Goal: Task Accomplishment & Management: Complete application form

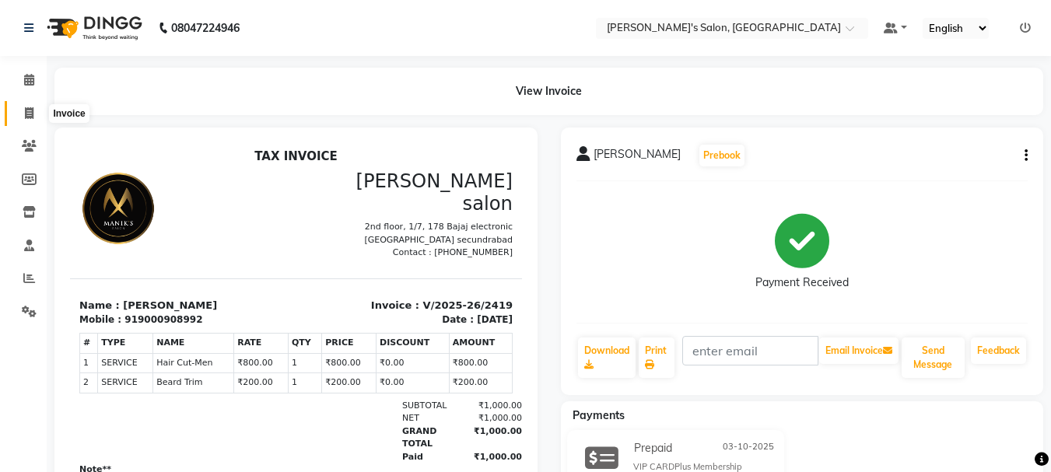
click at [27, 114] on icon at bounding box center [29, 113] width 9 height 12
select select "service"
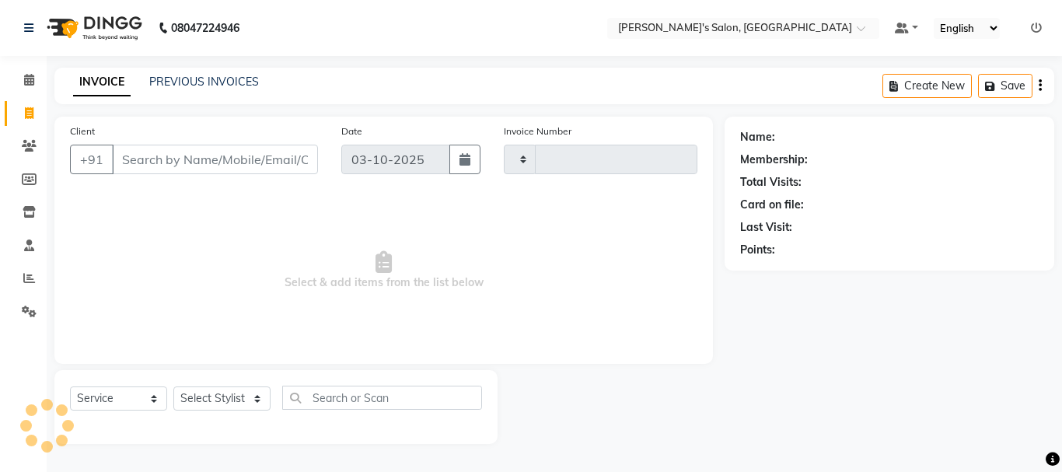
type input "2420"
select select "3810"
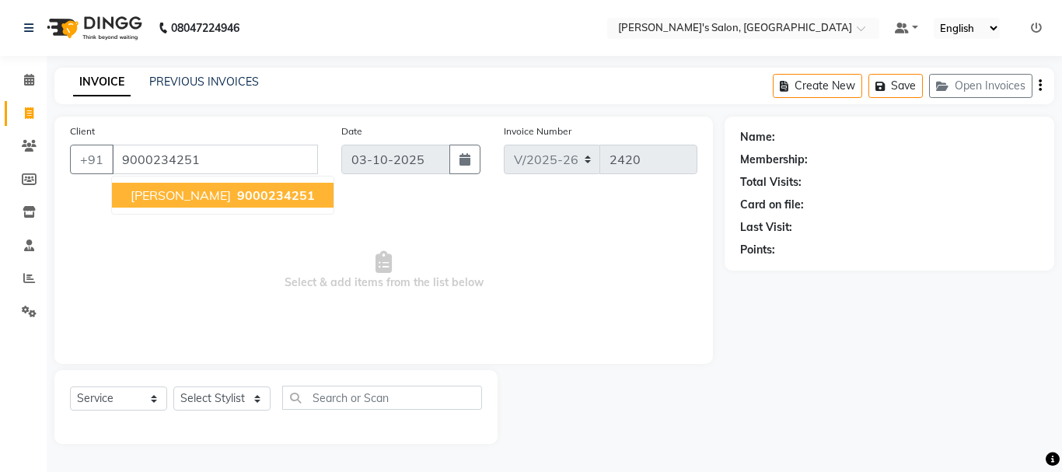
type input "9000234251"
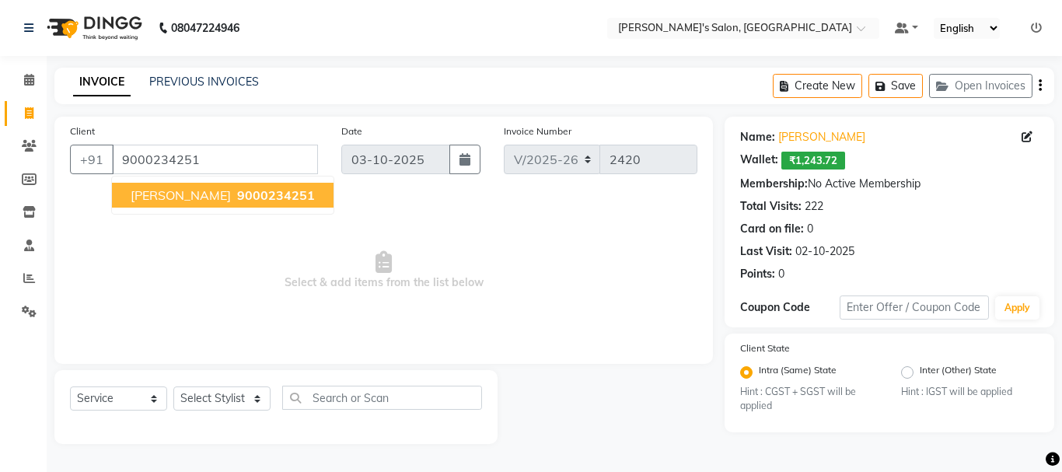
click at [237, 194] on span "9000234251" at bounding box center [276, 195] width 78 height 16
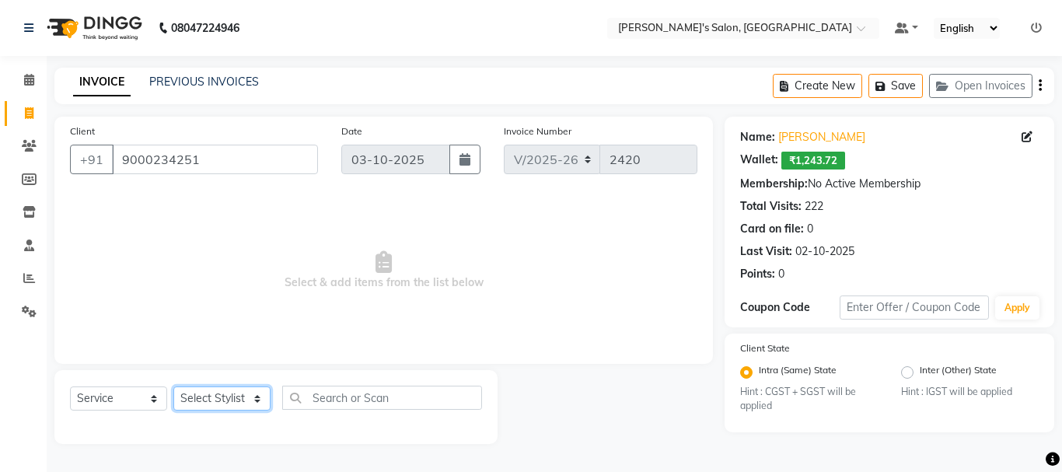
click at [219, 390] on select "Select Stylist [PERSON_NAME] [PERSON_NAME] Manager [PERSON_NAME] [PERSON_NAME] …" at bounding box center [221, 398] width 97 height 24
select select "18487"
click at [173, 386] on select "Select Stylist [PERSON_NAME] [PERSON_NAME] Manager [PERSON_NAME] [PERSON_NAME] …" at bounding box center [221, 398] width 97 height 24
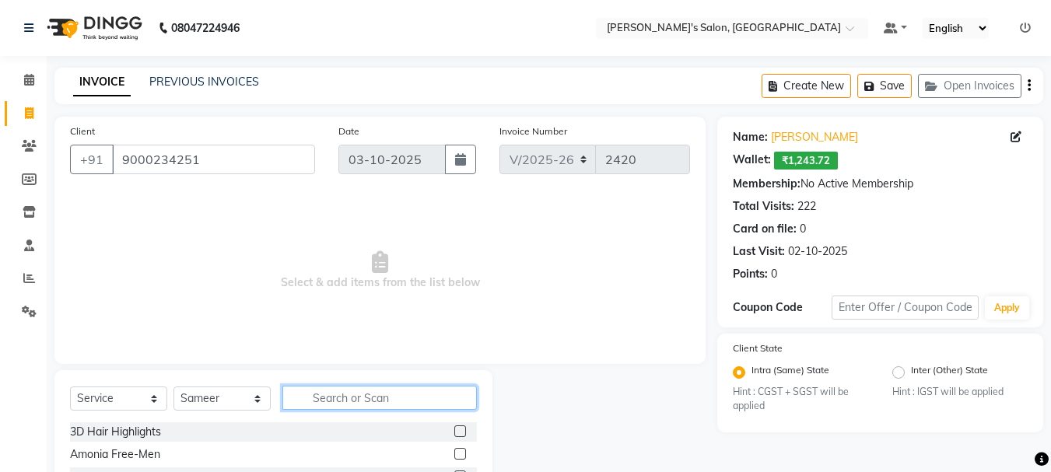
click at [335, 397] on input "text" at bounding box center [379, 398] width 194 height 24
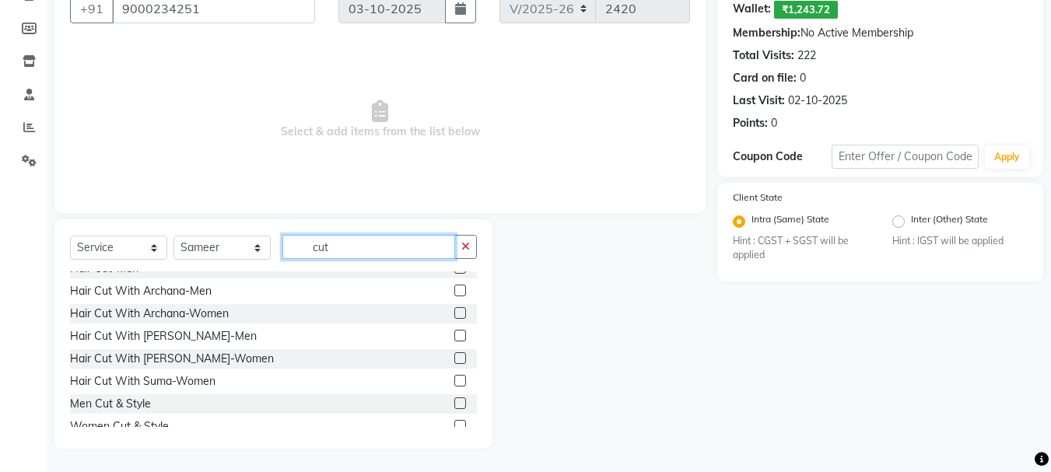
scroll to position [115, 0]
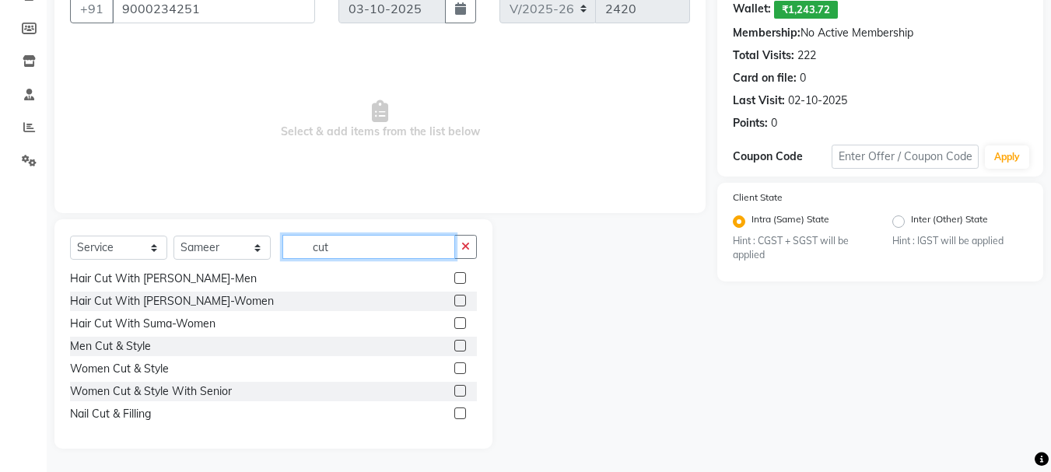
type input "cut"
click at [454, 390] on label at bounding box center [460, 391] width 12 height 12
click at [454, 390] on input "checkbox" at bounding box center [459, 391] width 10 height 10
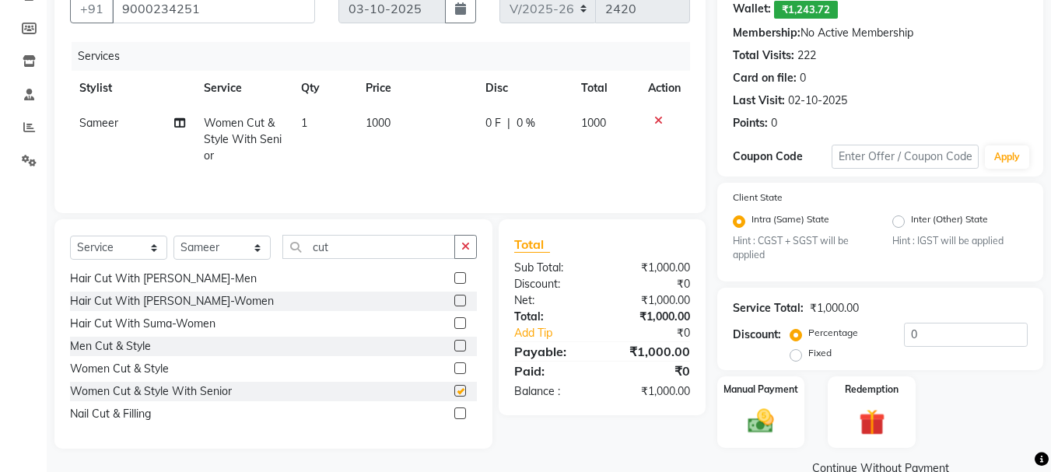
checkbox input "false"
click at [402, 120] on td "1000" at bounding box center [416, 140] width 120 height 68
select select "18487"
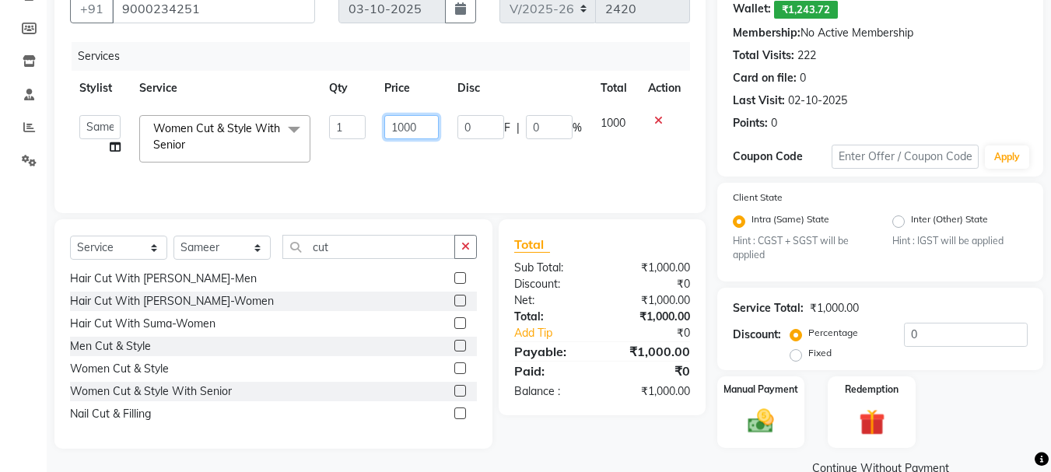
click at [428, 121] on input "1000" at bounding box center [411, 127] width 54 height 24
type input "1500"
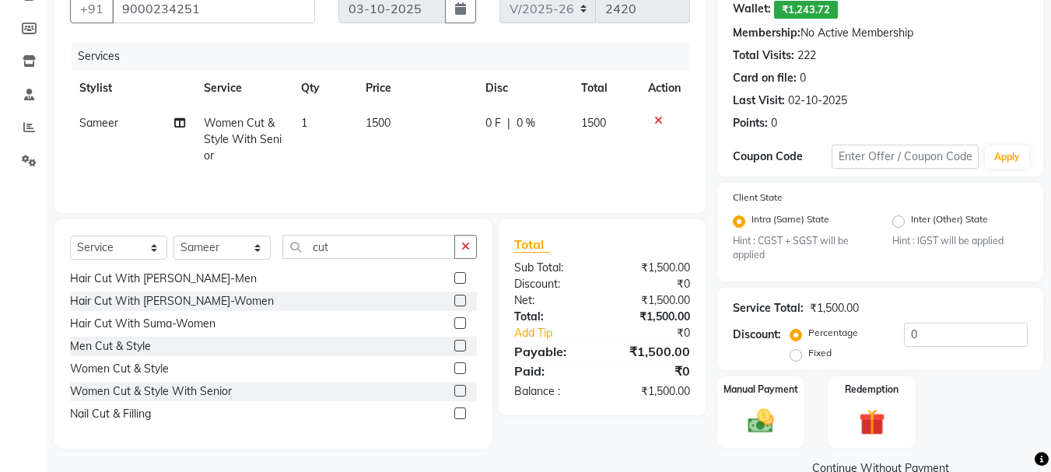
click at [551, 161] on td "0 F | 0 %" at bounding box center [523, 140] width 95 height 68
select select "18487"
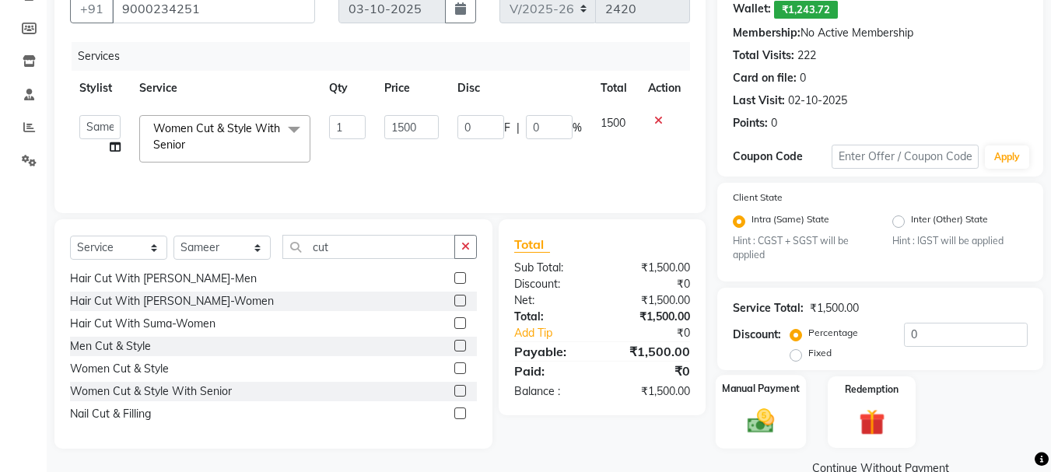
click at [763, 428] on img at bounding box center [761, 421] width 44 height 31
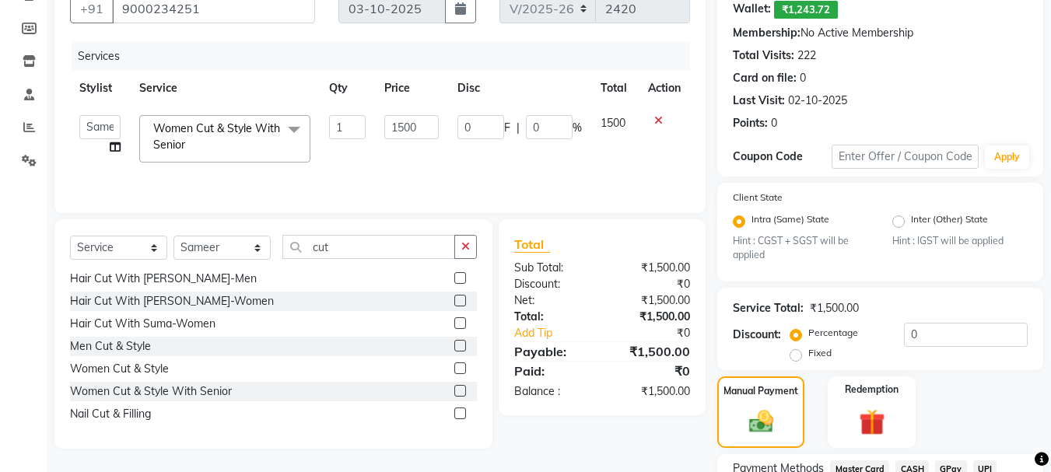
scroll to position [281, 0]
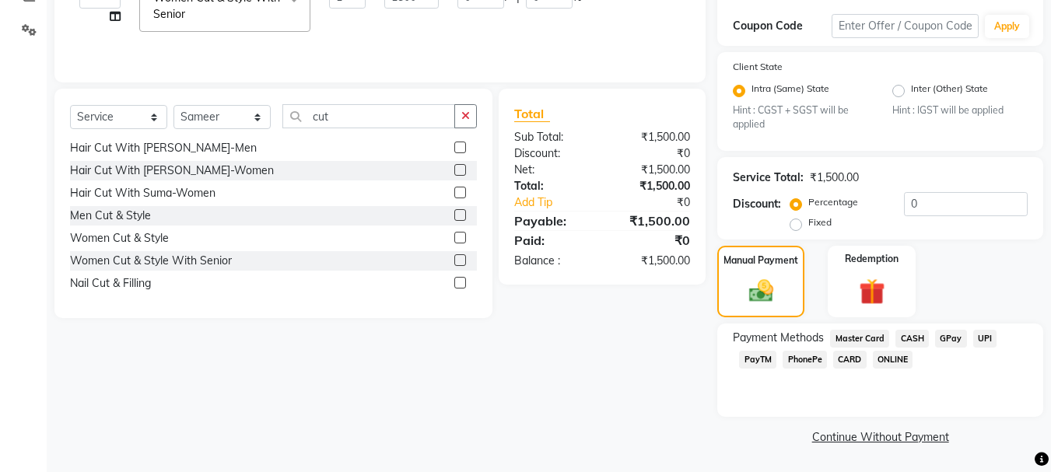
click at [914, 341] on span "CASH" at bounding box center [911, 339] width 33 height 18
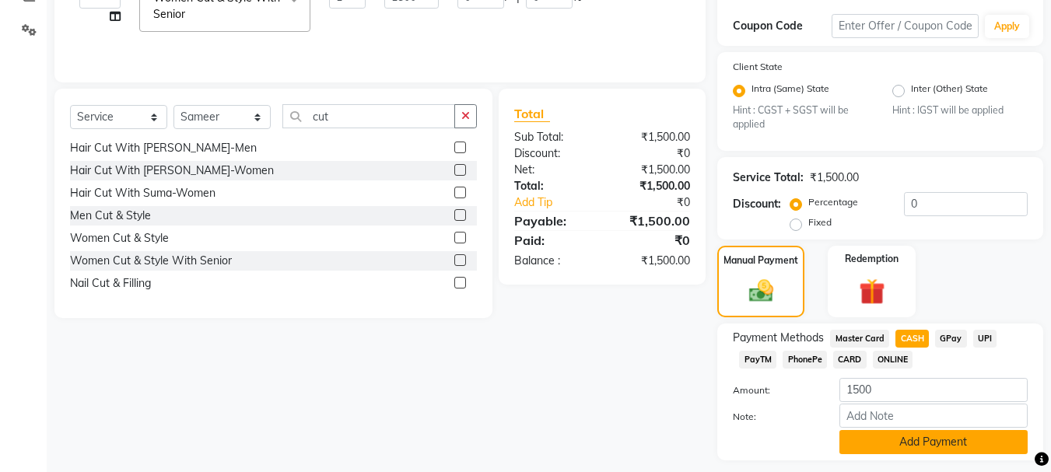
click at [942, 444] on button "Add Payment" at bounding box center [933, 442] width 188 height 24
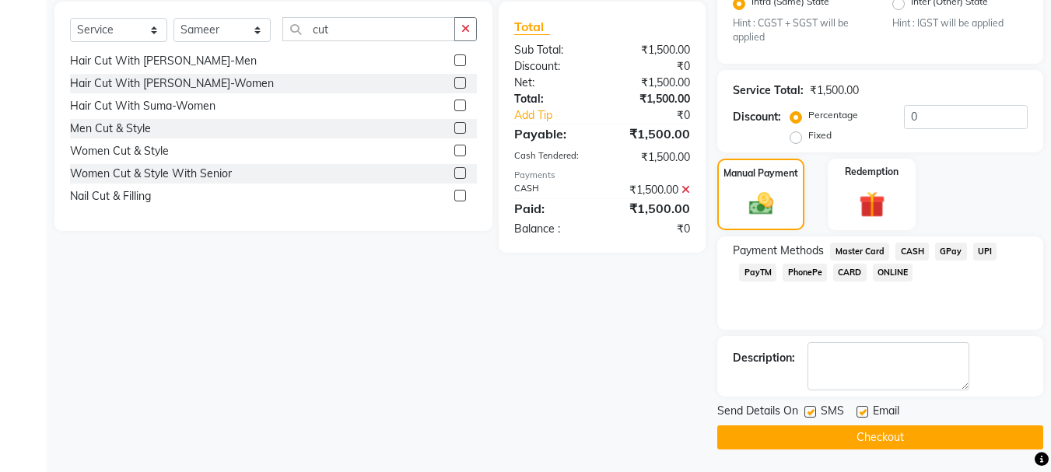
scroll to position [369, 0]
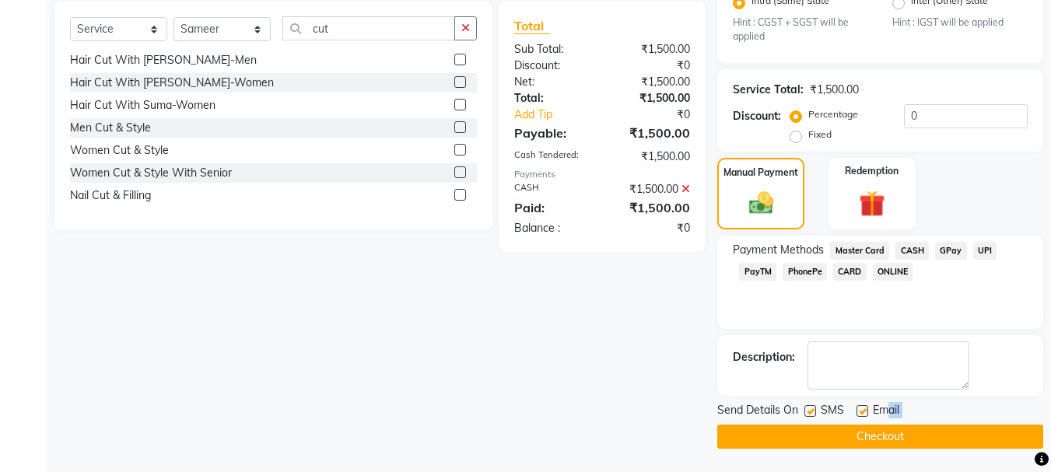
click at [889, 421] on div "Send Details On SMS Email Checkout" at bounding box center [880, 425] width 326 height 47
click at [886, 439] on button "Checkout" at bounding box center [880, 437] width 326 height 24
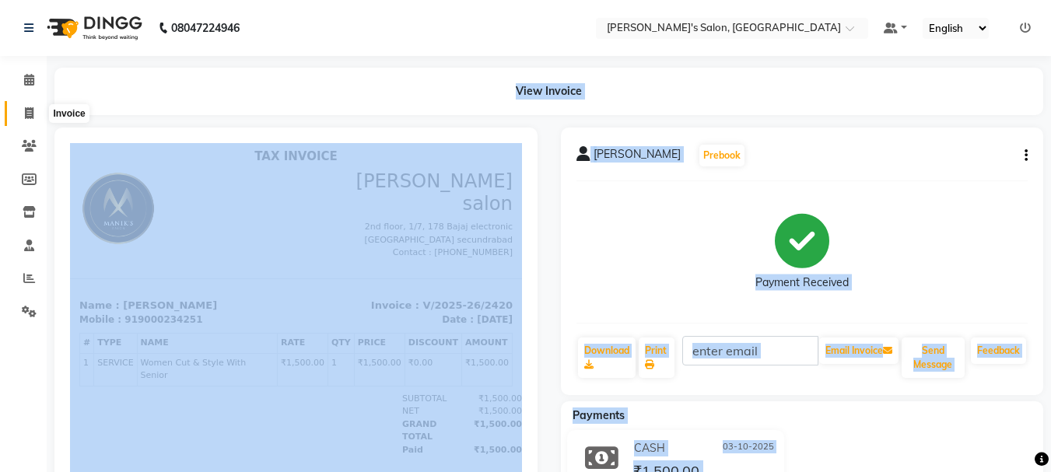
click at [29, 117] on icon at bounding box center [29, 113] width 9 height 12
select select "service"
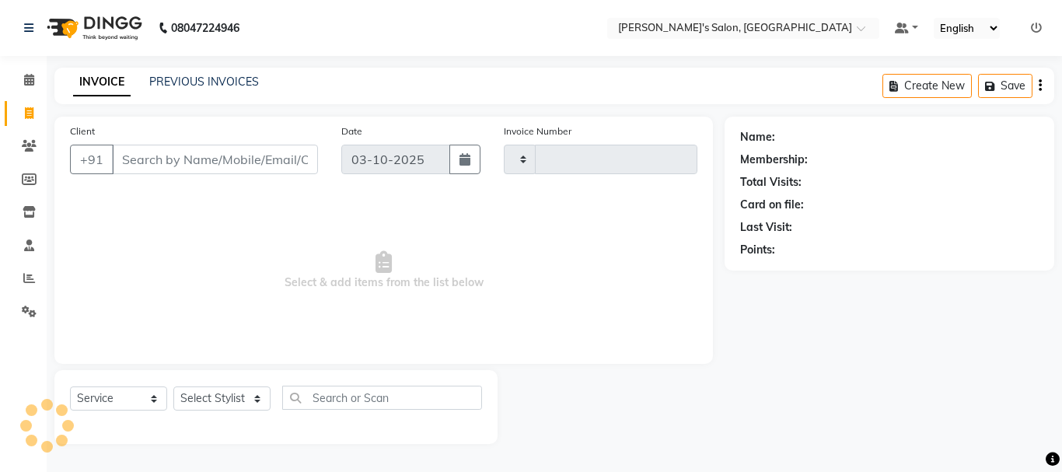
type input "2421"
select select "3810"
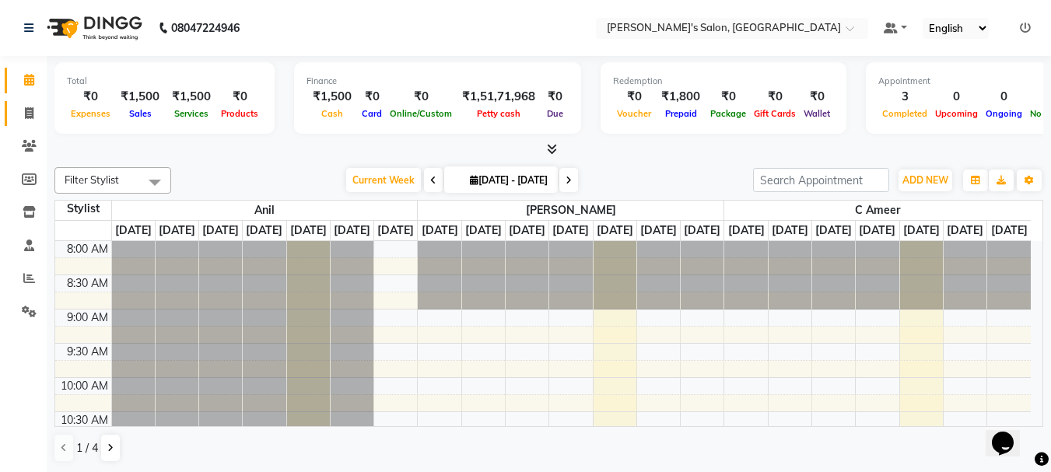
click at [29, 114] on icon at bounding box center [29, 113] width 9 height 12
select select "3810"
select select "service"
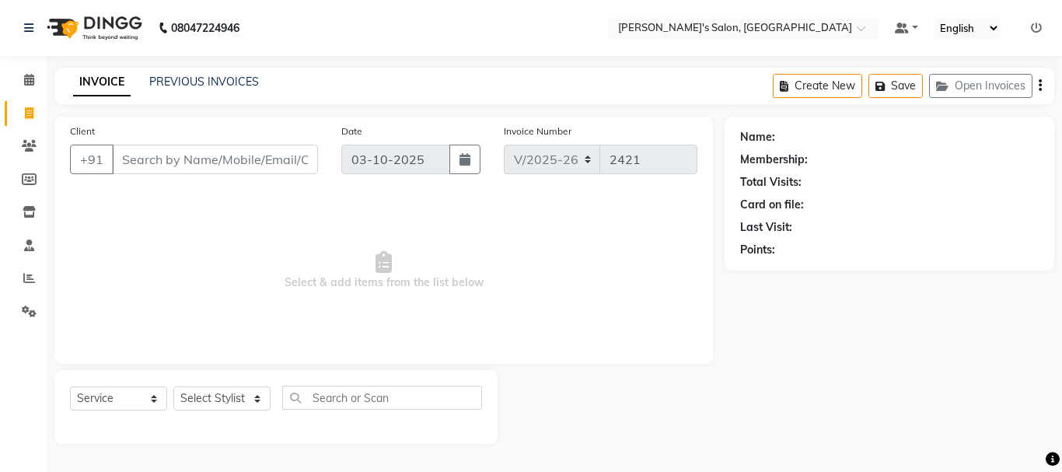
click at [135, 162] on input "Client" at bounding box center [215, 160] width 206 height 30
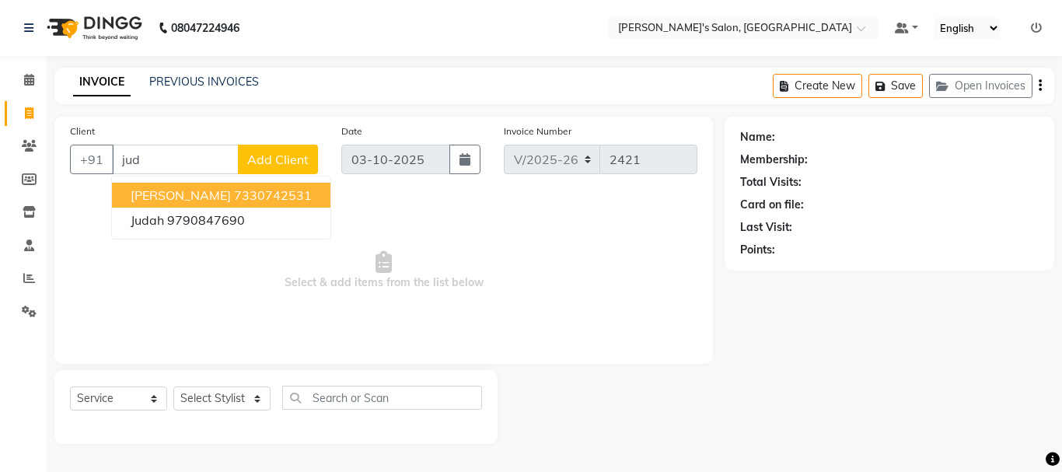
click at [234, 195] on ngb-highlight "7330742531" at bounding box center [273, 195] width 78 height 16
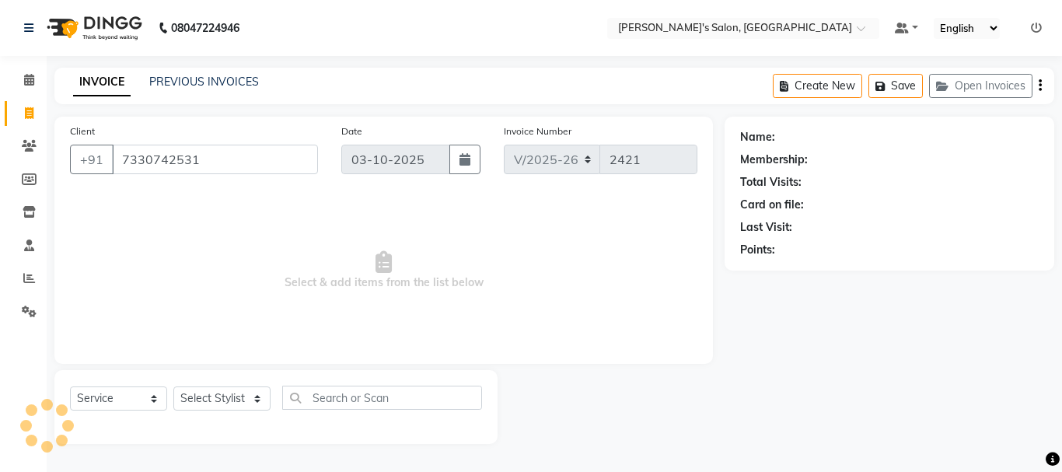
type input "7330742531"
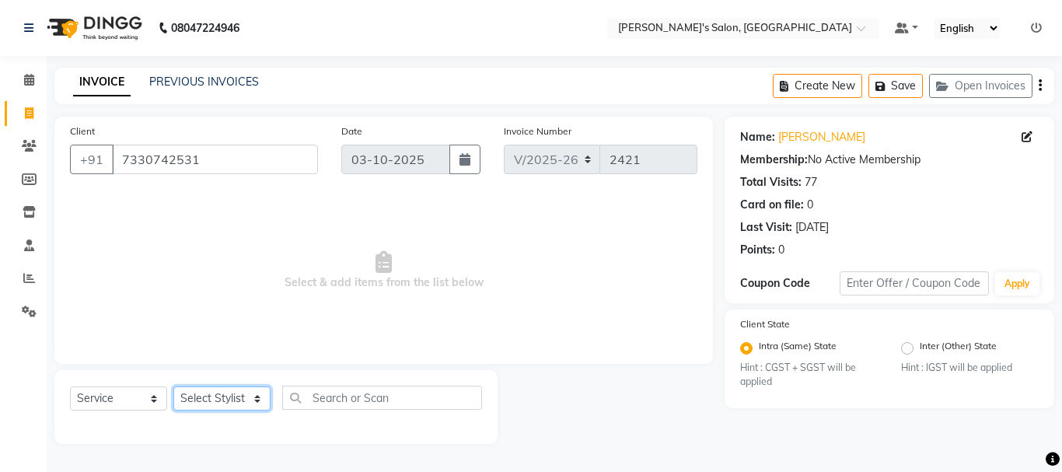
click at [216, 396] on select "Select Stylist [PERSON_NAME] [PERSON_NAME] Manager [PERSON_NAME] [PERSON_NAME] …" at bounding box center [221, 398] width 97 height 24
select select "18487"
click at [173, 386] on select "Select Stylist [PERSON_NAME] [PERSON_NAME] Manager [PERSON_NAME] [PERSON_NAME] …" at bounding box center [221, 398] width 97 height 24
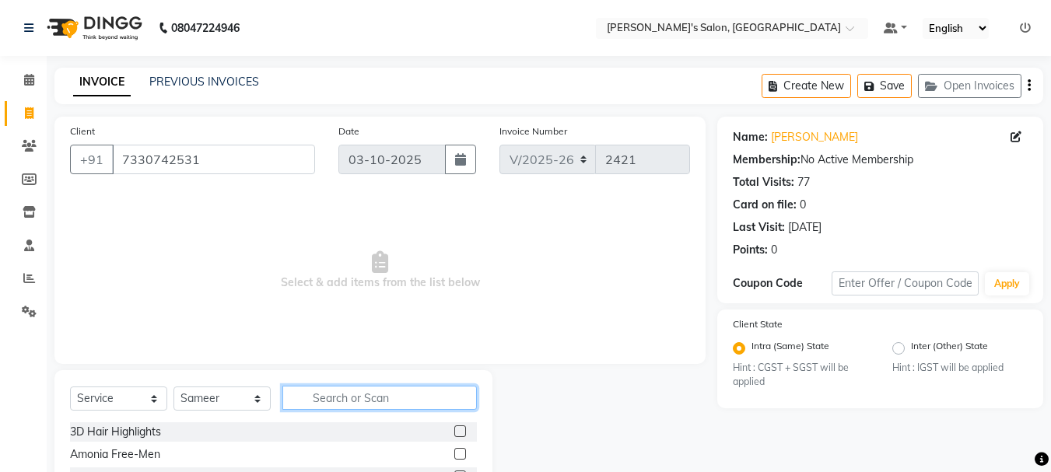
click at [320, 392] on input "text" at bounding box center [379, 398] width 194 height 24
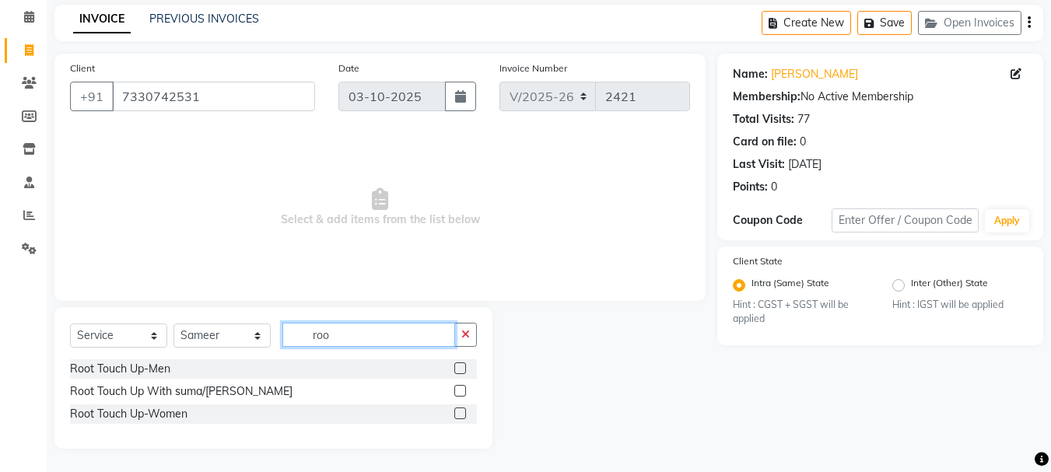
type input "roo"
click at [465, 413] on label at bounding box center [460, 413] width 12 height 12
click at [464, 413] on input "checkbox" at bounding box center [459, 414] width 10 height 10
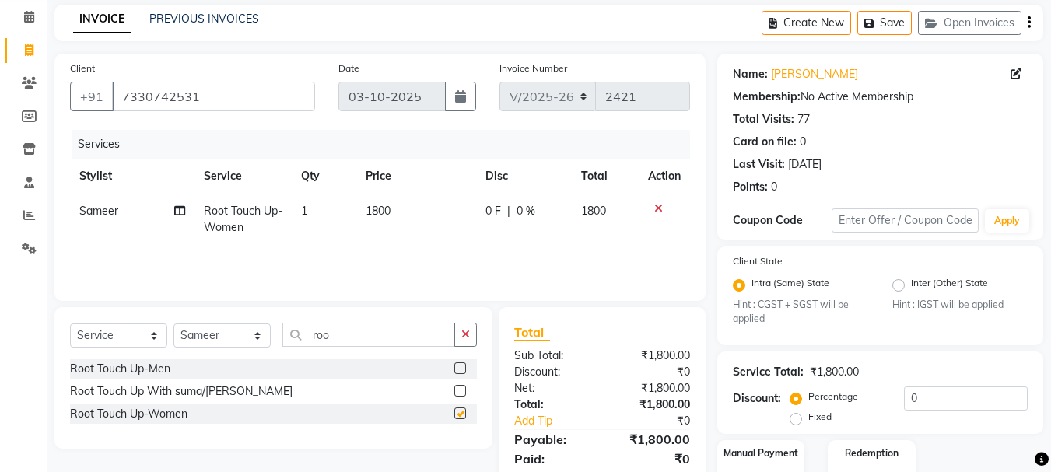
checkbox input "false"
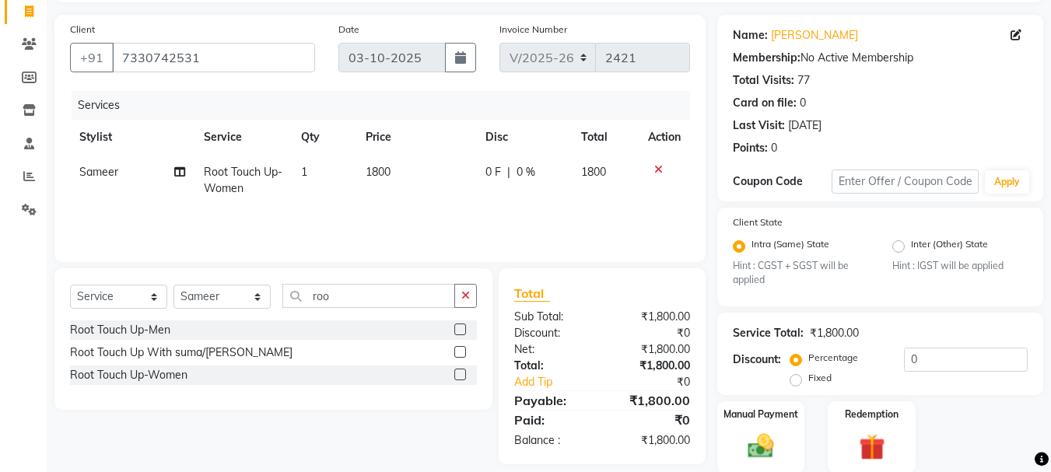
scroll to position [158, 0]
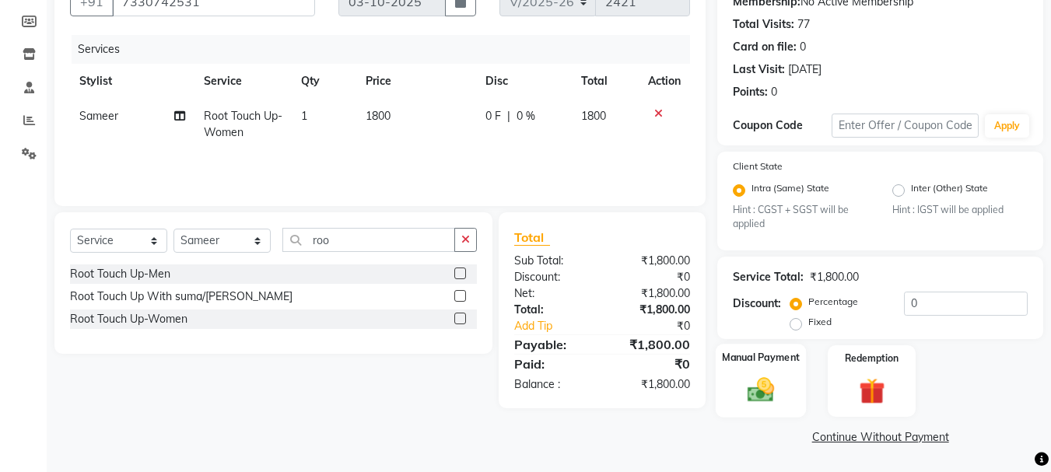
click at [764, 400] on img at bounding box center [761, 390] width 44 height 31
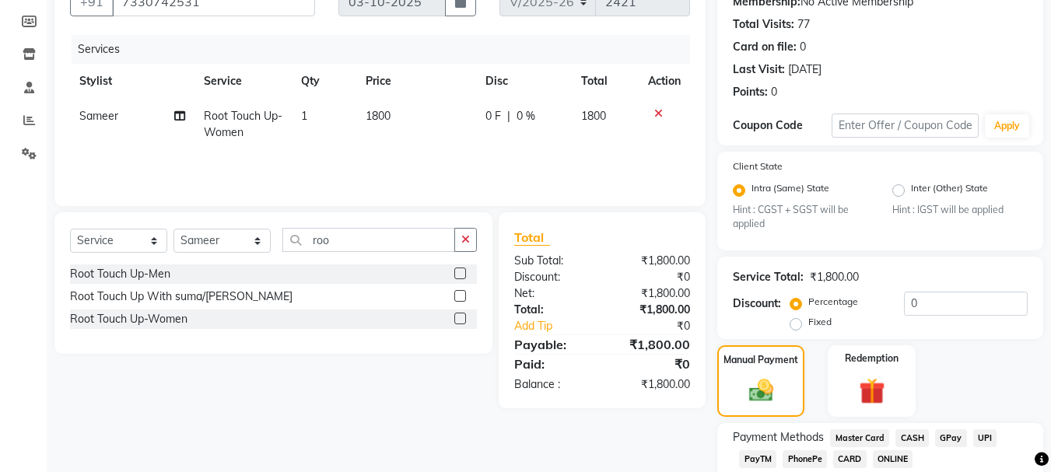
click at [910, 439] on span "CASH" at bounding box center [911, 438] width 33 height 18
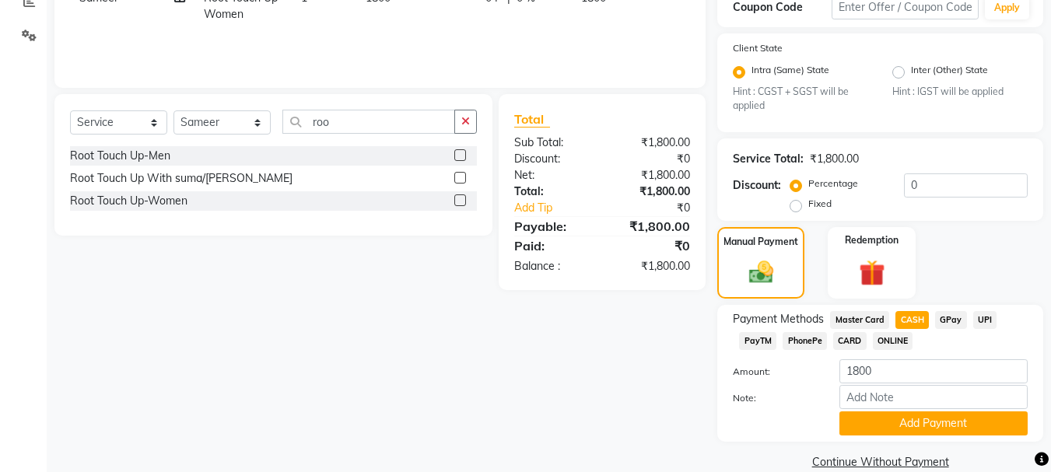
scroll to position [298, 0]
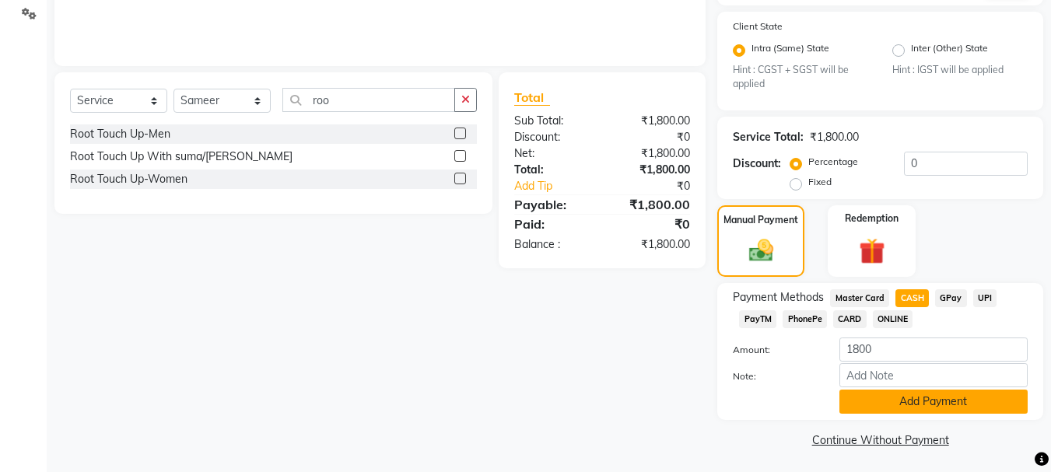
click at [953, 397] on button "Add Payment" at bounding box center [933, 402] width 188 height 24
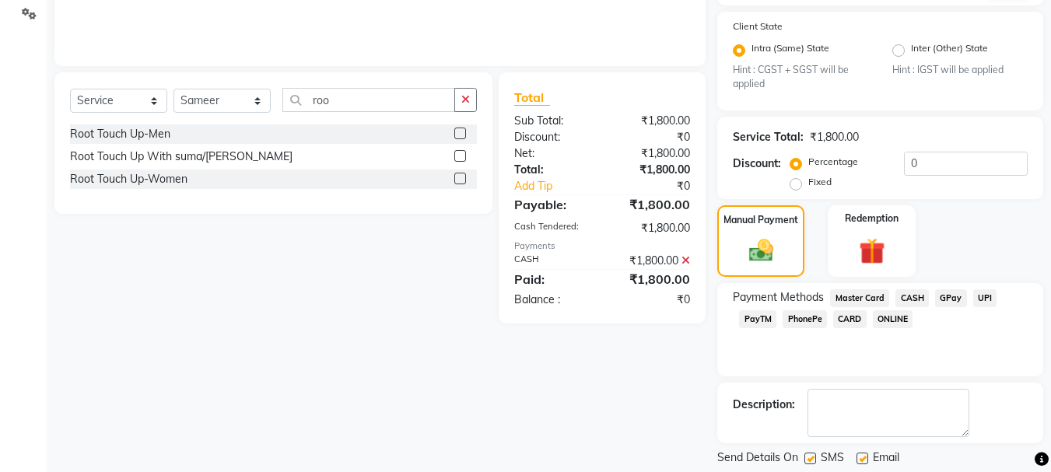
scroll to position [345, 0]
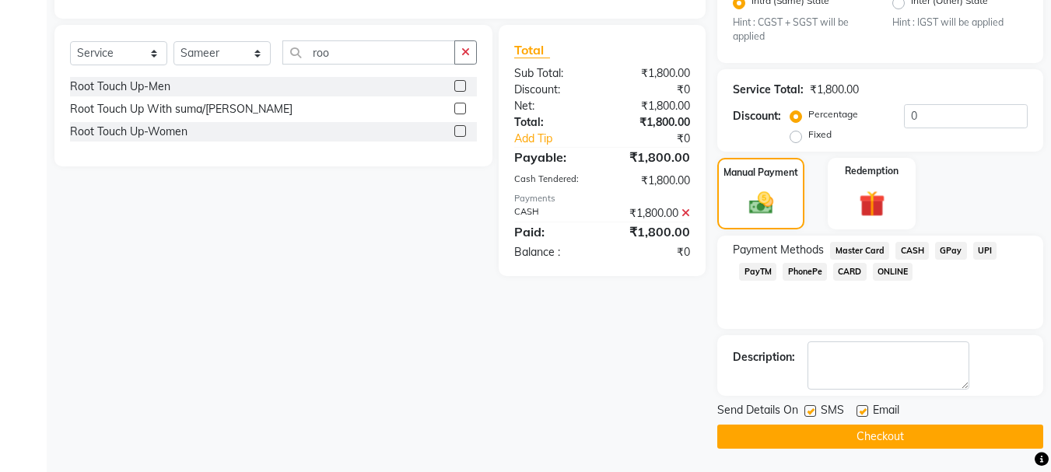
drag, startPoint x: 893, startPoint y: 446, endPoint x: 890, endPoint y: 439, distance: 8.7
click at [892, 443] on button "Checkout" at bounding box center [880, 437] width 326 height 24
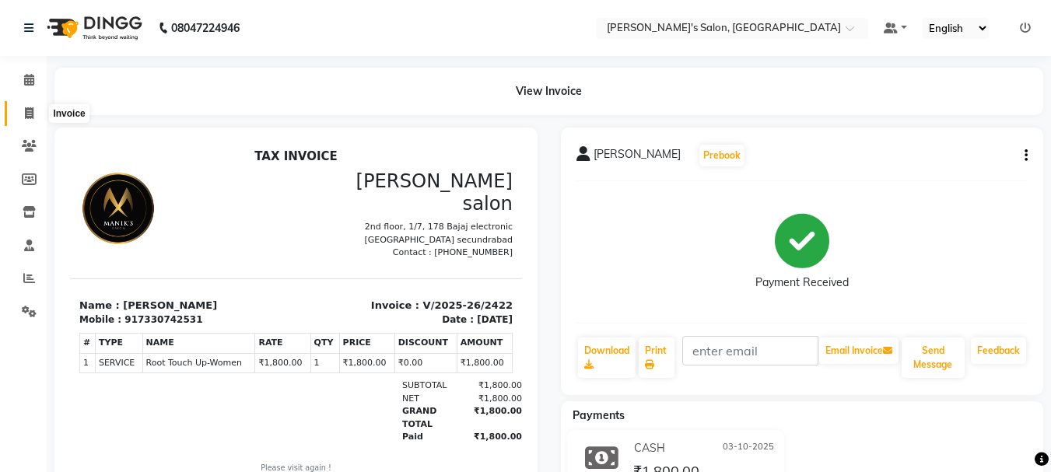
click at [33, 115] on icon at bounding box center [29, 113] width 9 height 12
select select "service"
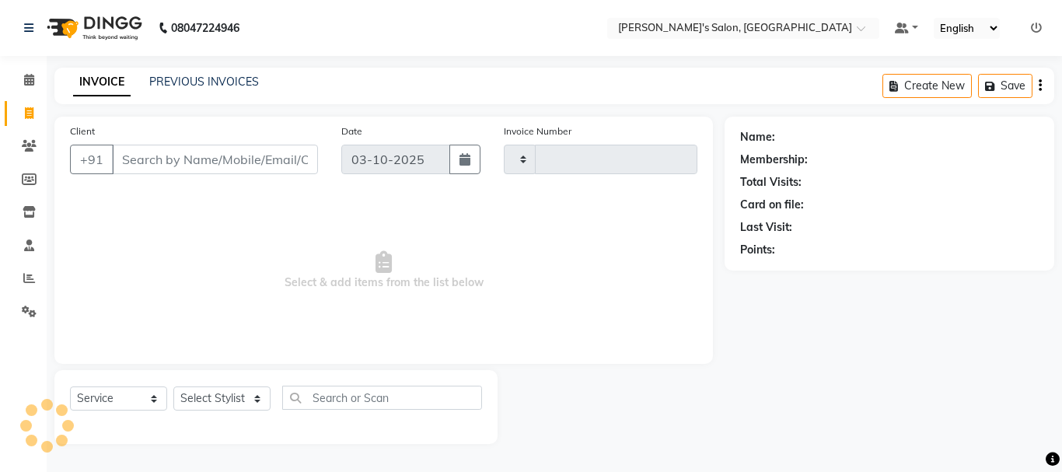
type input "2425"
select select "3810"
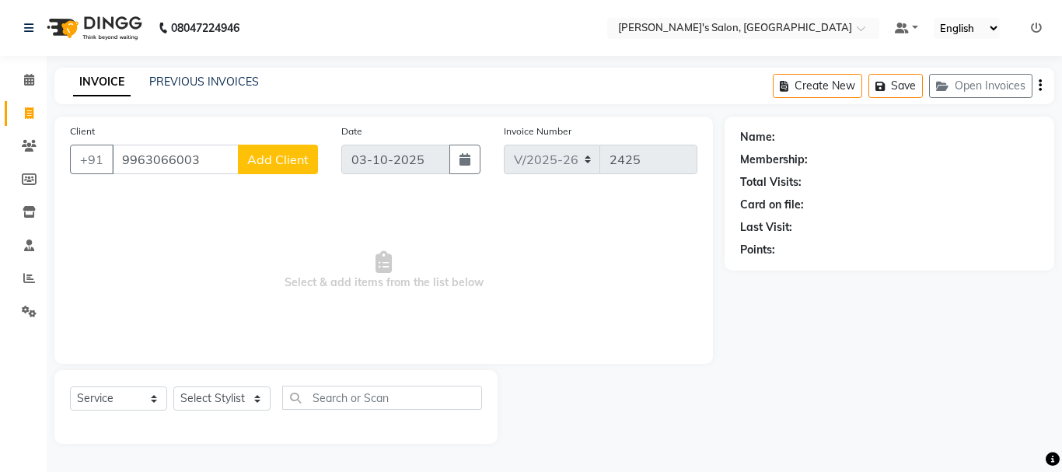
type input "9963066003"
click at [281, 157] on span "Add Client" at bounding box center [277, 160] width 61 height 16
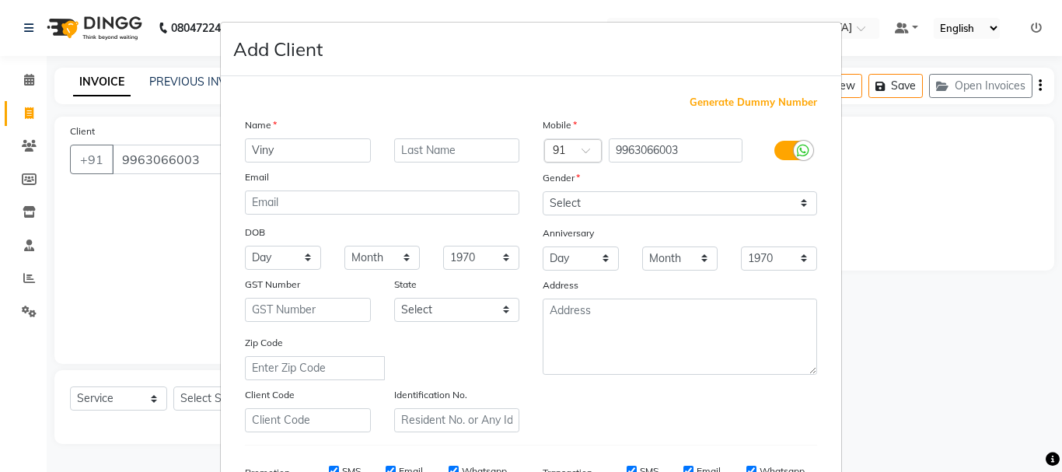
type input "Viny"
click at [792, 203] on select "Select Male Female Other Prefer Not To Say" at bounding box center [680, 203] width 274 height 24
select select "male"
click at [543, 191] on select "Select Male Female Other Prefer Not To Say" at bounding box center [680, 203] width 274 height 24
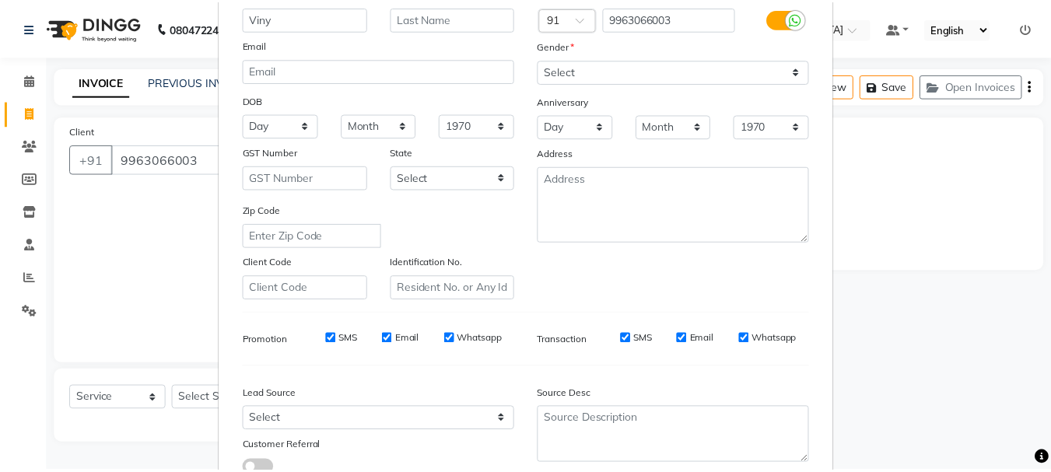
scroll to position [246, 0]
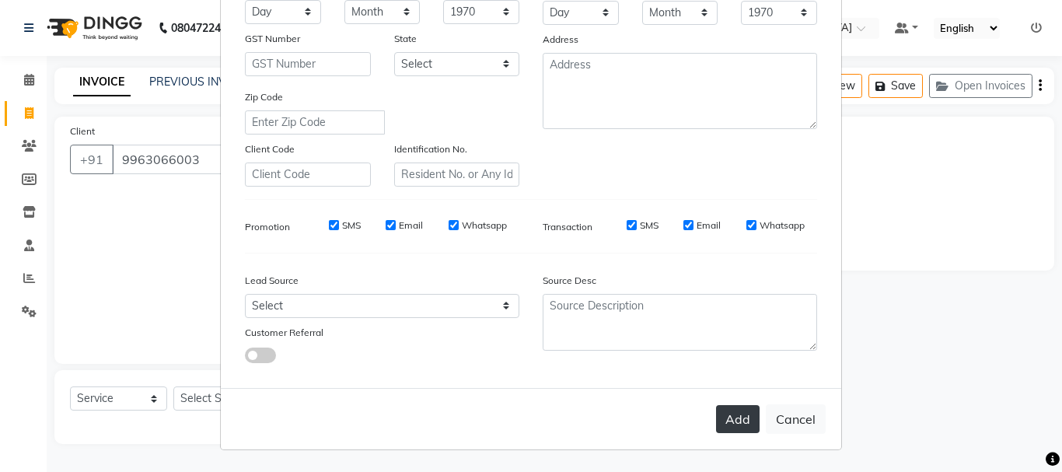
click at [733, 415] on button "Add" at bounding box center [738, 419] width 44 height 28
select select
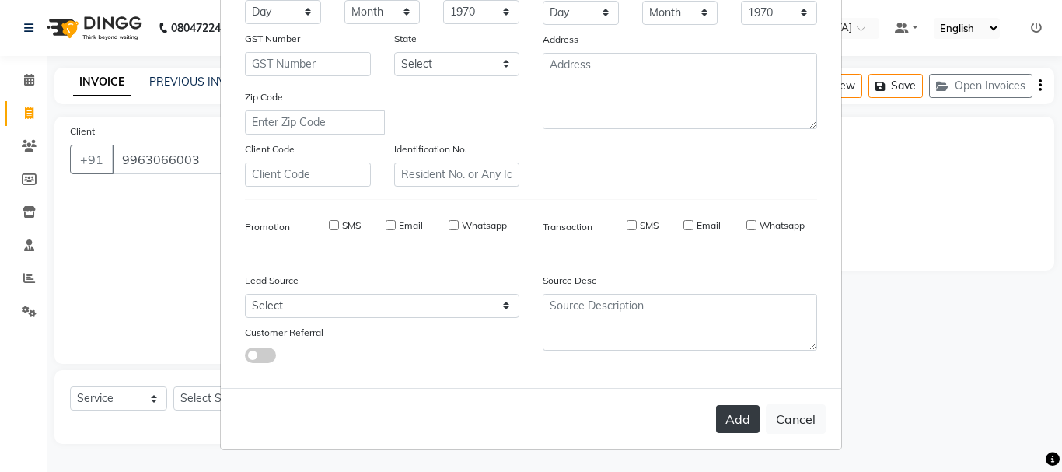
select select
checkbox input "false"
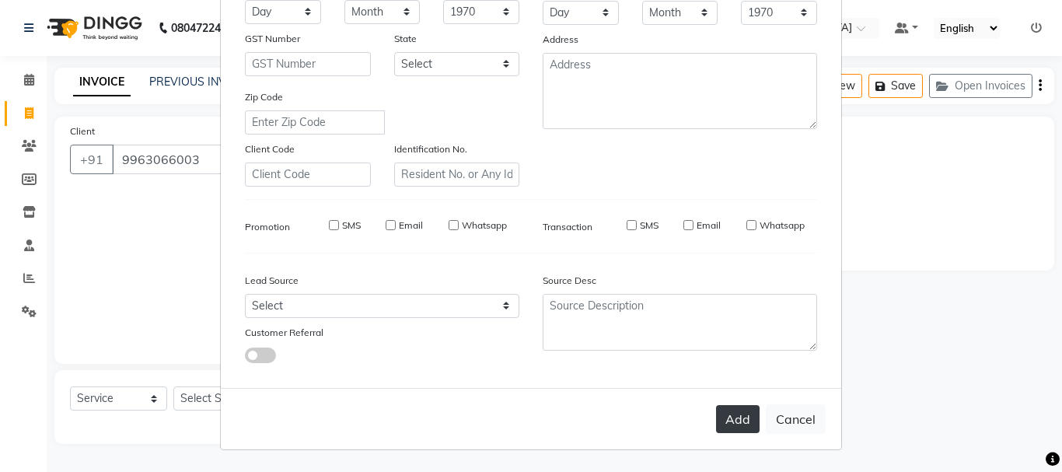
checkbox input "false"
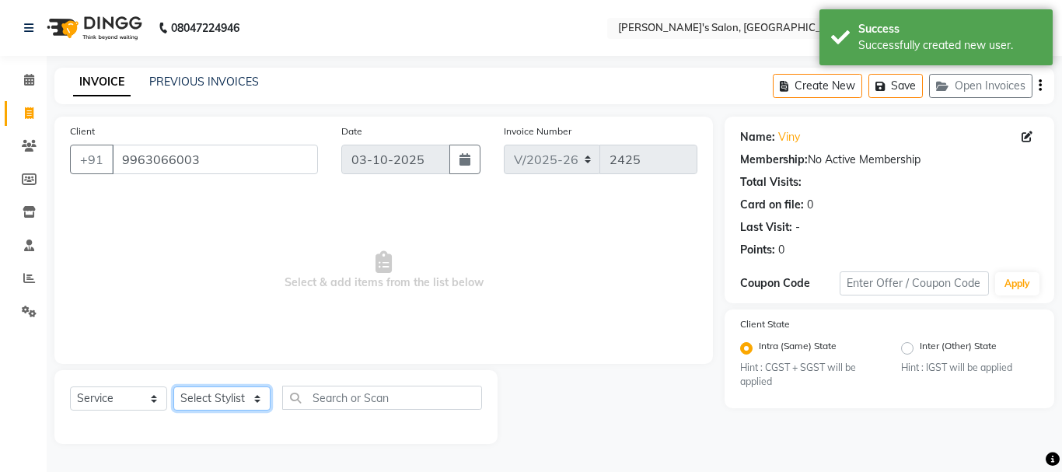
click at [218, 397] on select "Select Stylist [PERSON_NAME] [PERSON_NAME] Manager [PERSON_NAME] [PERSON_NAME] …" at bounding box center [221, 398] width 97 height 24
select select "22948"
click at [173, 386] on select "Select Stylist [PERSON_NAME] [PERSON_NAME] Manager [PERSON_NAME] [PERSON_NAME] …" at bounding box center [221, 398] width 97 height 24
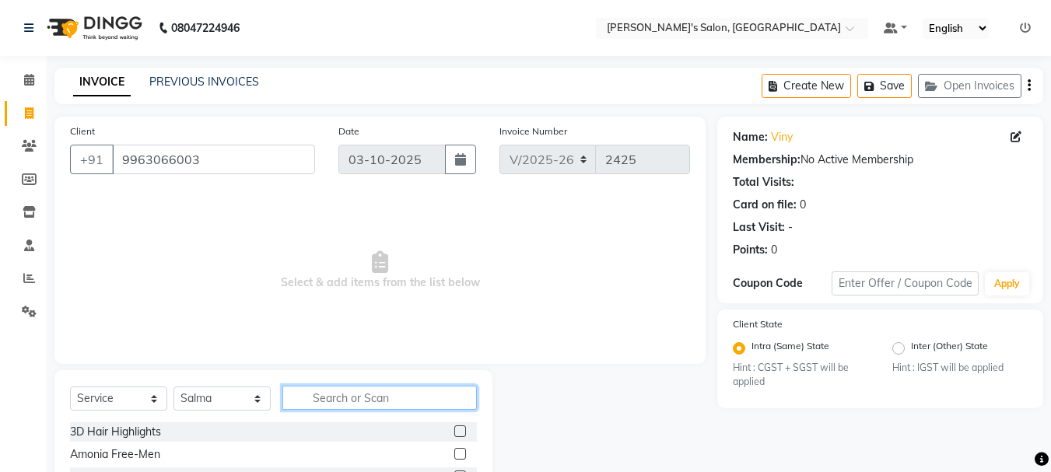
click at [352, 401] on input "text" at bounding box center [379, 398] width 194 height 24
type input "fa"
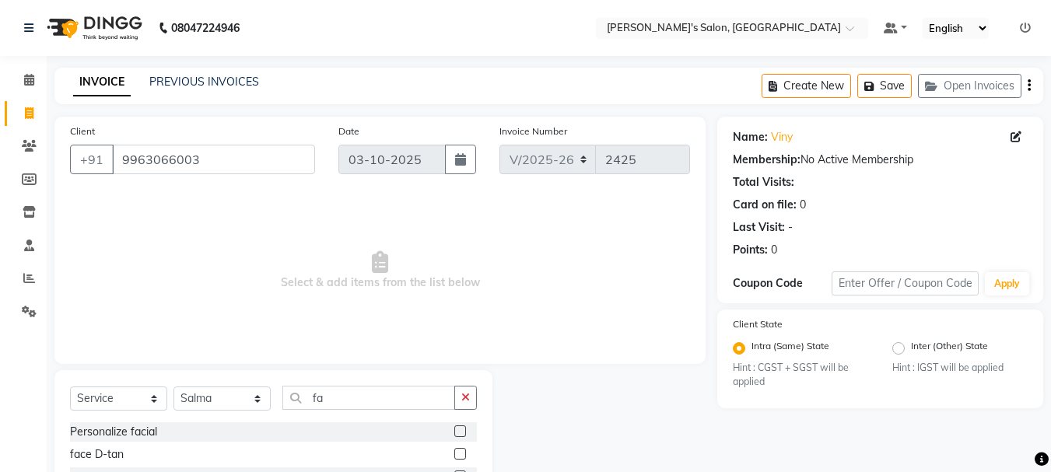
click at [454, 432] on label at bounding box center [460, 431] width 12 height 12
click at [454, 432] on input "checkbox" at bounding box center [459, 432] width 10 height 10
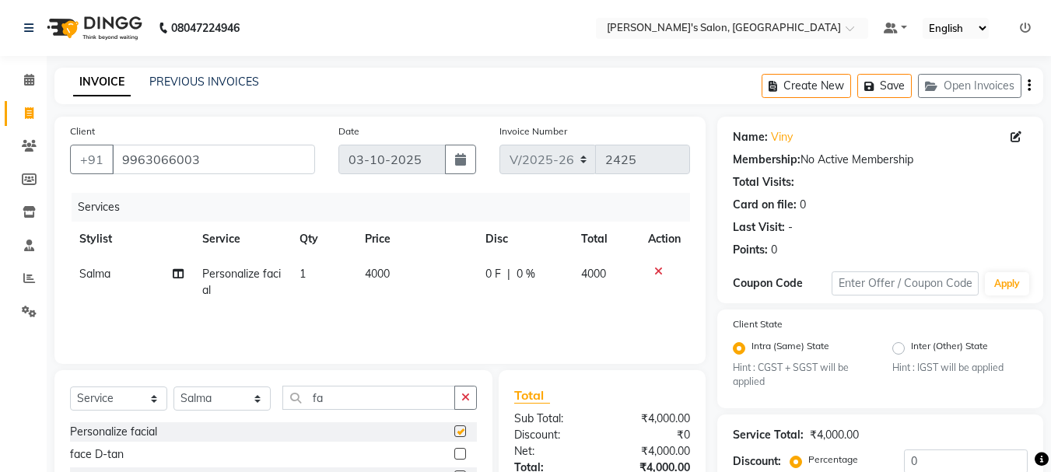
checkbox input "false"
click at [402, 274] on td "4000" at bounding box center [415, 282] width 121 height 51
select select "22948"
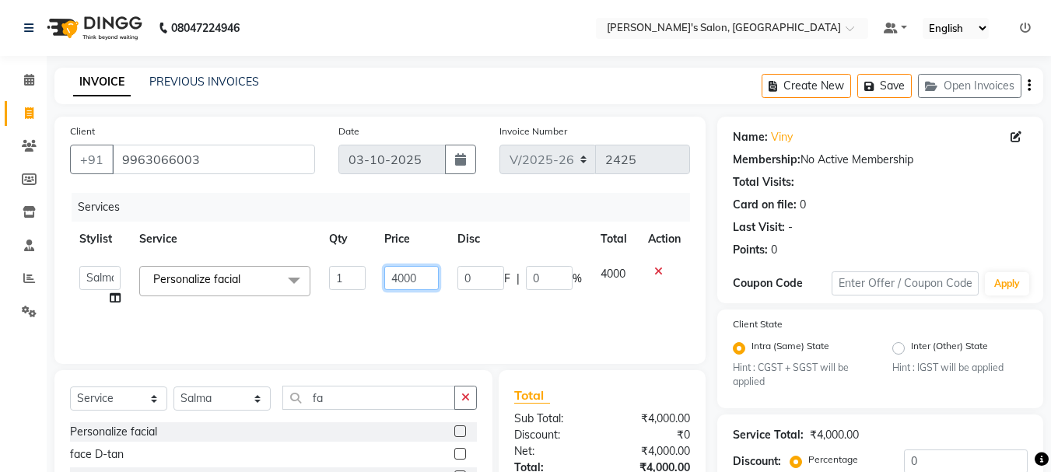
click at [427, 280] on input "4000" at bounding box center [411, 278] width 54 height 24
type input "4"
type input "3800"
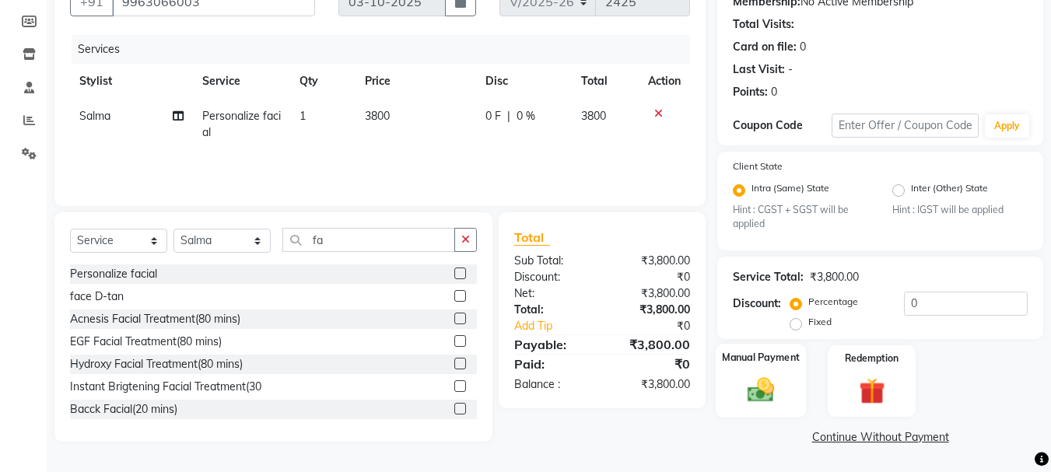
click at [753, 398] on img at bounding box center [761, 390] width 44 height 31
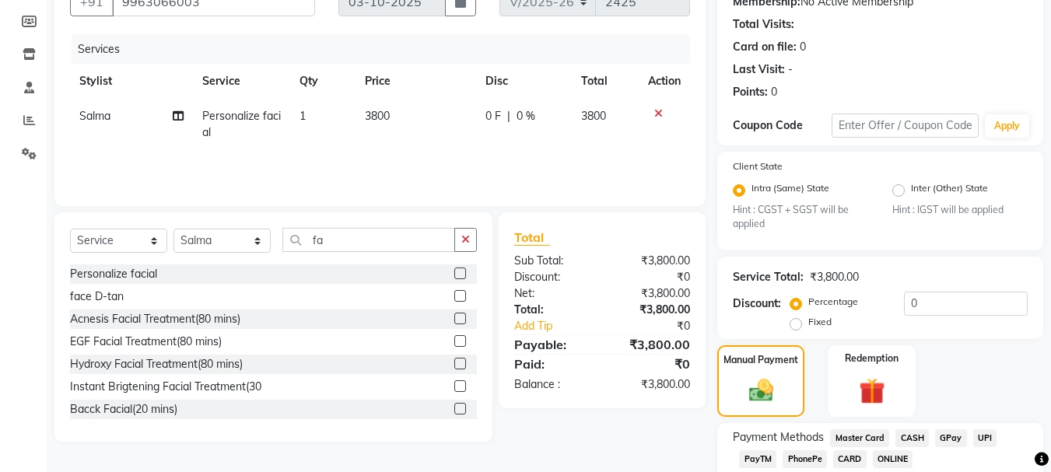
scroll to position [257, 0]
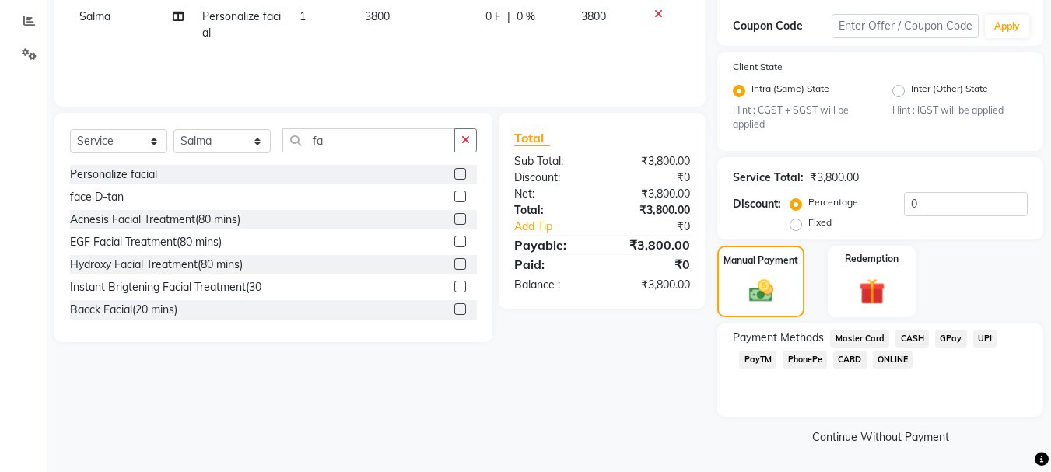
click at [851, 352] on span "CARD" at bounding box center [849, 360] width 33 height 18
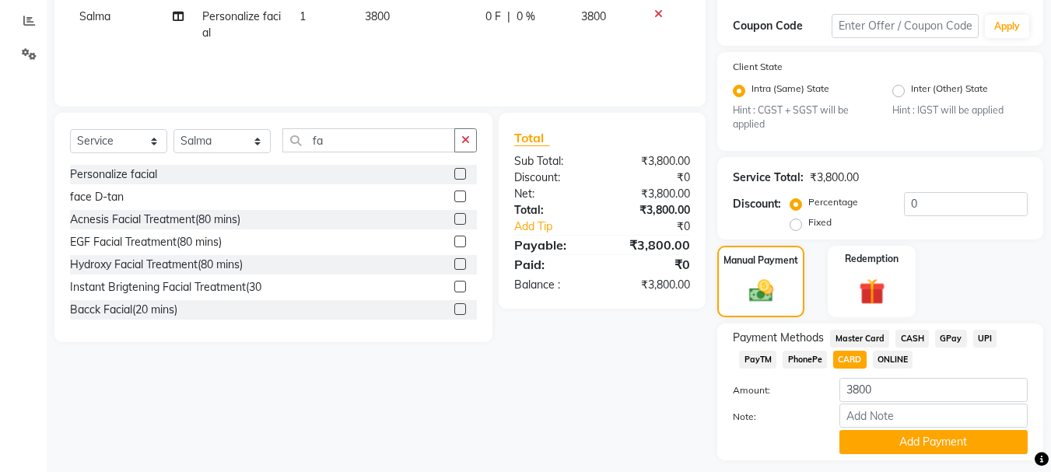
scroll to position [301, 0]
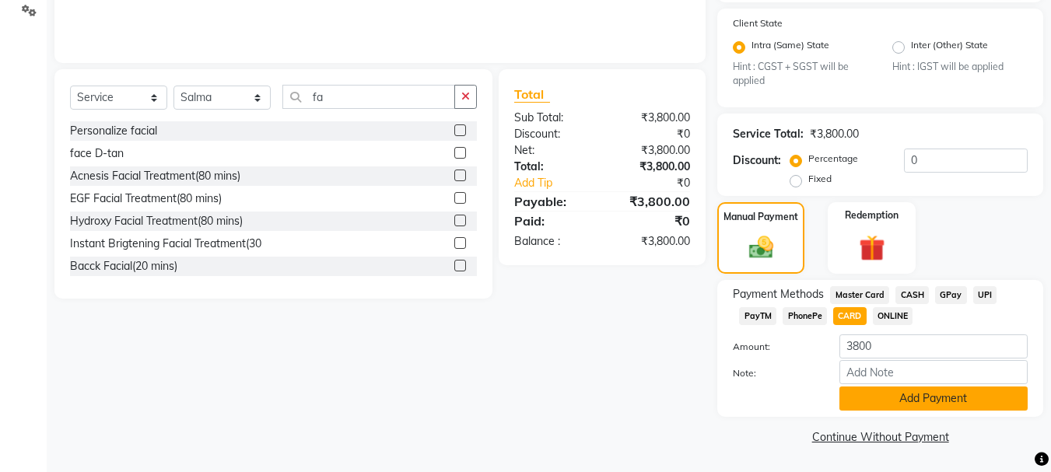
click at [906, 399] on button "Add Payment" at bounding box center [933, 398] width 188 height 24
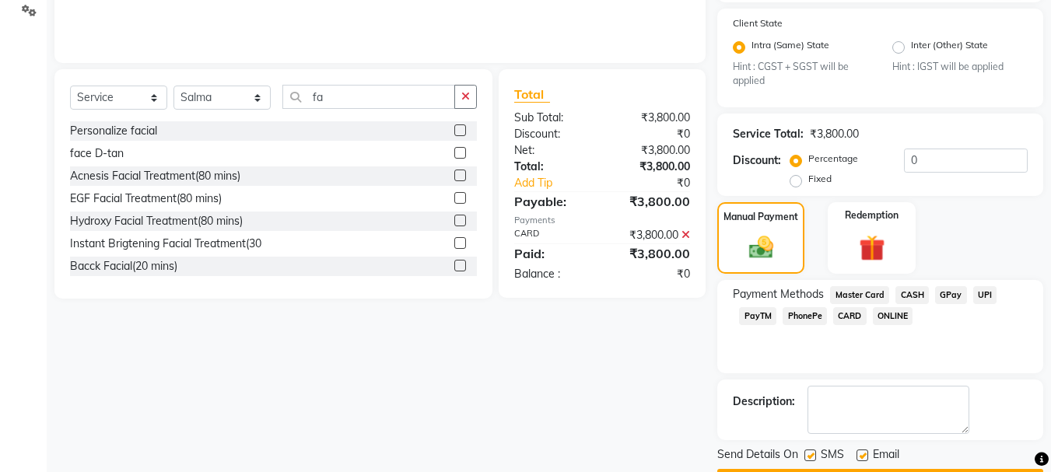
scroll to position [345, 0]
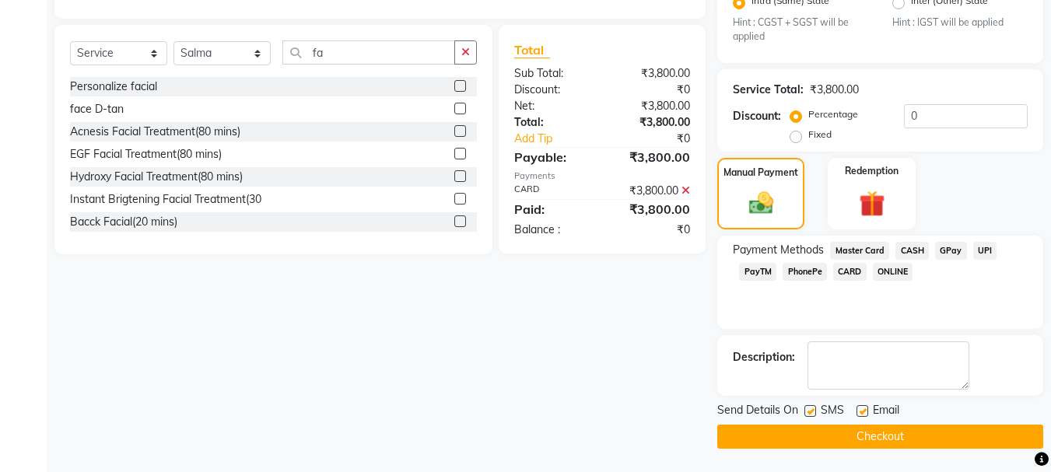
click at [903, 436] on button "Checkout" at bounding box center [880, 437] width 326 height 24
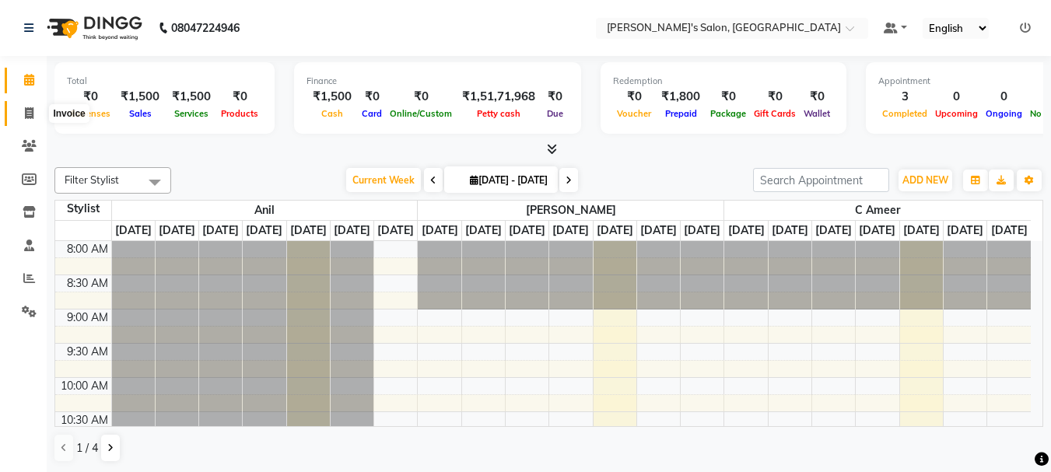
click at [30, 112] on icon at bounding box center [29, 113] width 9 height 12
select select "service"
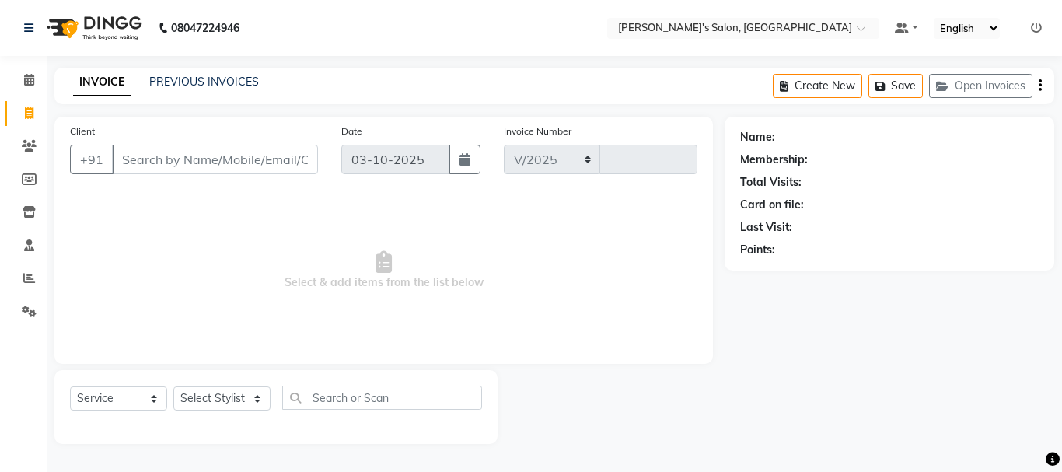
select select "3810"
type input "2421"
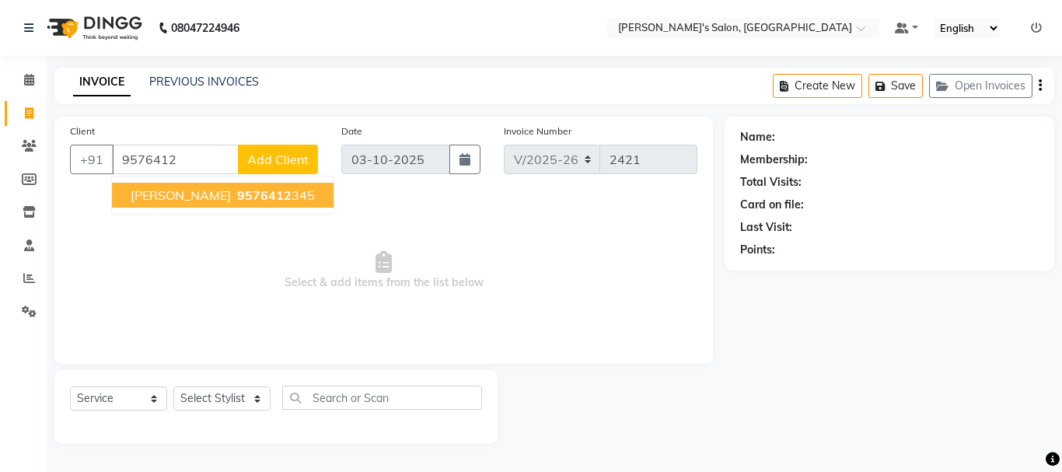
click at [237, 198] on span "9576412" at bounding box center [264, 195] width 54 height 16
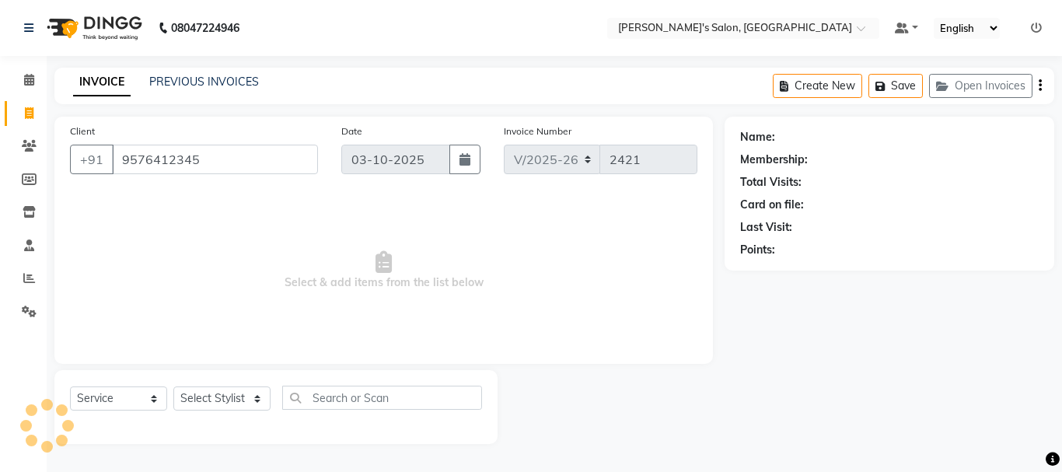
type input "9576412345"
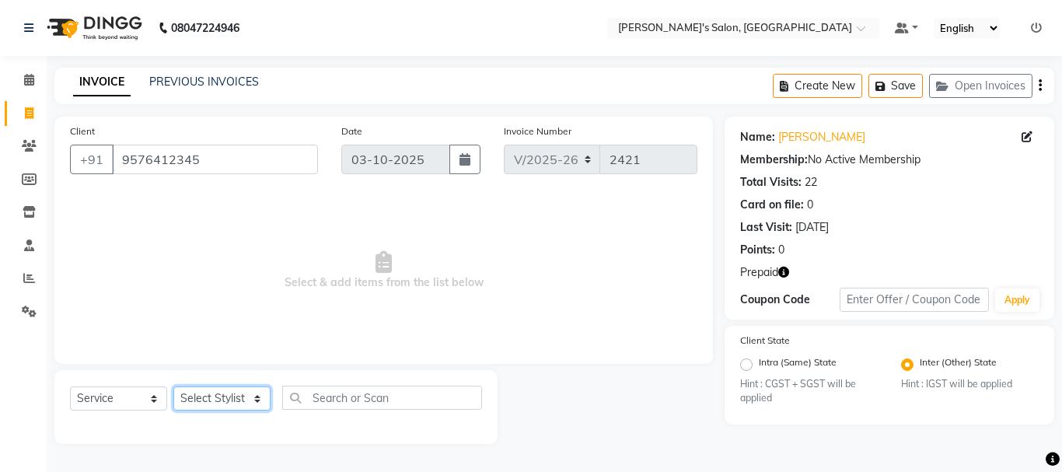
click at [236, 398] on select "Select Stylist [PERSON_NAME] [PERSON_NAME] Manager [PERSON_NAME] [PERSON_NAME] …" at bounding box center [221, 398] width 97 height 24
select select "18476"
click at [173, 386] on select "Select Stylist [PERSON_NAME] [PERSON_NAME] Manager [PERSON_NAME] [PERSON_NAME] …" at bounding box center [221, 398] width 97 height 24
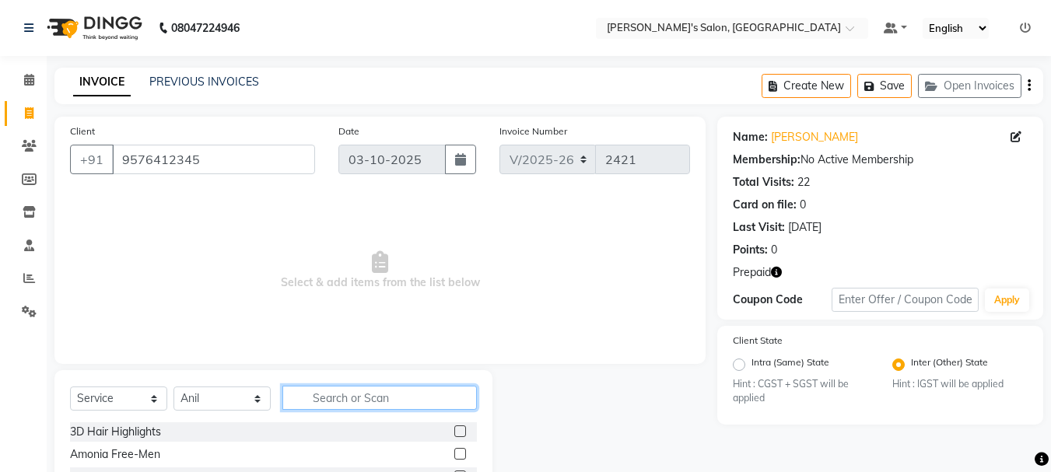
click at [323, 397] on input "text" at bounding box center [379, 398] width 194 height 24
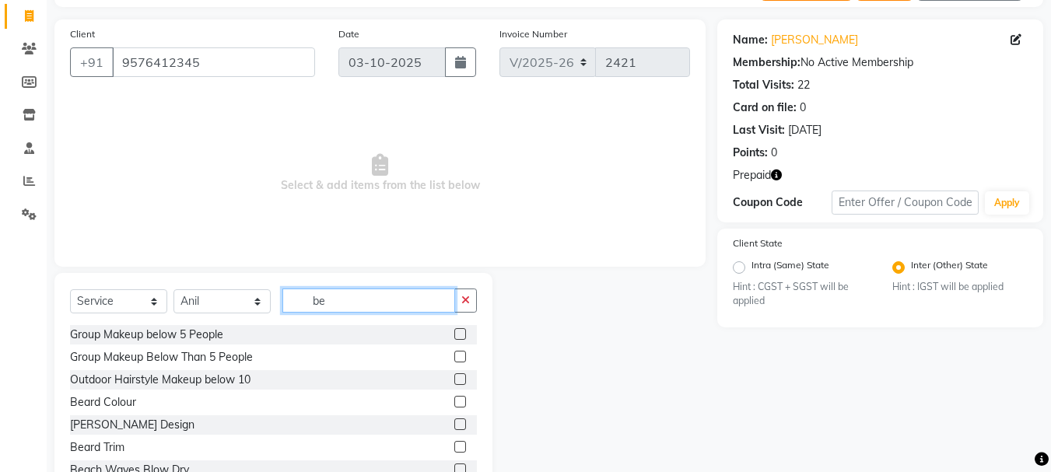
scroll to position [100, 0]
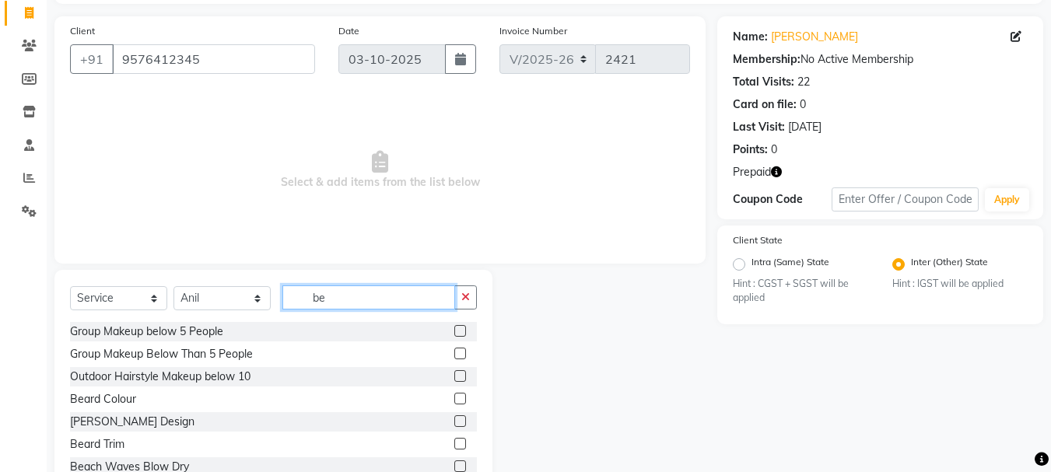
type input "be"
click at [454, 440] on label at bounding box center [460, 444] width 12 height 12
click at [454, 440] on input "checkbox" at bounding box center [459, 444] width 10 height 10
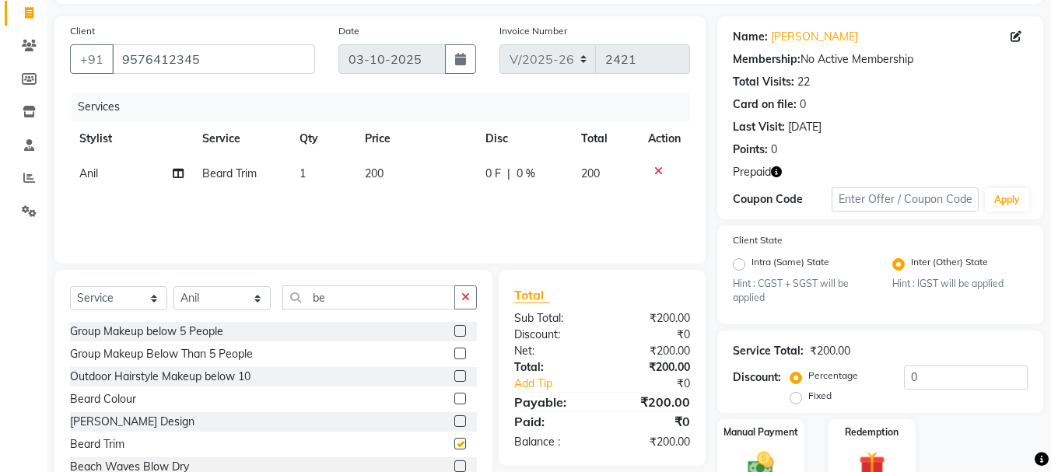
checkbox input "false"
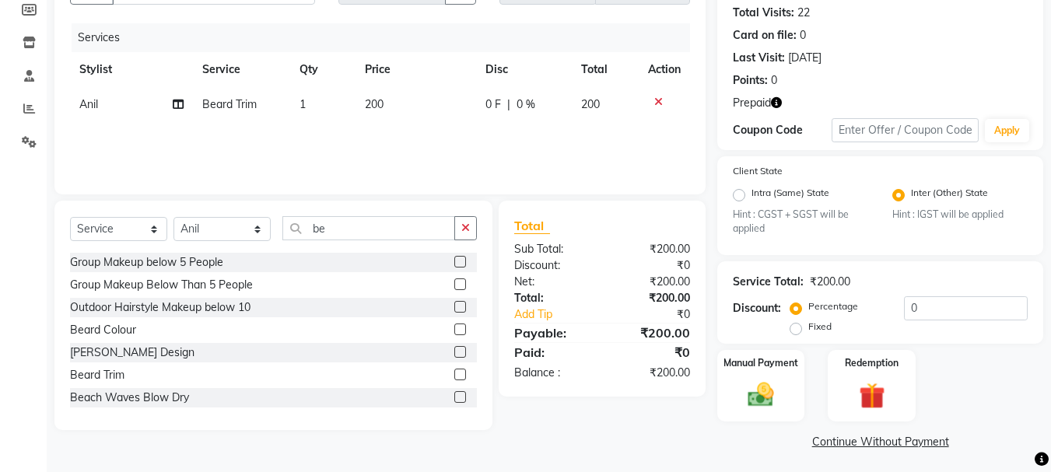
scroll to position [174, 0]
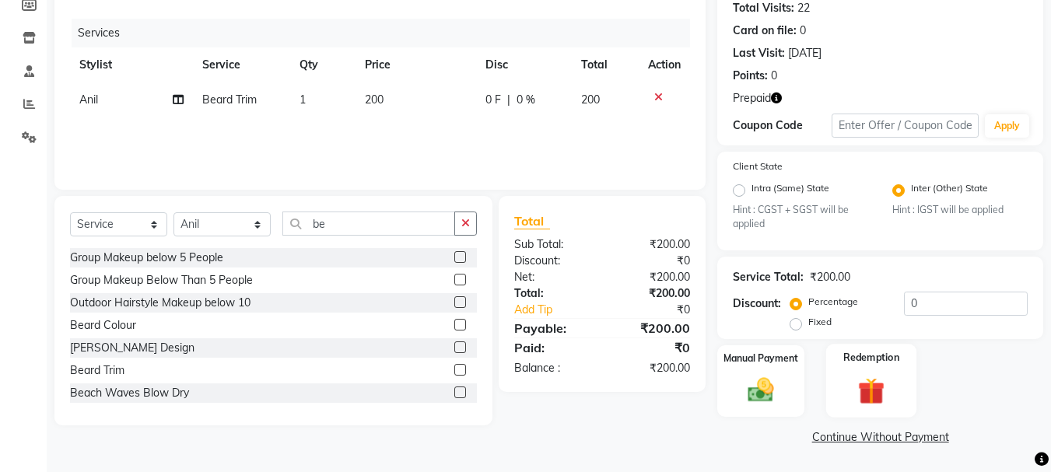
click at [876, 397] on img at bounding box center [871, 391] width 44 height 33
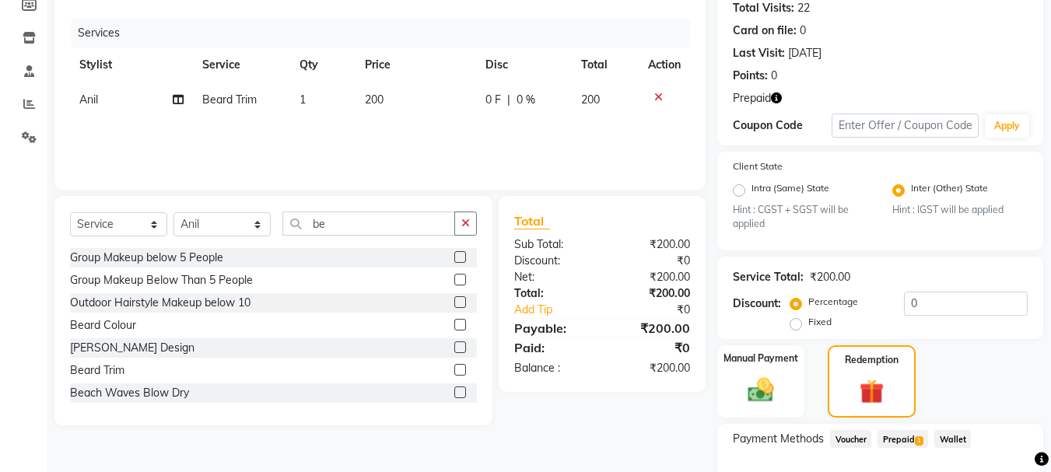
click at [899, 440] on span "Prepaid 1" at bounding box center [902, 439] width 51 height 18
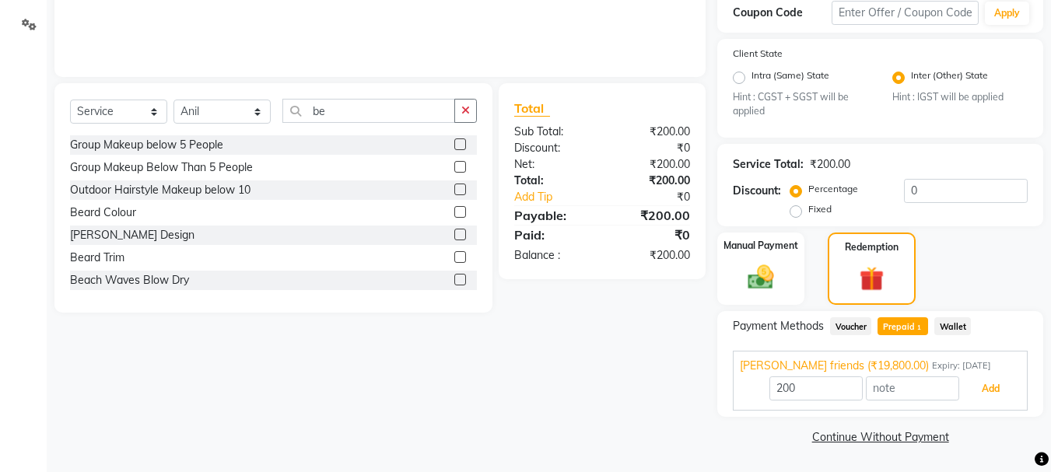
drag, startPoint x: 977, startPoint y: 398, endPoint x: 997, endPoint y: 379, distance: 26.9
click at [979, 396] on button "Add" at bounding box center [990, 389] width 57 height 26
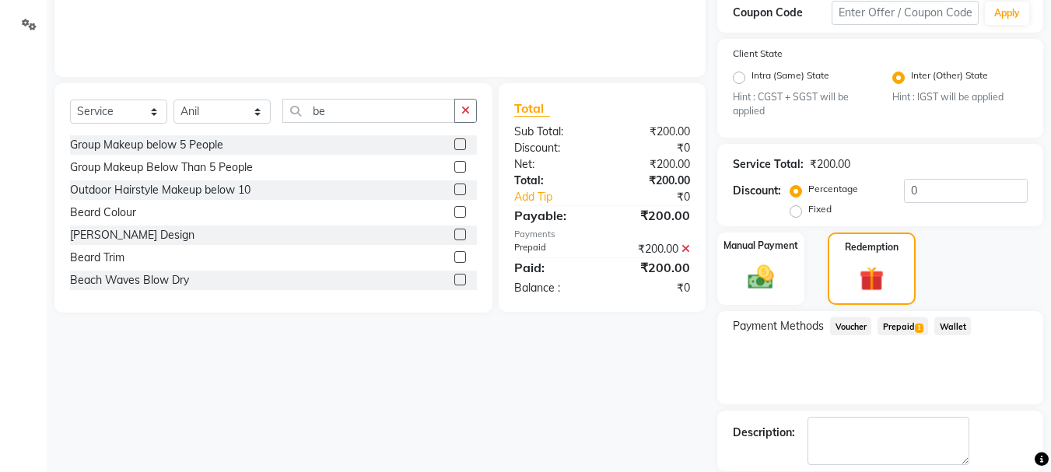
scroll to position [362, 0]
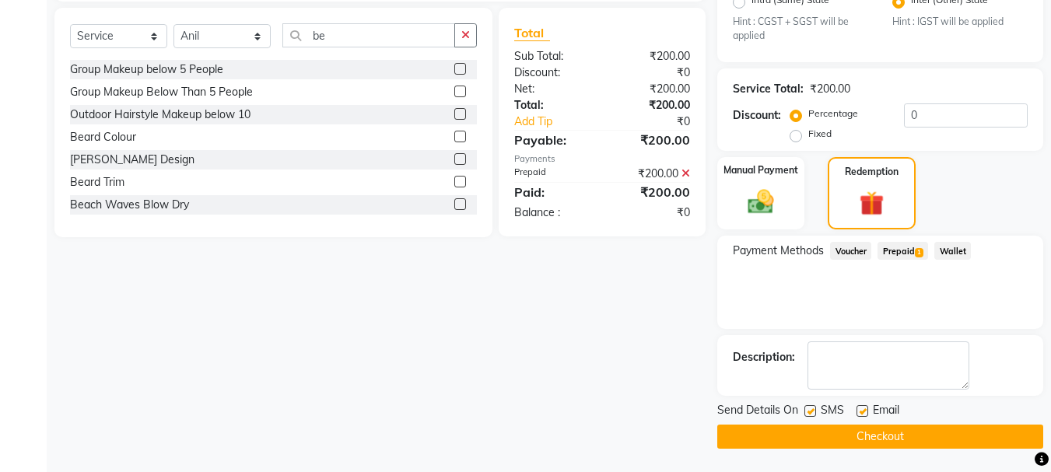
click at [907, 434] on button "Checkout" at bounding box center [880, 437] width 326 height 24
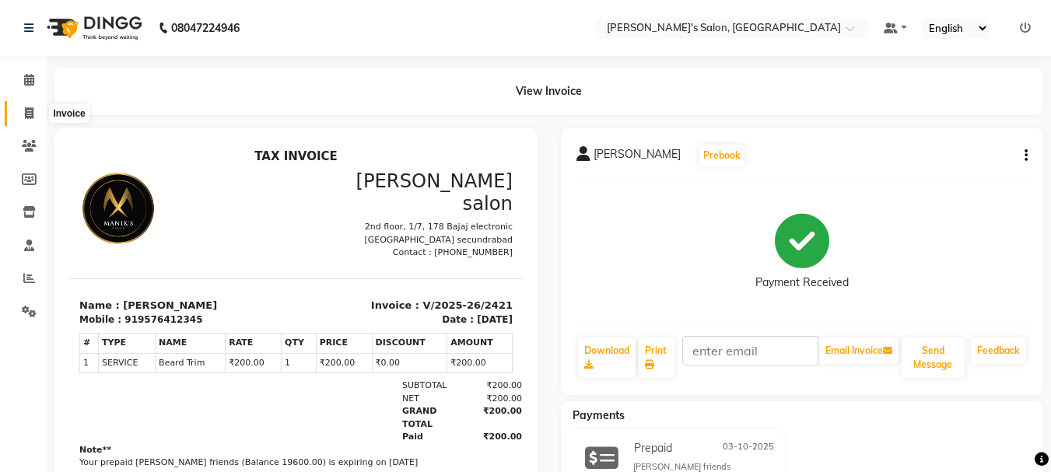
click at [32, 113] on icon at bounding box center [29, 113] width 9 height 12
select select "3810"
select select "service"
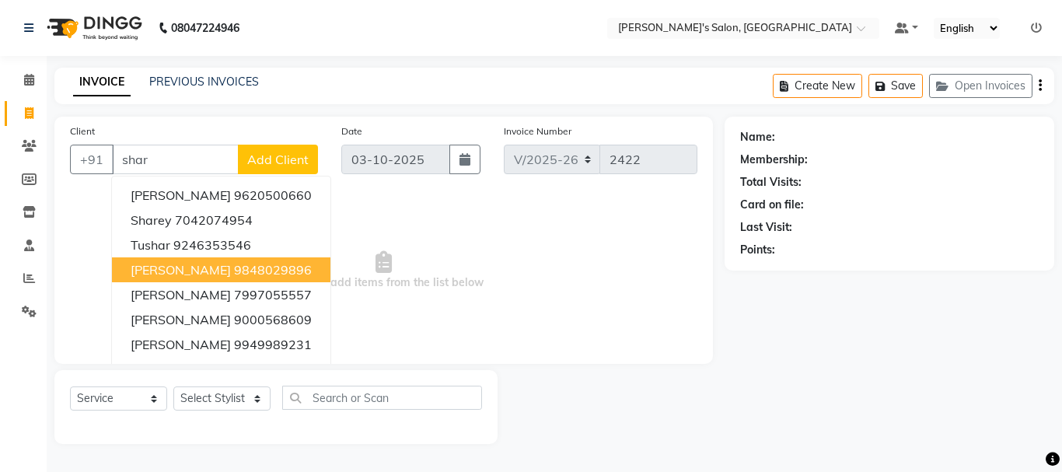
click at [266, 274] on ngb-highlight "9848029896" at bounding box center [273, 270] width 78 height 16
type input "9848029896"
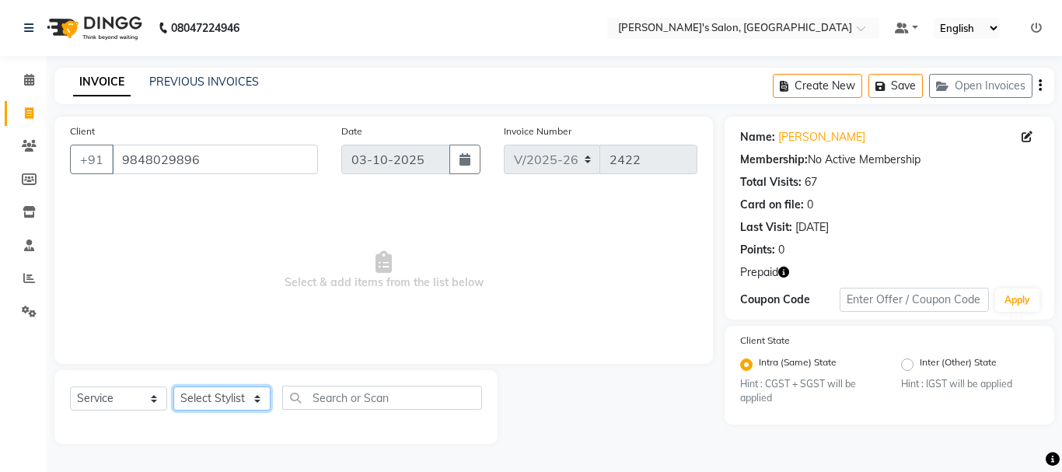
click at [250, 401] on select "Select Stylist [PERSON_NAME] [PERSON_NAME] Manager [PERSON_NAME] [PERSON_NAME] …" at bounding box center [221, 398] width 97 height 24
select select "27211"
click at [173, 386] on select "Select Stylist [PERSON_NAME] [PERSON_NAME] Manager [PERSON_NAME] [PERSON_NAME] …" at bounding box center [221, 398] width 97 height 24
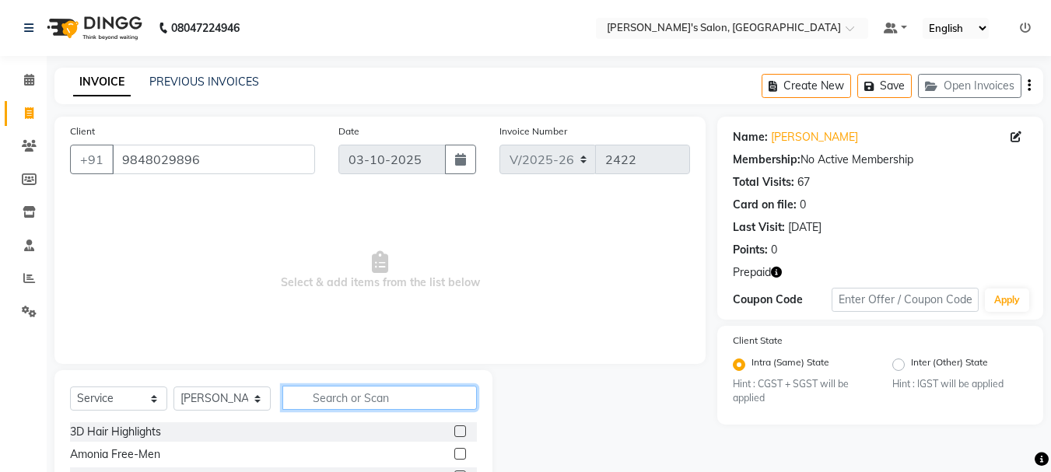
click at [344, 394] on input "text" at bounding box center [379, 398] width 194 height 24
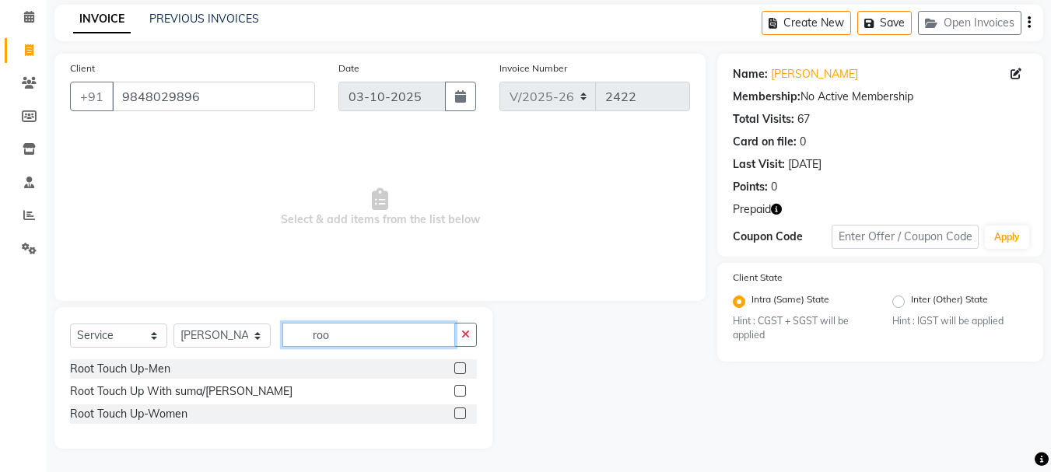
type input "roo"
click at [457, 416] on label at bounding box center [460, 413] width 12 height 12
click at [457, 416] on input "checkbox" at bounding box center [459, 414] width 10 height 10
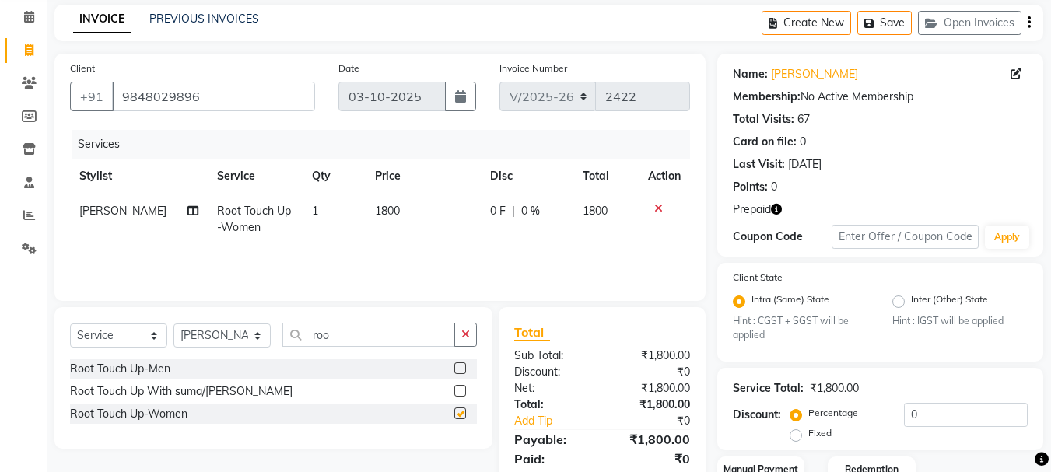
checkbox input "false"
click at [361, 334] on input "roo" at bounding box center [368, 335] width 173 height 24
type input "r"
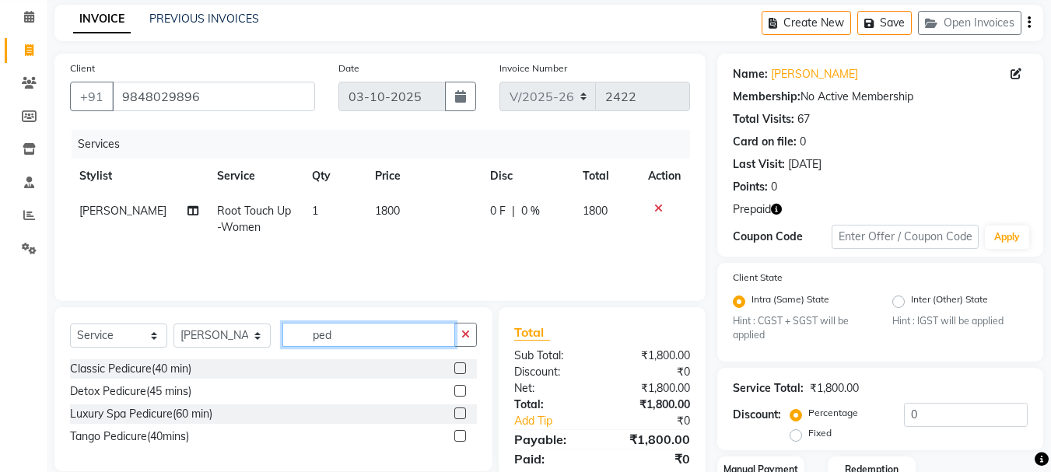
type input "ped"
click at [461, 365] on label at bounding box center [460, 368] width 12 height 12
click at [461, 365] on input "checkbox" at bounding box center [459, 369] width 10 height 10
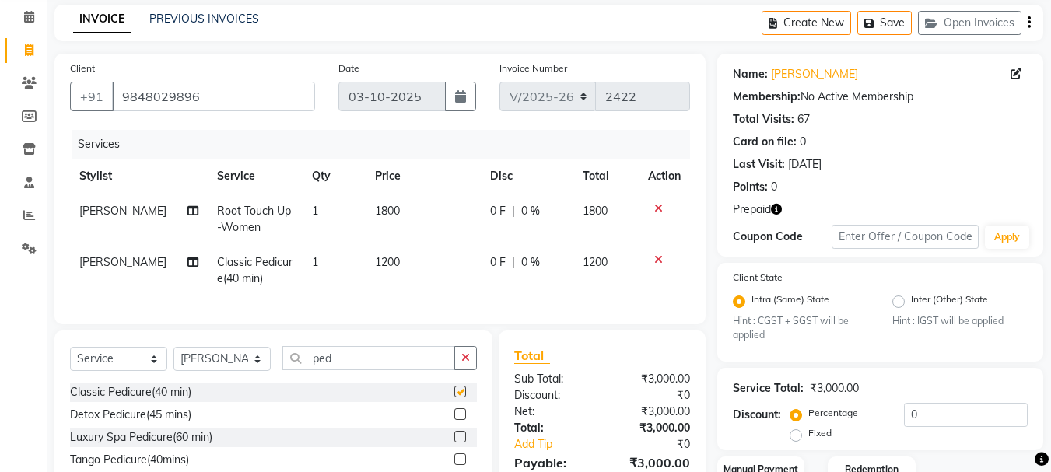
checkbox input "false"
click at [458, 420] on label at bounding box center [460, 414] width 12 height 12
click at [458, 420] on input "checkbox" at bounding box center [459, 415] width 10 height 10
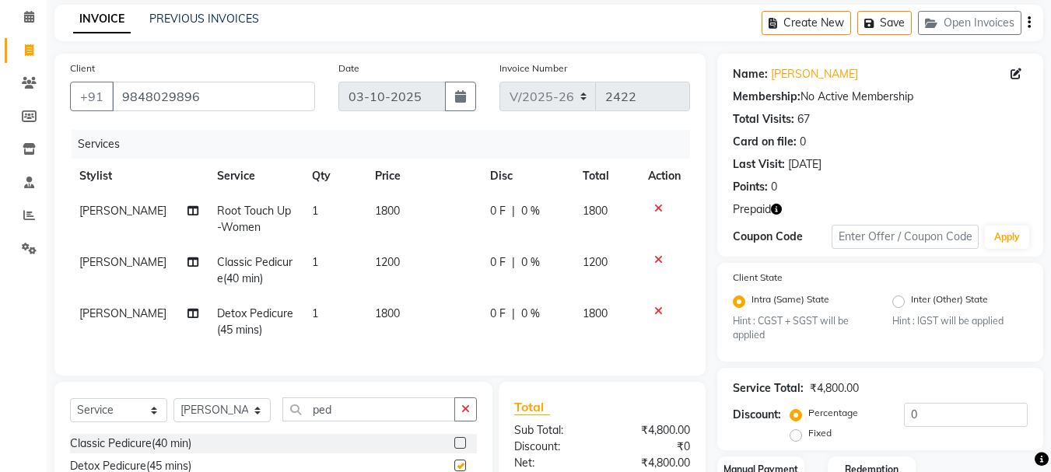
checkbox input "false"
click at [656, 259] on icon at bounding box center [658, 259] width 9 height 11
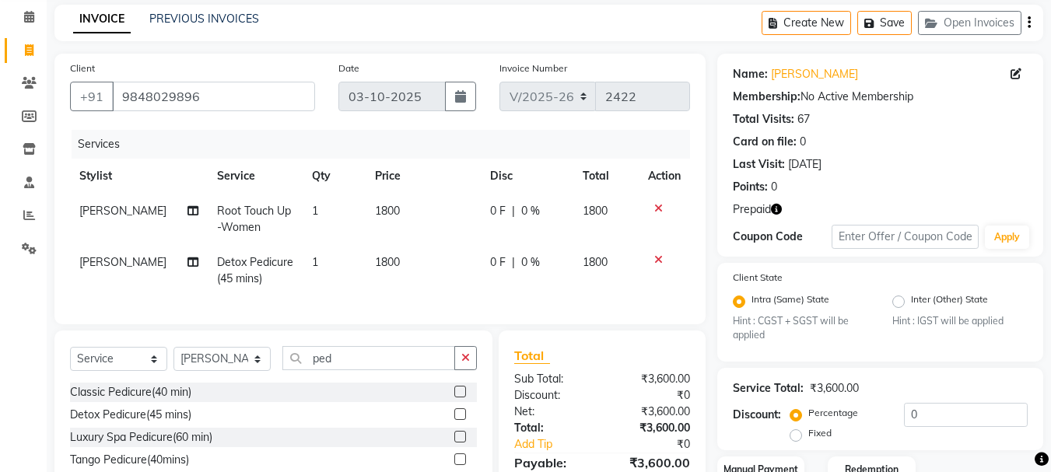
click at [396, 257] on td "1800" at bounding box center [422, 270] width 115 height 51
select select "27211"
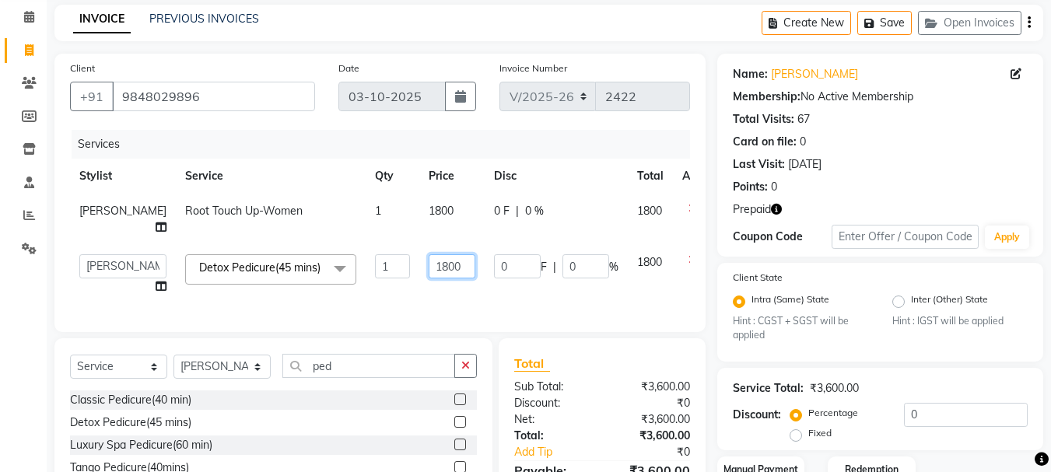
drag, startPoint x: 429, startPoint y: 264, endPoint x: 416, endPoint y: 264, distance: 13.2
click at [428, 264] on input "1800" at bounding box center [451, 266] width 47 height 24
type input "1"
type input "2000"
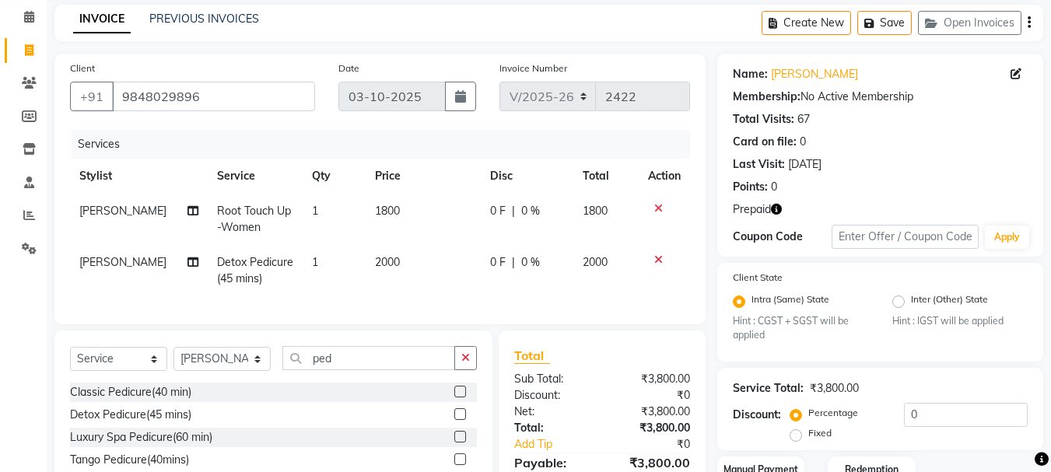
click at [505, 305] on div "Services Stylist Service Qty Price Disc Total Action [PERSON_NAME] Touch Up-Wom…" at bounding box center [380, 219] width 620 height 179
click at [777, 208] on icon "button" at bounding box center [776, 209] width 11 height 11
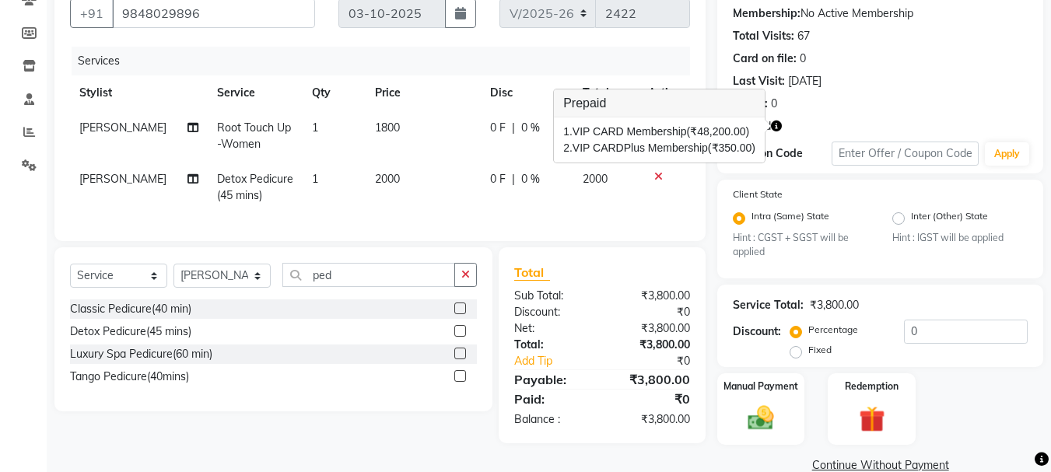
scroll to position [174, 0]
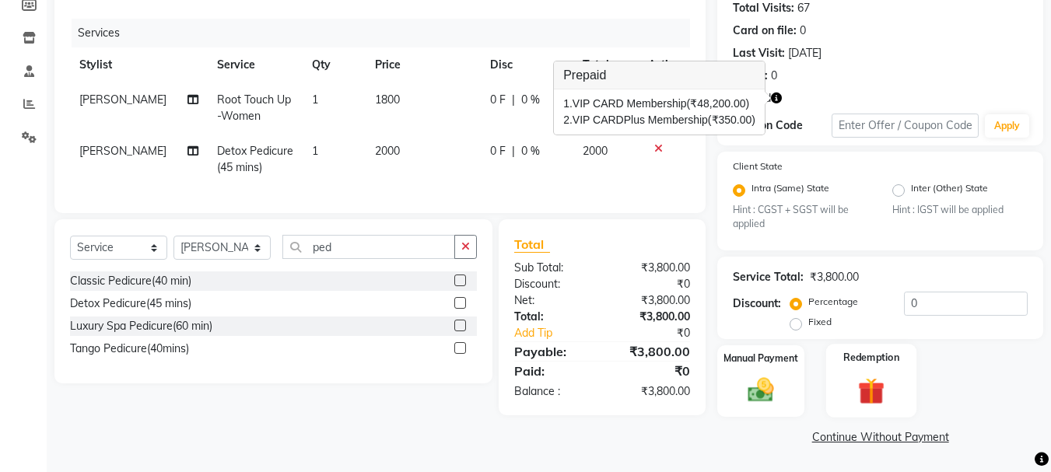
click at [870, 406] on img at bounding box center [871, 391] width 44 height 33
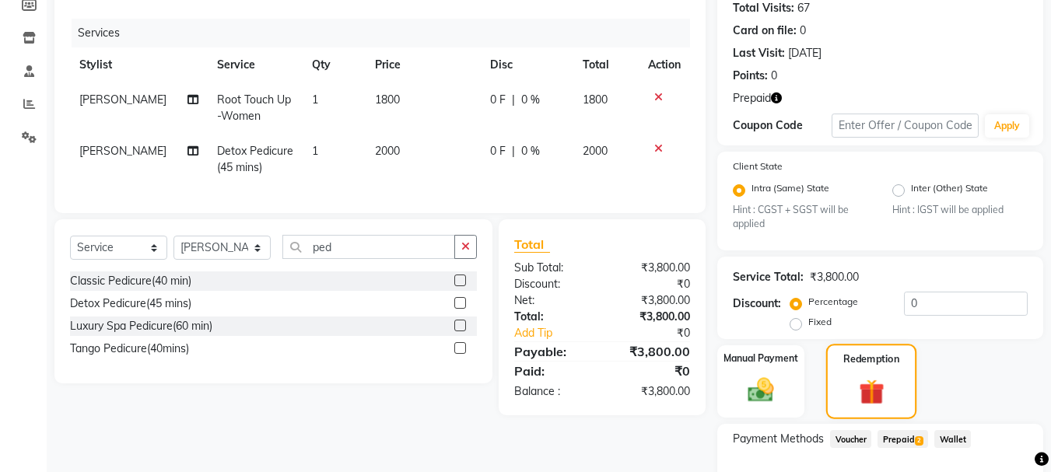
click at [855, 393] on img at bounding box center [871, 392] width 41 height 32
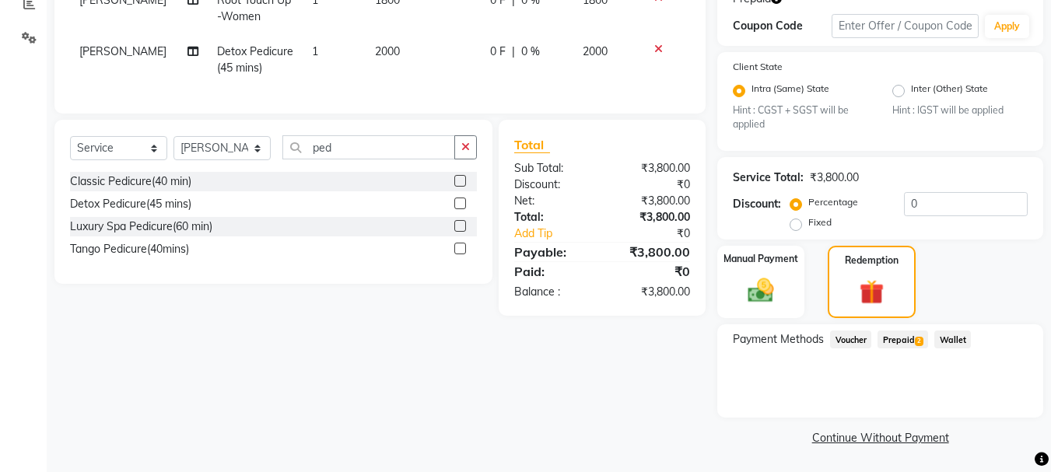
scroll to position [274, 0]
click at [890, 337] on span "Prepaid 2" at bounding box center [902, 339] width 51 height 18
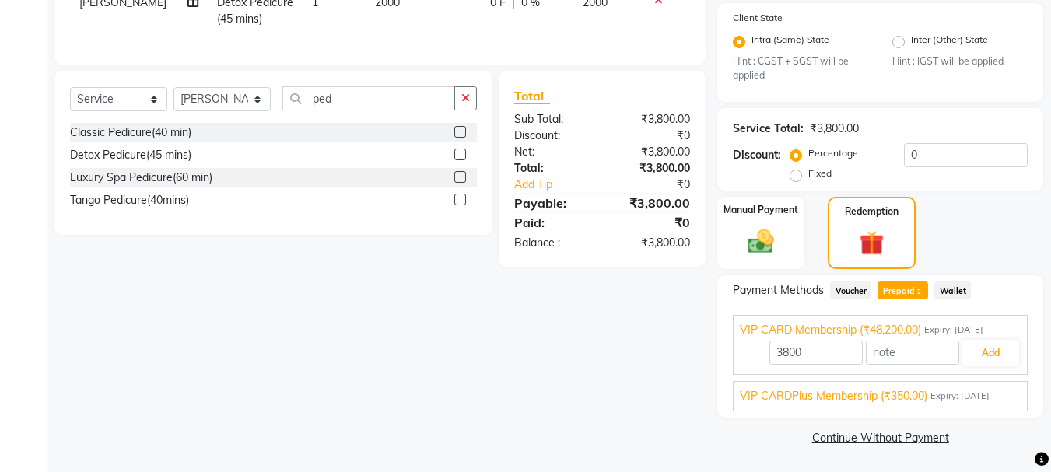
scroll to position [323, 0]
click at [984, 355] on button "Add" at bounding box center [990, 352] width 57 height 26
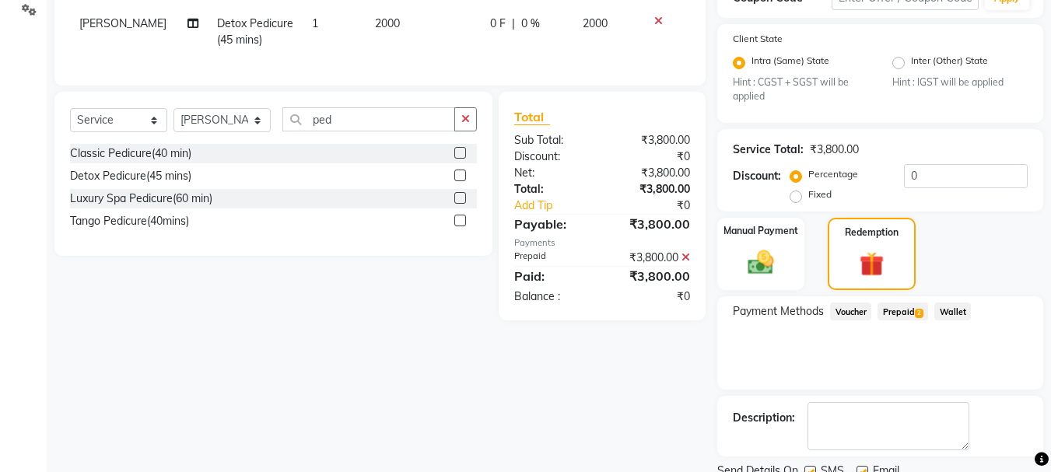
scroll to position [285, 0]
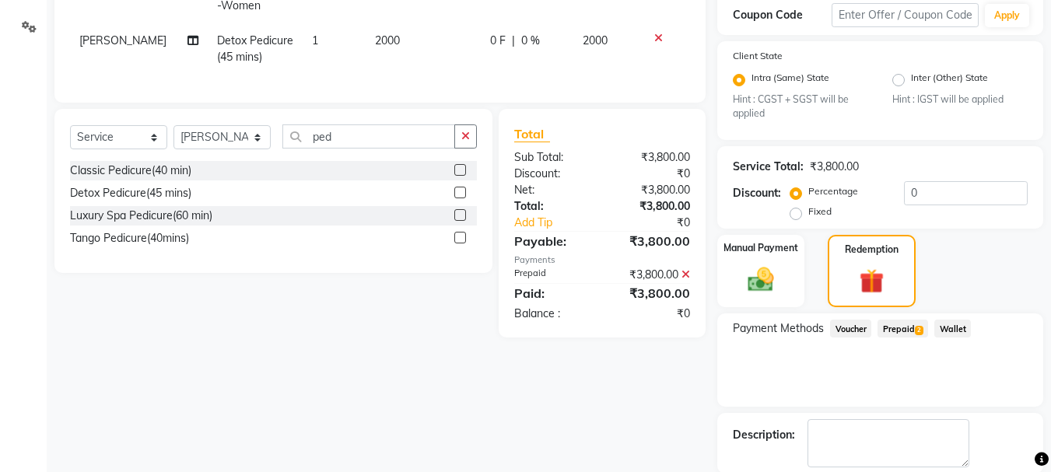
click at [659, 34] on icon at bounding box center [658, 38] width 9 height 11
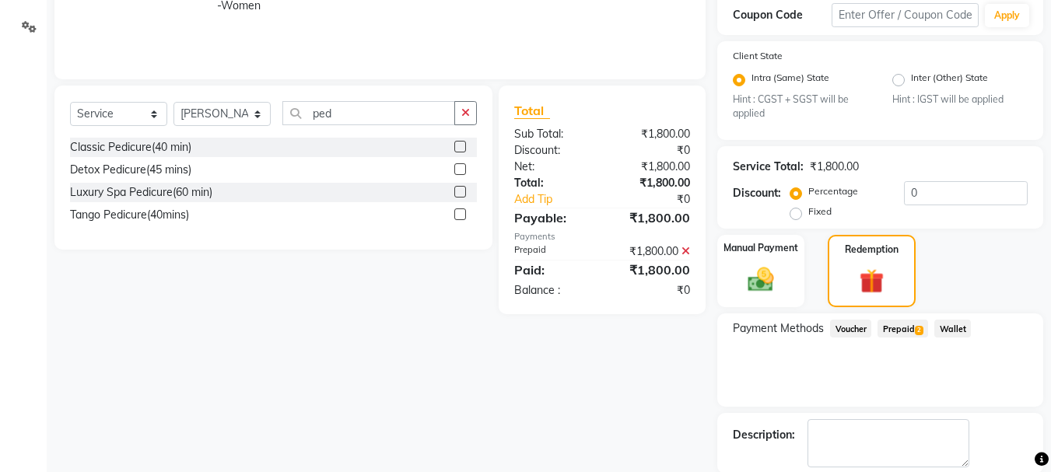
click at [893, 329] on span "Prepaid 2" at bounding box center [902, 329] width 51 height 18
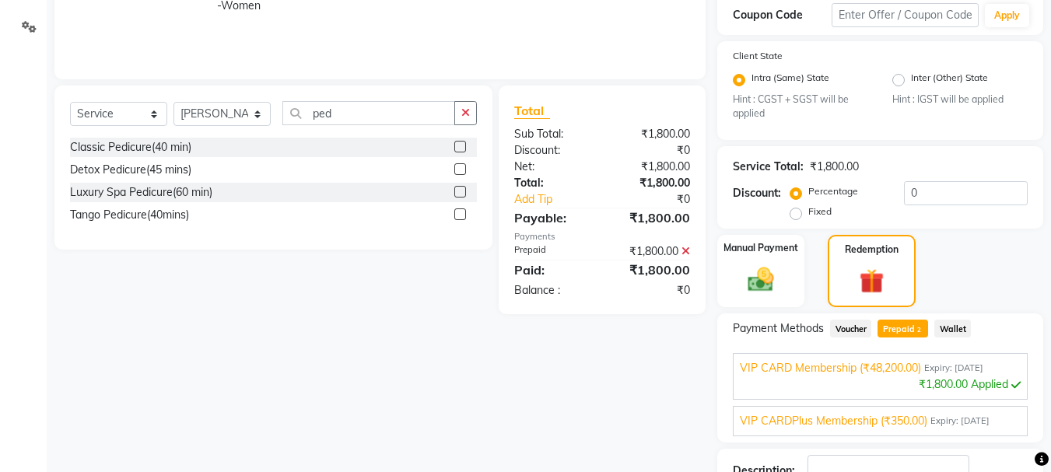
click at [901, 416] on span "VIP CARDPlus Membership (₹350.00)" at bounding box center [833, 421] width 187 height 16
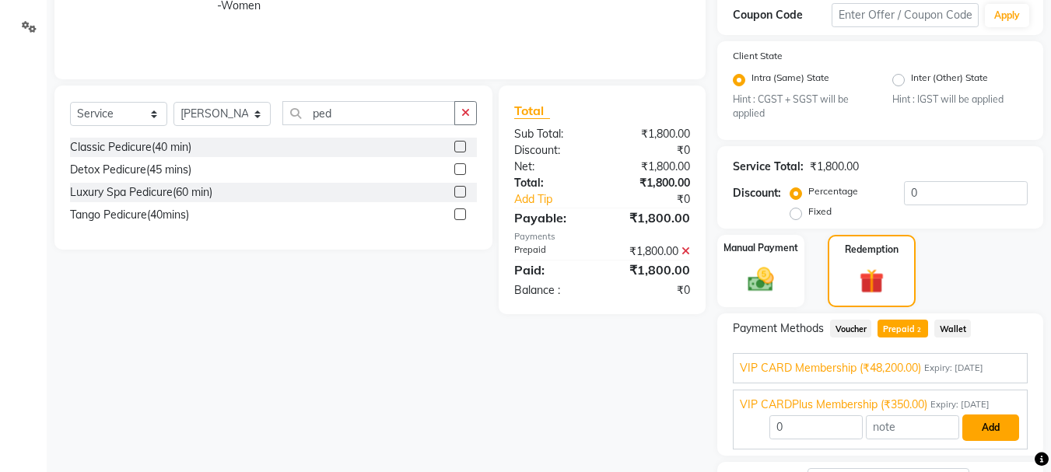
click at [1000, 427] on button "Add" at bounding box center [990, 427] width 57 height 26
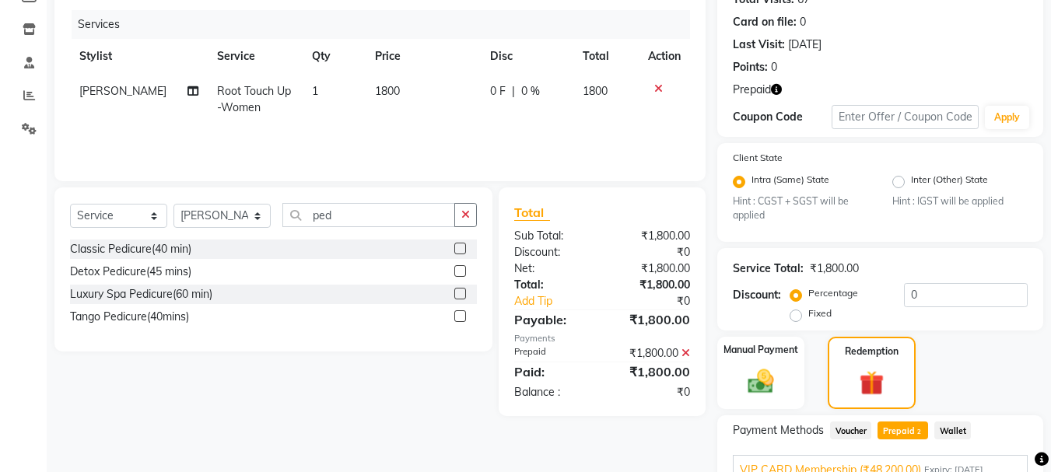
scroll to position [156, 0]
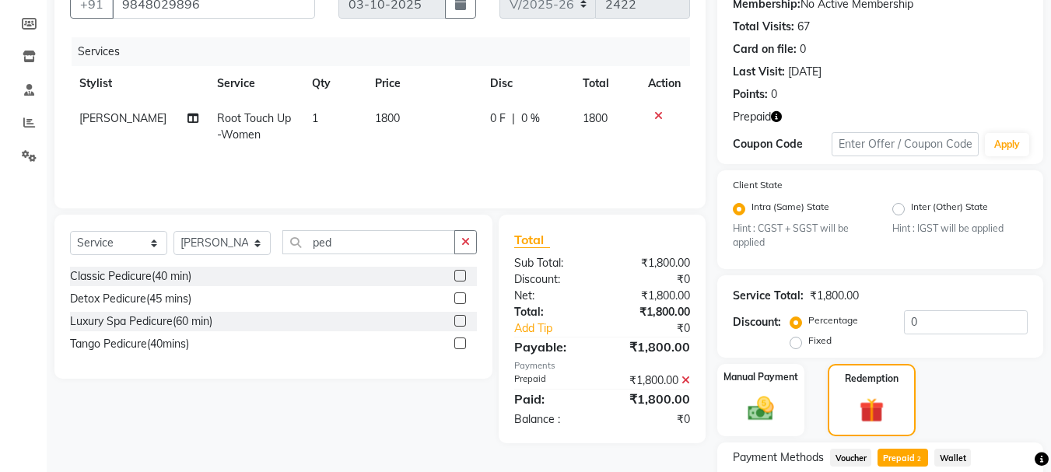
click at [463, 299] on label at bounding box center [460, 298] width 12 height 12
click at [463, 299] on input "checkbox" at bounding box center [459, 299] width 10 height 10
checkbox input "true"
type input "350"
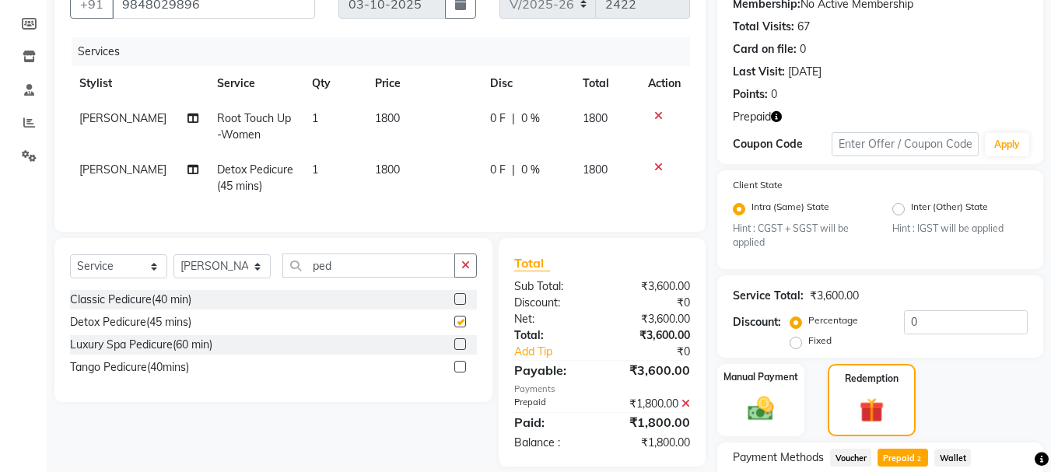
checkbox input "false"
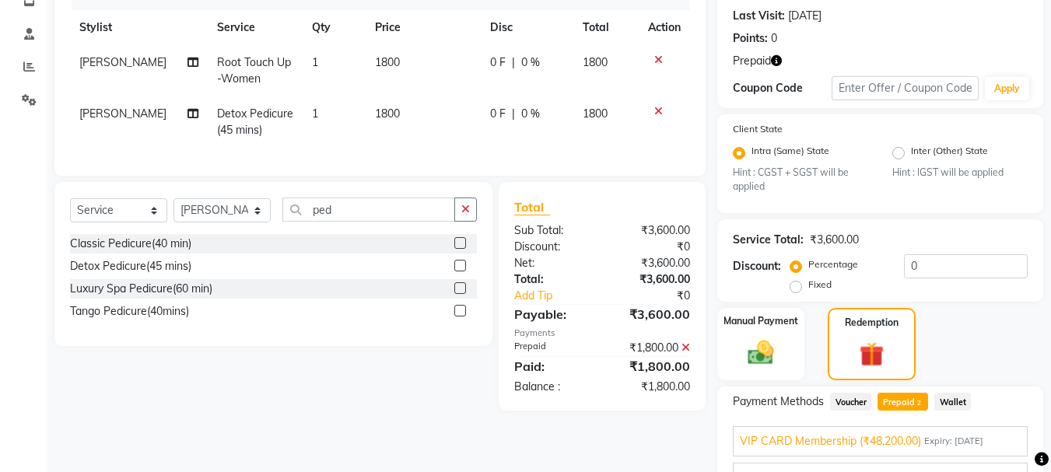
scroll to position [389, 0]
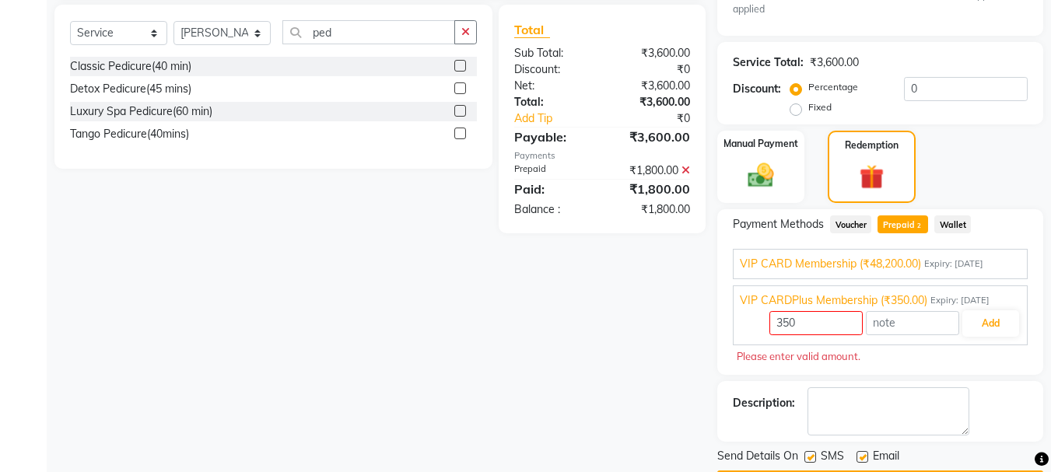
click at [686, 176] on icon at bounding box center [685, 170] width 9 height 11
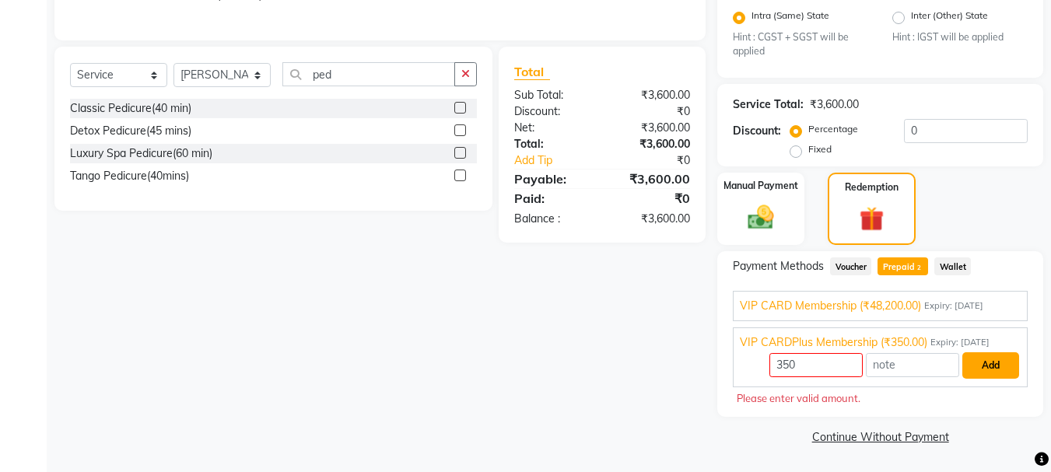
click at [994, 361] on button "Add" at bounding box center [990, 365] width 57 height 26
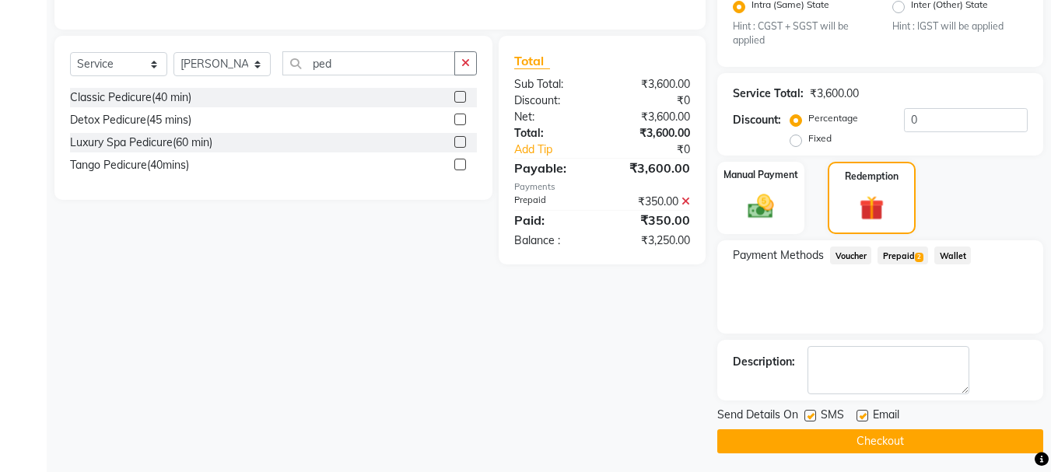
scroll to position [362, 0]
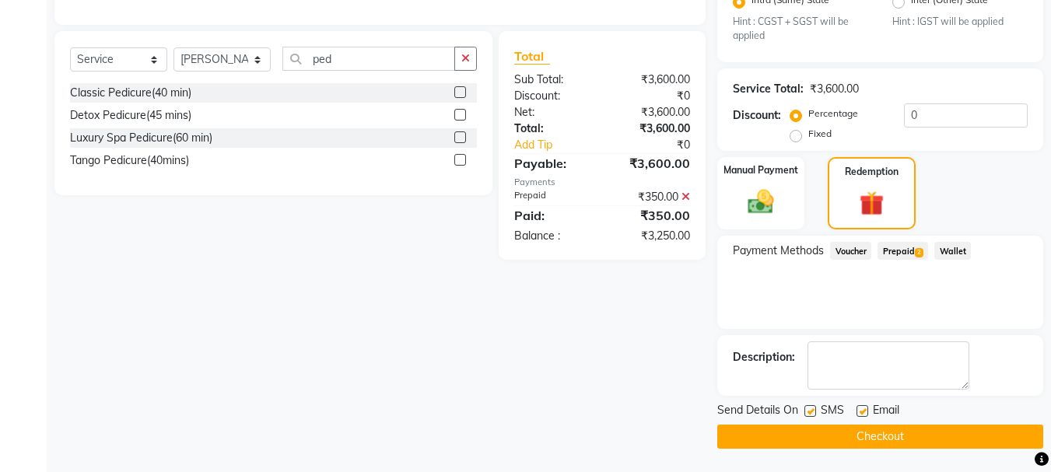
click at [896, 251] on span "Prepaid 2" at bounding box center [902, 251] width 51 height 18
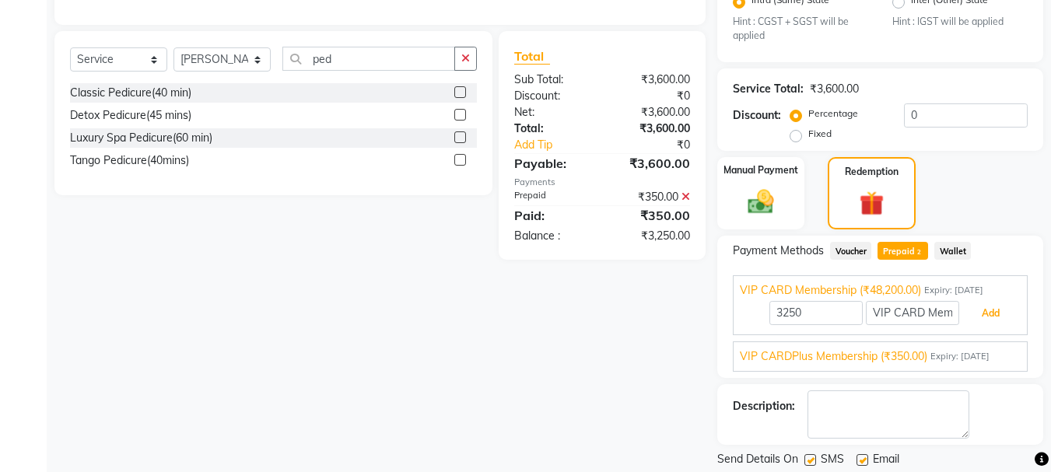
drag, startPoint x: 1002, startPoint y: 315, endPoint x: 991, endPoint y: 320, distance: 12.2
click at [996, 315] on button "Add" at bounding box center [990, 313] width 57 height 26
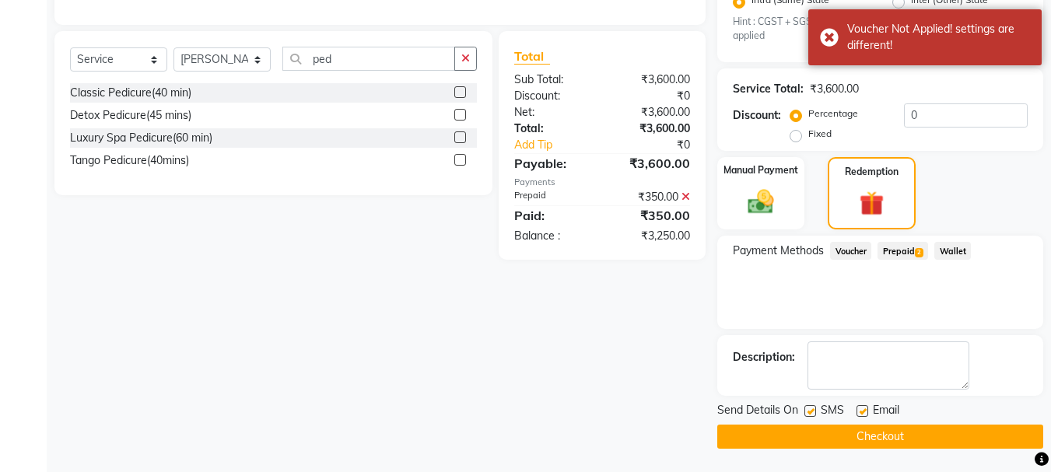
click at [896, 247] on span "Prepaid 2" at bounding box center [902, 251] width 51 height 18
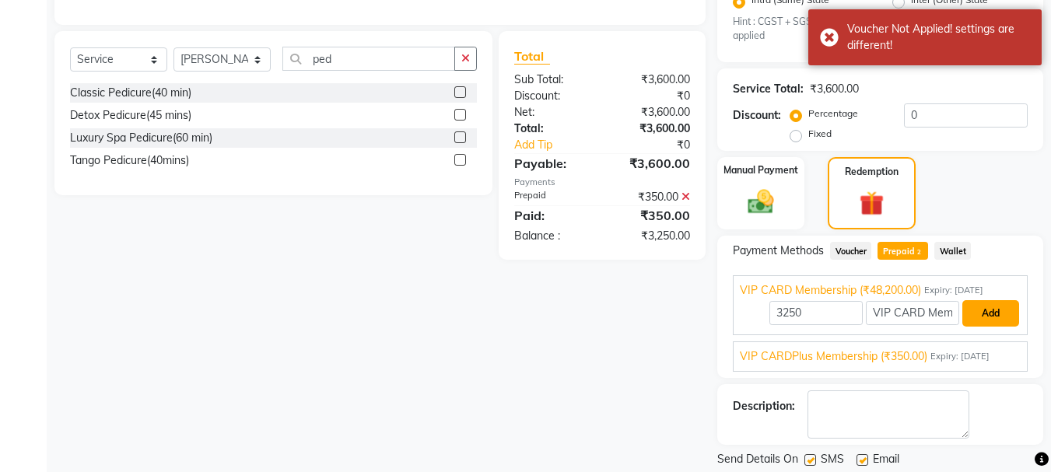
click at [985, 316] on button "Add" at bounding box center [990, 313] width 57 height 26
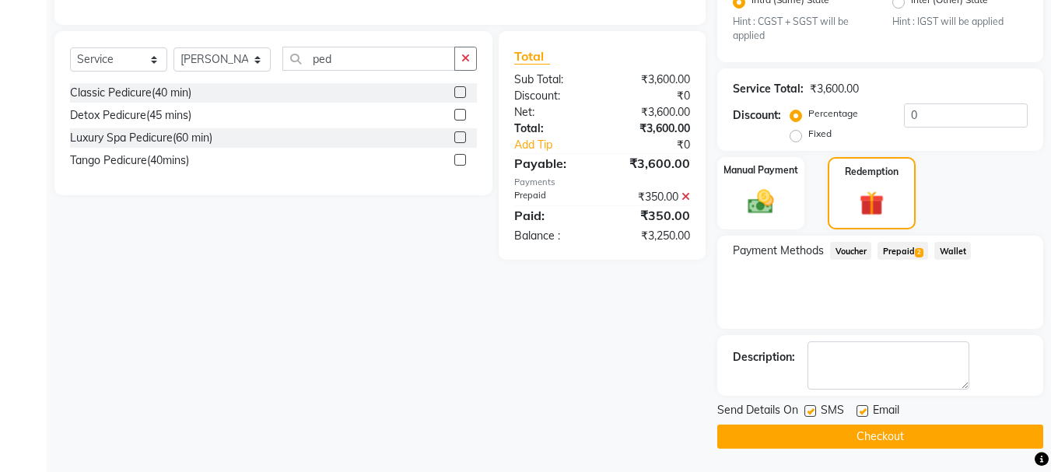
click at [685, 202] on icon at bounding box center [685, 196] width 9 height 11
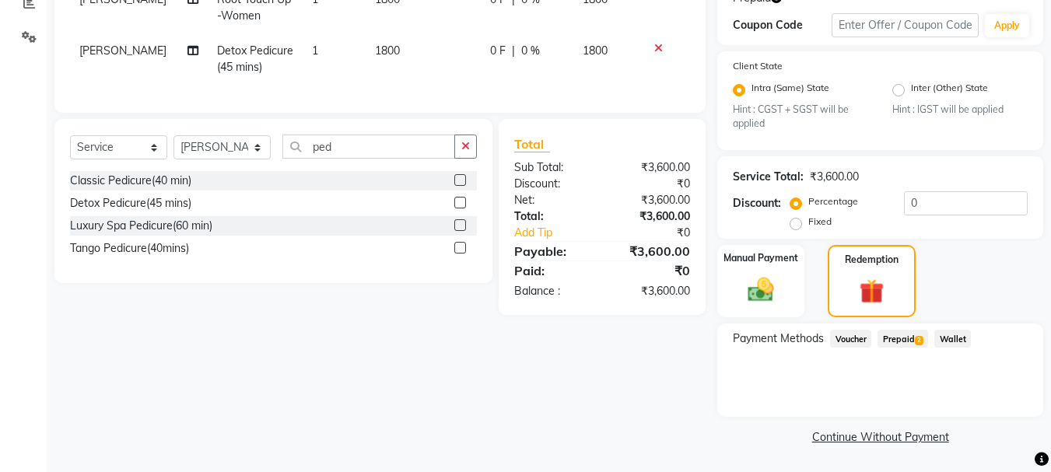
click at [904, 337] on span "Prepaid 2" at bounding box center [902, 339] width 51 height 18
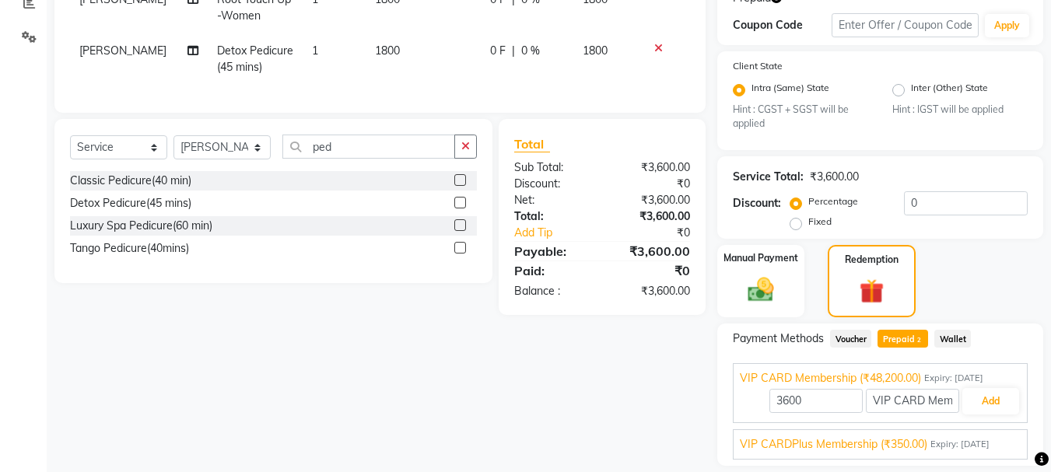
scroll to position [323, 0]
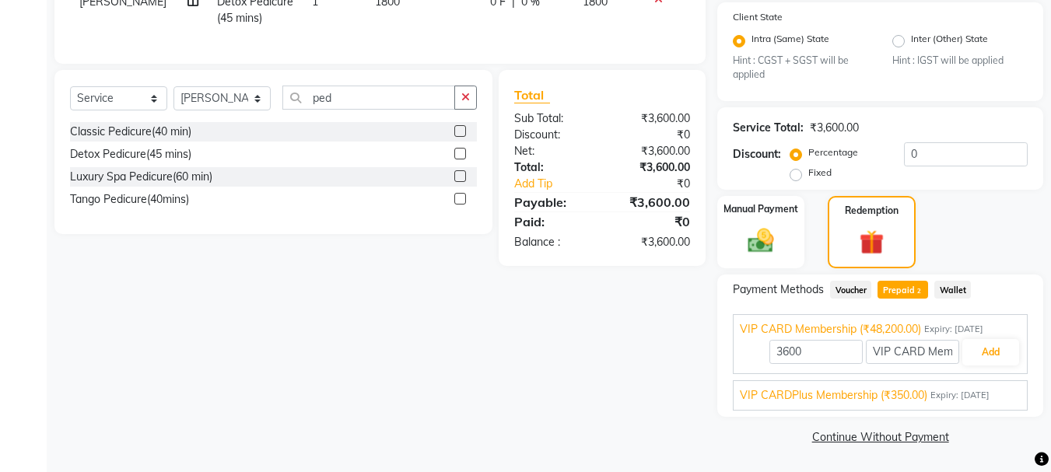
click at [927, 396] on span "VIP CARDPlus Membership (₹350.00)" at bounding box center [833, 395] width 187 height 16
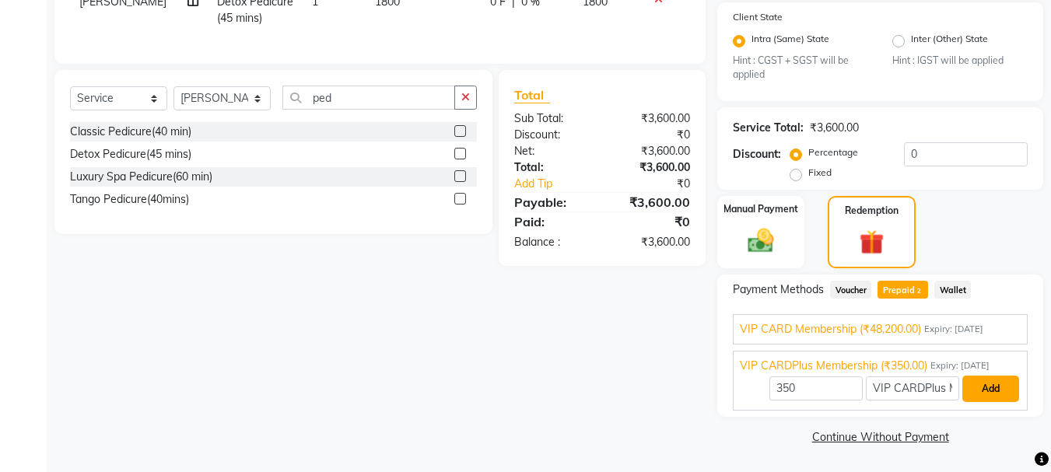
click at [991, 390] on button "Add" at bounding box center [990, 389] width 57 height 26
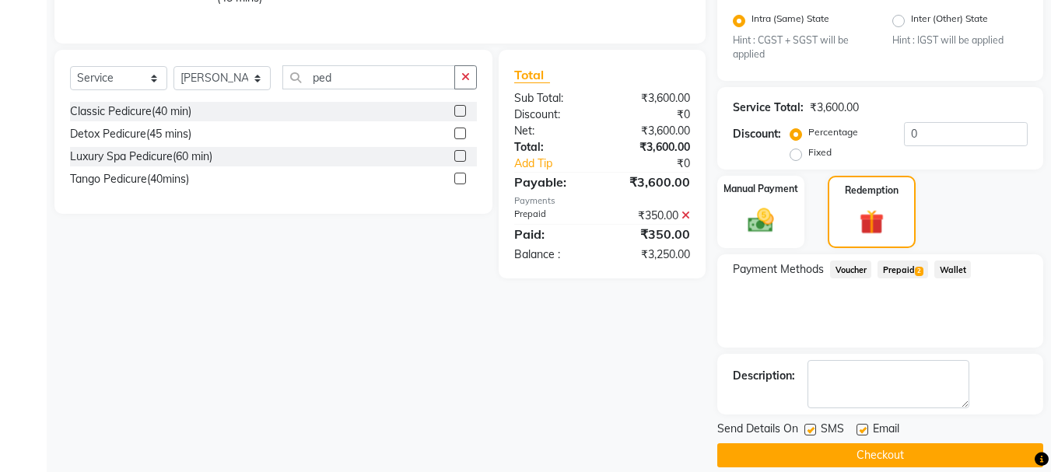
scroll to position [362, 0]
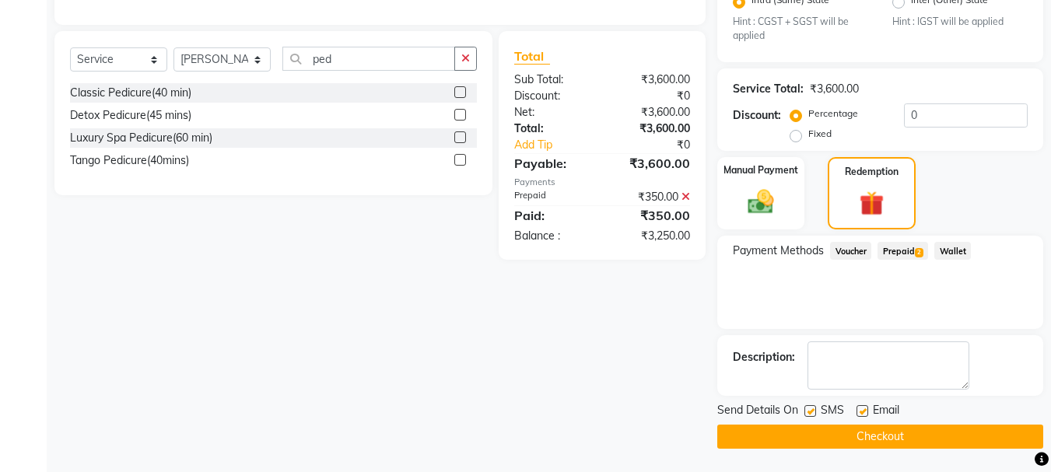
click at [893, 251] on span "Prepaid 2" at bounding box center [902, 251] width 51 height 18
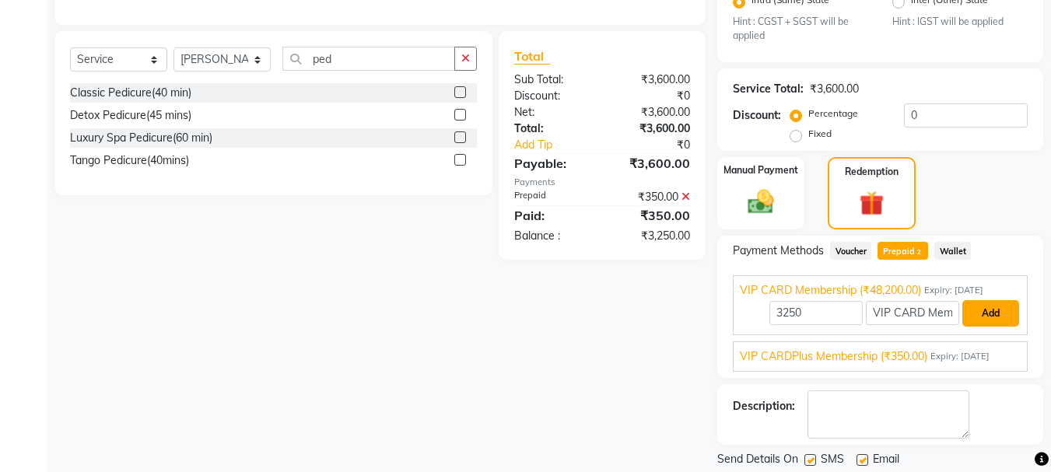
click at [999, 309] on button "Add" at bounding box center [990, 313] width 57 height 26
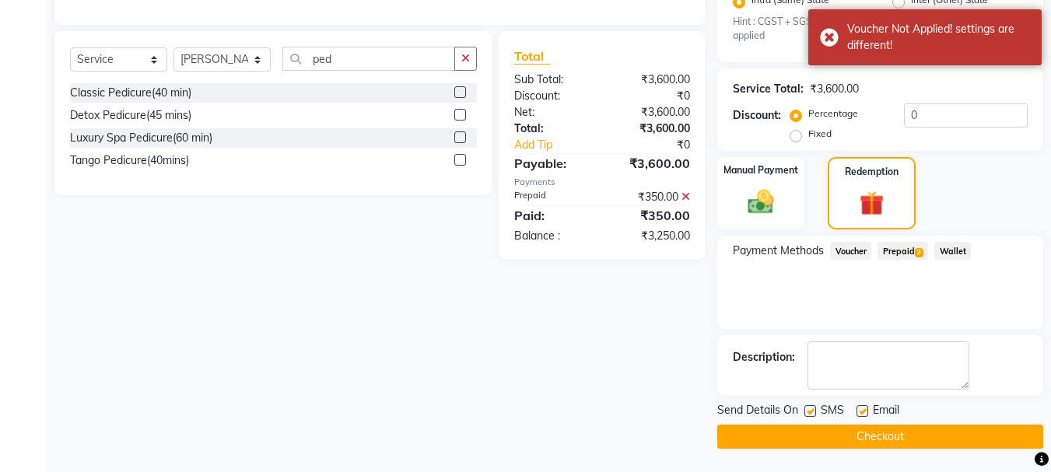
click at [892, 247] on span "Prepaid 2" at bounding box center [902, 251] width 51 height 18
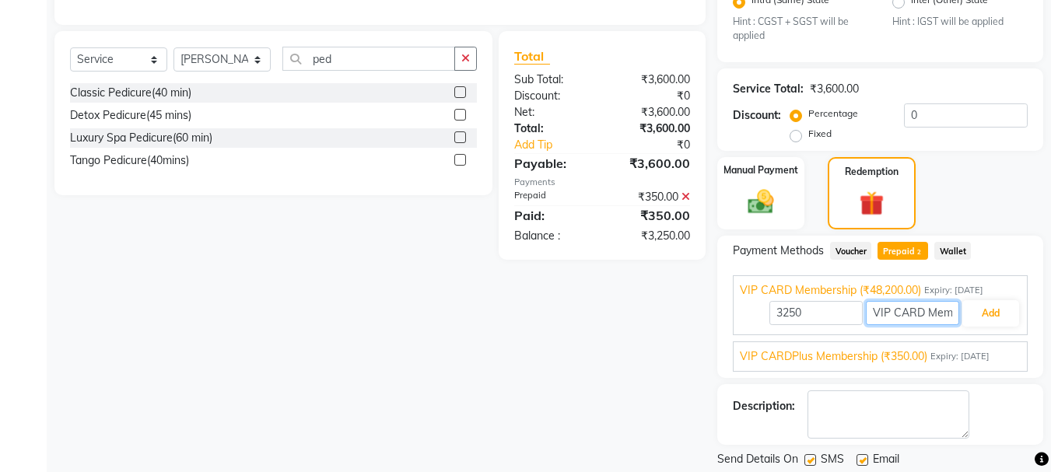
click at [906, 314] on input "VIP CARD Membership" at bounding box center [911, 313] width 93 height 24
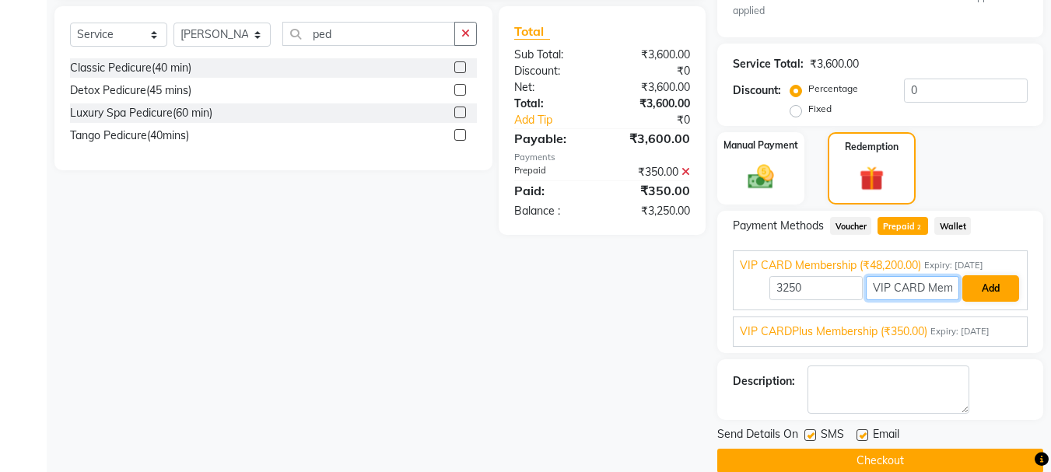
scroll to position [411, 0]
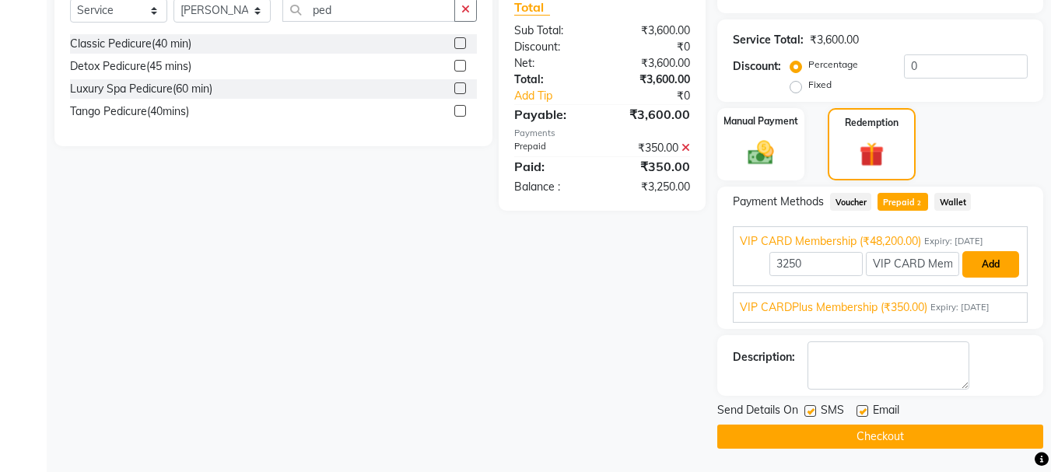
click at [992, 265] on button "Add" at bounding box center [990, 264] width 57 height 26
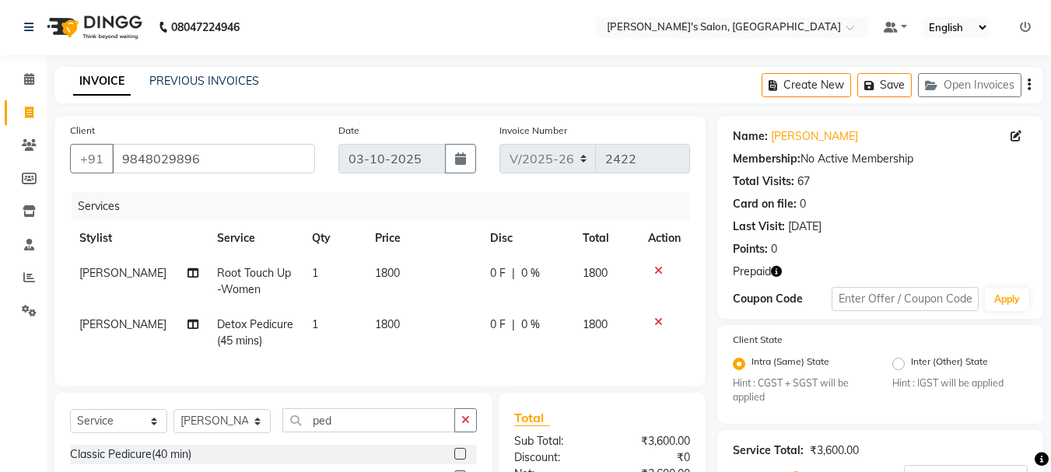
scroll to position [0, 0]
click at [33, 143] on icon at bounding box center [29, 146] width 15 height 12
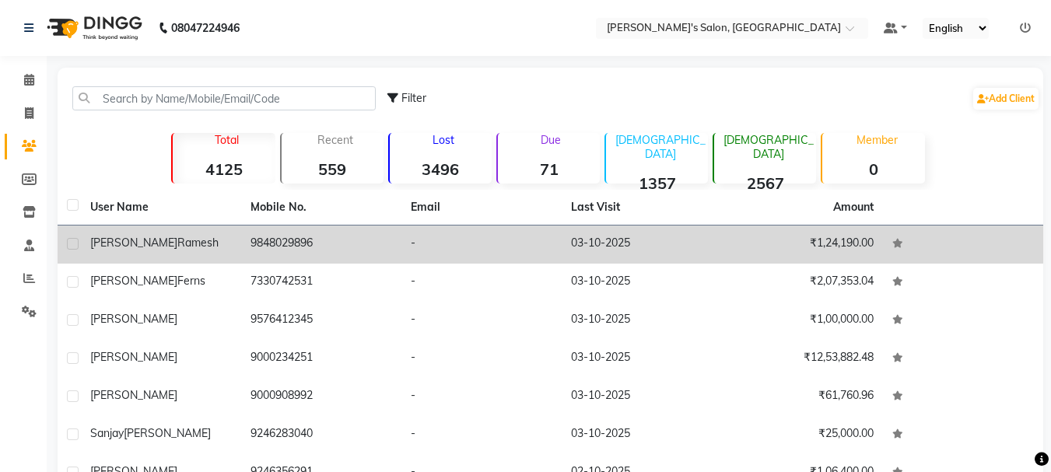
click at [566, 252] on td "03-10-2025" at bounding box center [641, 245] width 160 height 38
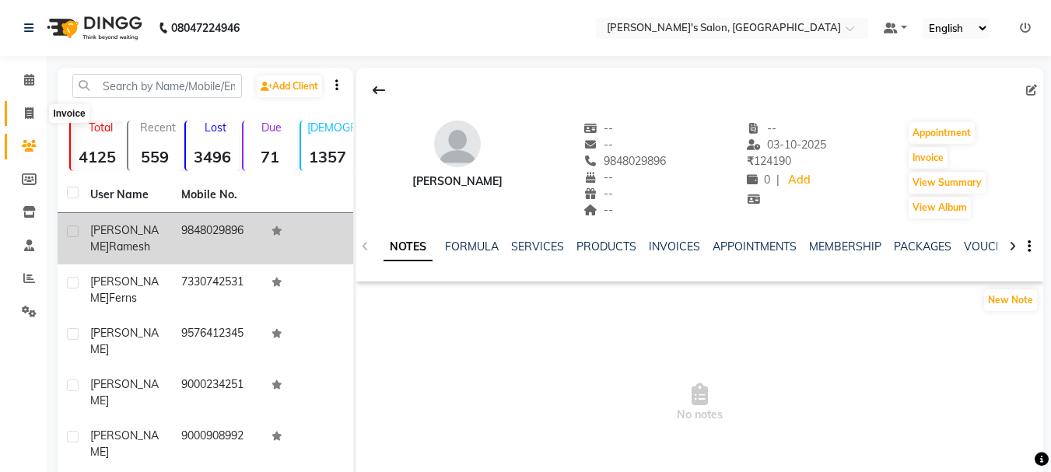
click at [23, 114] on span at bounding box center [29, 114] width 27 height 18
select select "3810"
select select "service"
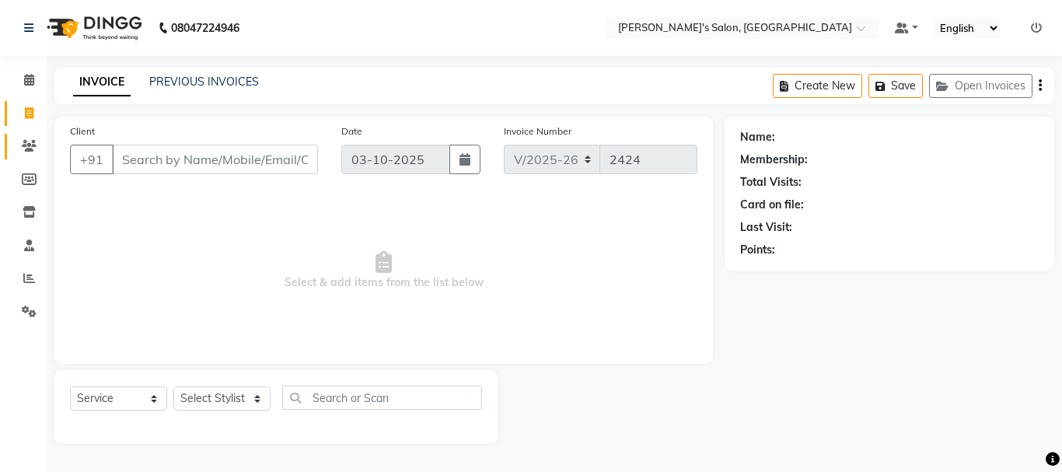
drag, startPoint x: 32, startPoint y: 143, endPoint x: 40, endPoint y: 141, distance: 8.9
click at [33, 142] on icon at bounding box center [29, 146] width 15 height 12
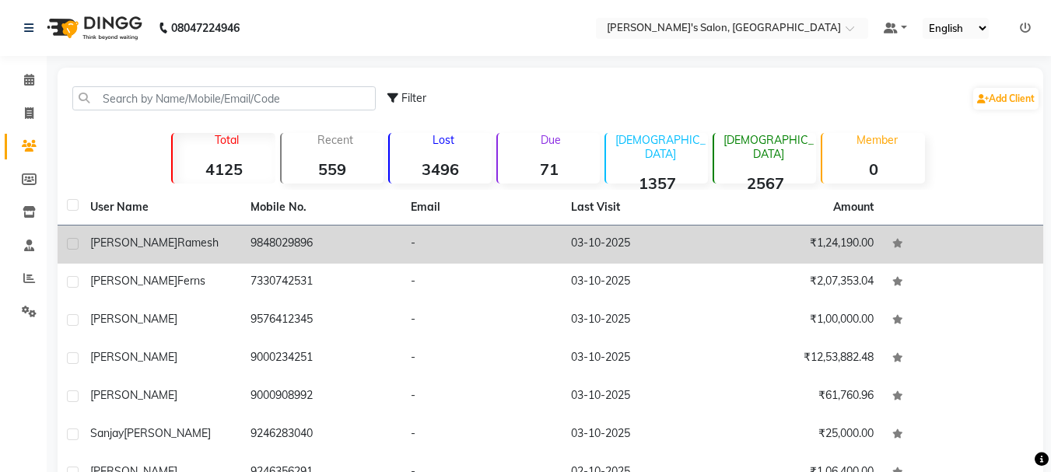
click at [177, 236] on span "Ramesh" at bounding box center [197, 243] width 41 height 14
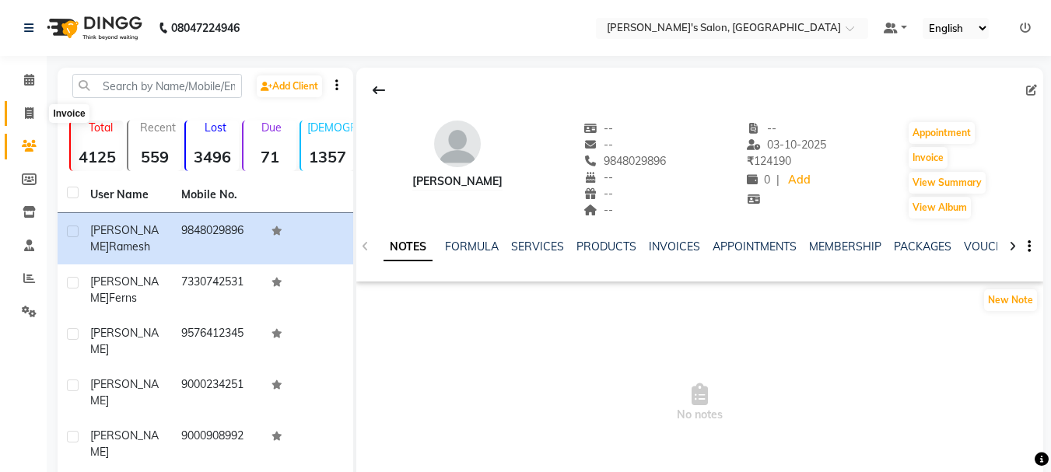
click at [33, 110] on icon at bounding box center [29, 113] width 9 height 12
select select "service"
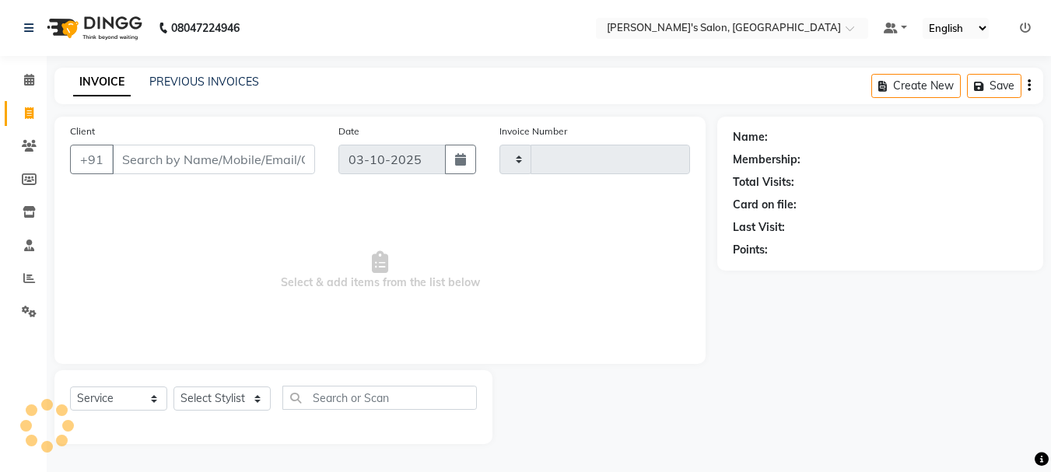
type input "2424"
select select "3810"
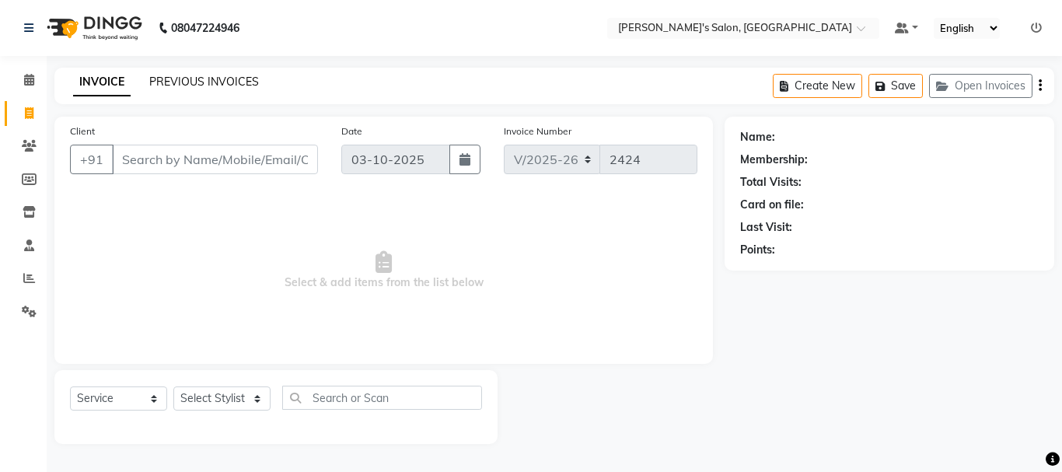
click at [212, 81] on link "PREVIOUS INVOICES" at bounding box center [204, 82] width 110 height 14
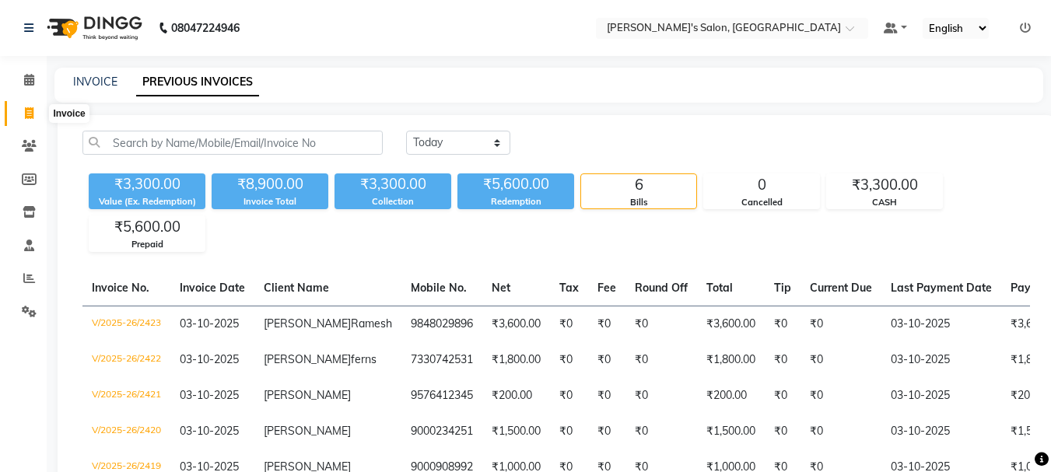
click at [28, 113] on icon at bounding box center [29, 113] width 9 height 12
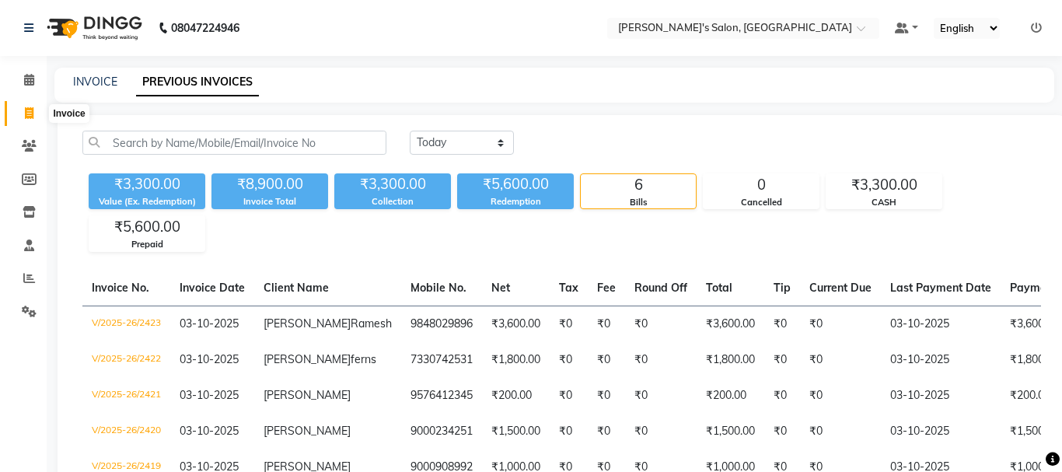
select select "3810"
select select "service"
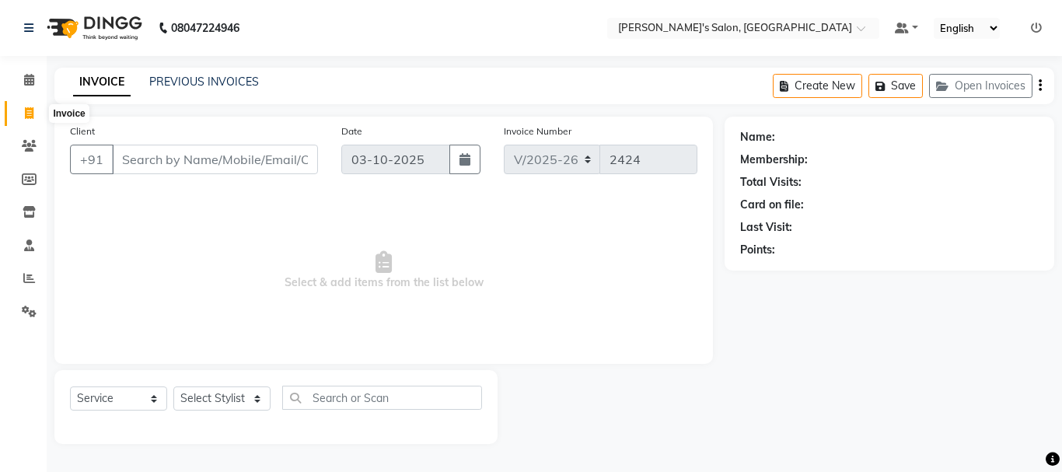
click at [28, 114] on icon at bounding box center [29, 113] width 9 height 12
select select "service"
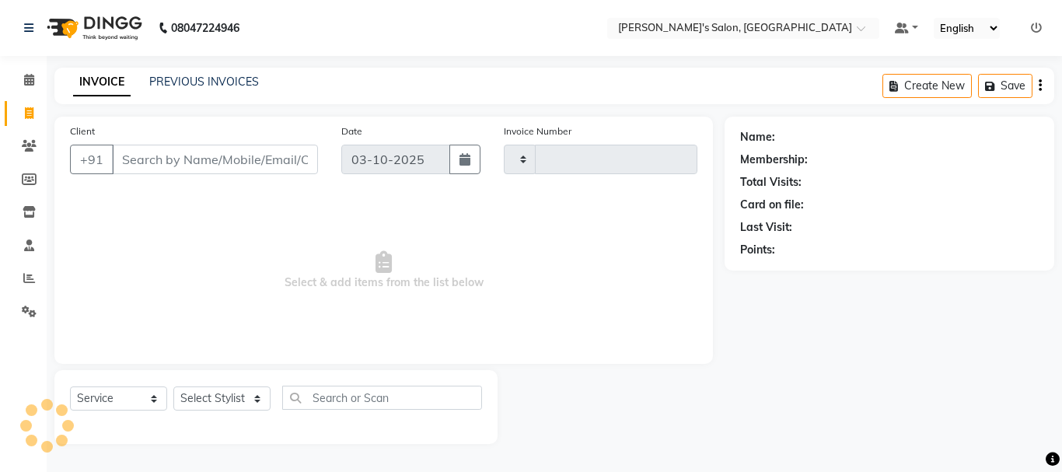
type input "2424"
select select "3810"
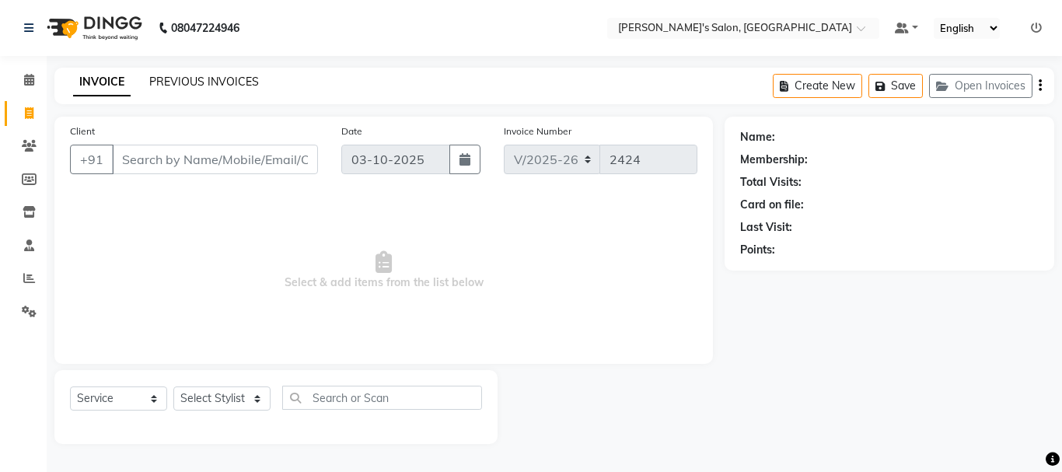
click at [209, 79] on link "PREVIOUS INVOICES" at bounding box center [204, 82] width 110 height 14
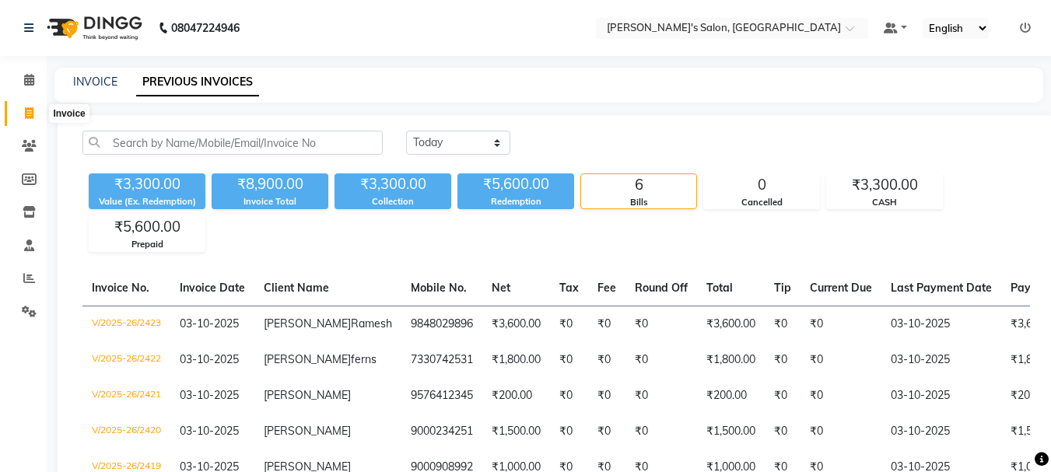
click at [25, 116] on icon at bounding box center [29, 113] width 9 height 12
select select "service"
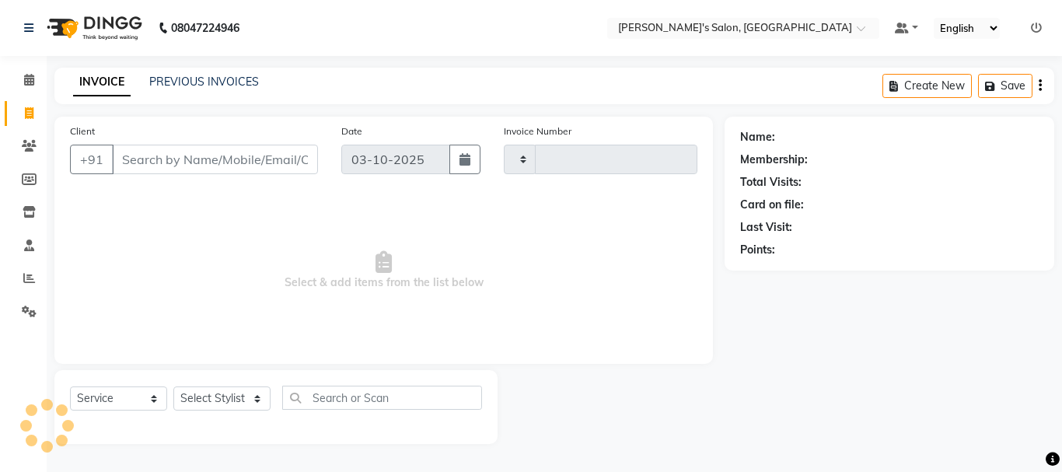
type input "2424"
select select "3810"
click at [146, 164] on input "Client" at bounding box center [215, 160] width 206 height 30
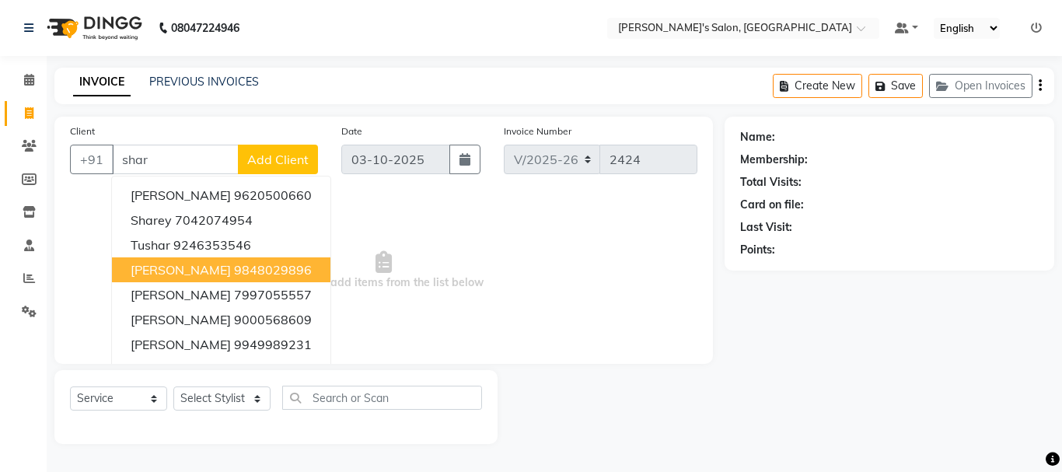
click at [222, 273] on span "[PERSON_NAME]" at bounding box center [181, 270] width 100 height 16
type input "9848029896"
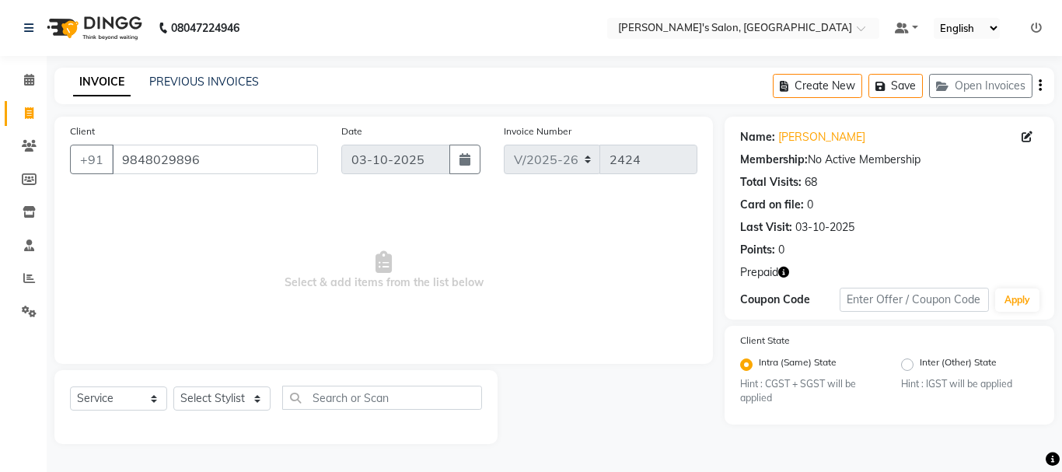
click at [788, 272] on icon "button" at bounding box center [783, 272] width 11 height 11
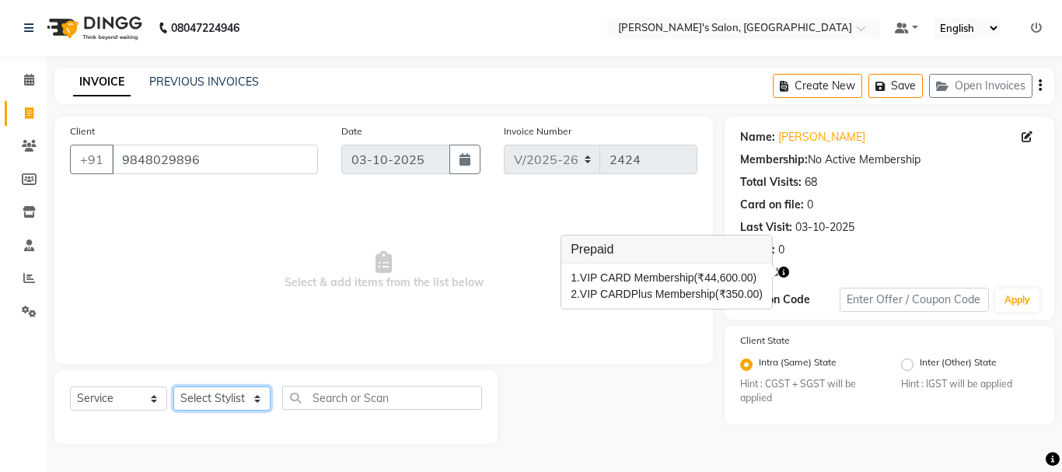
click at [219, 397] on select "Select Stylist [PERSON_NAME] [PERSON_NAME] Manager [PERSON_NAME] [PERSON_NAME] …" at bounding box center [221, 398] width 97 height 24
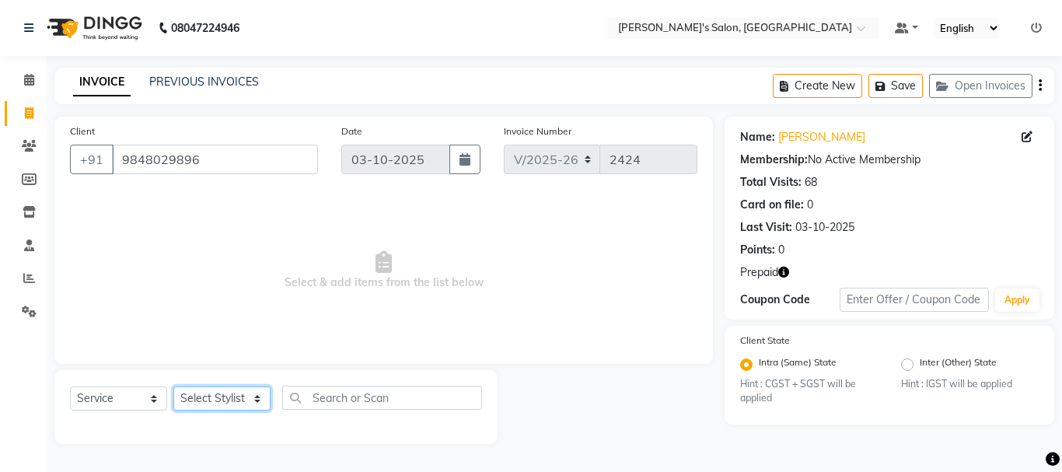
select select "27211"
click at [173, 386] on select "Select Stylist [PERSON_NAME] [PERSON_NAME] Manager [PERSON_NAME] [PERSON_NAME] …" at bounding box center [221, 398] width 97 height 24
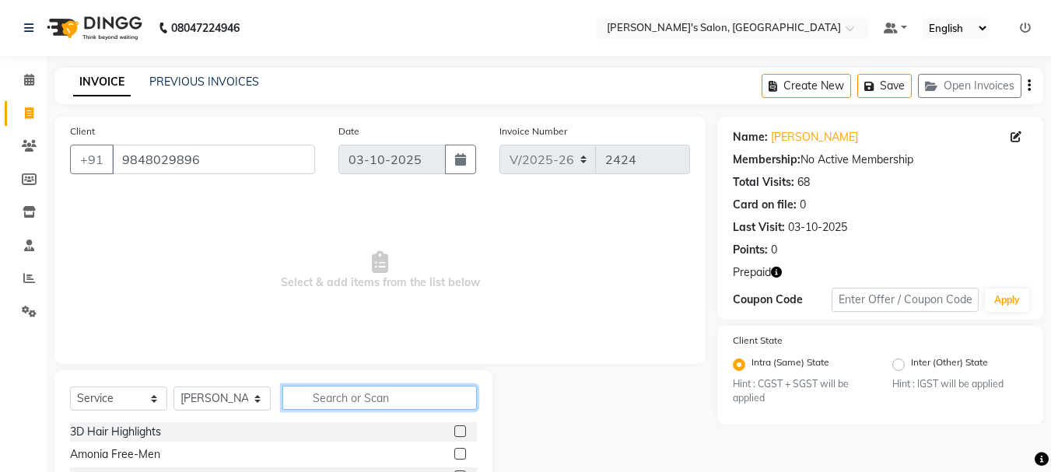
click at [344, 397] on input "text" at bounding box center [379, 398] width 194 height 24
type input "ped"
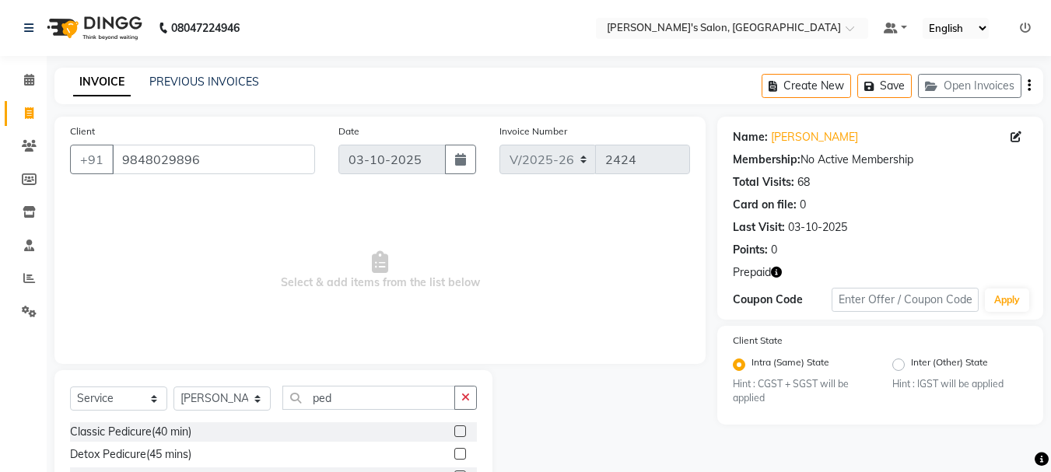
click at [460, 431] on label at bounding box center [460, 431] width 12 height 12
click at [460, 431] on input "checkbox" at bounding box center [459, 432] width 10 height 10
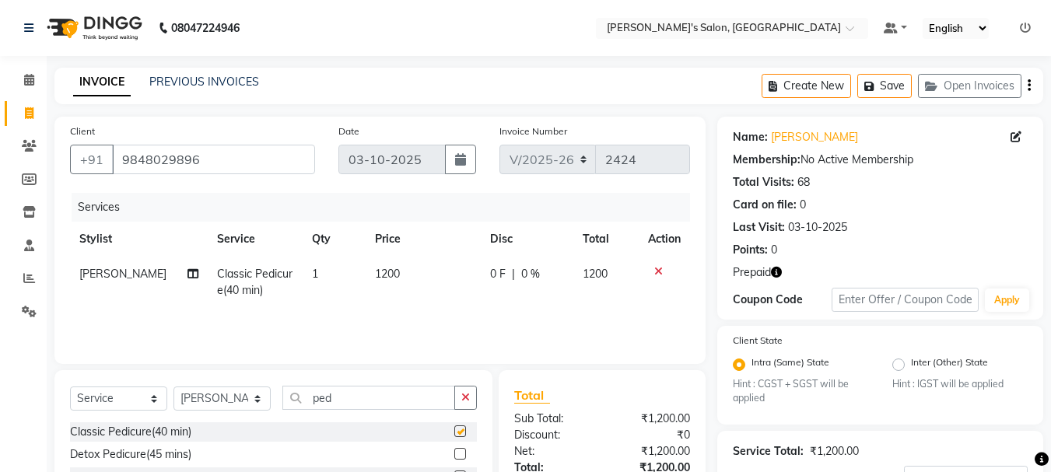
checkbox input "false"
click at [375, 273] on span "1200" at bounding box center [387, 274] width 25 height 14
select select "27211"
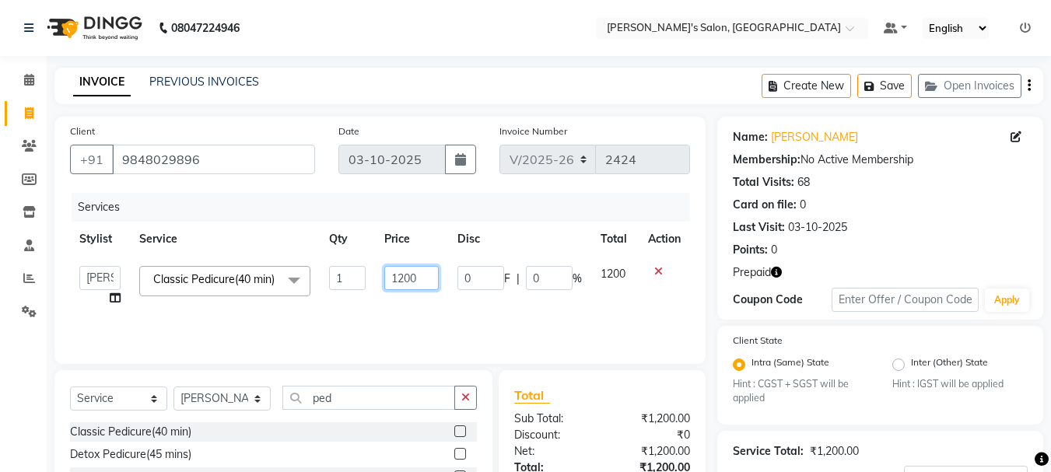
click at [397, 275] on input "1200" at bounding box center [411, 278] width 54 height 24
type input "200"
click at [428, 277] on input "200" at bounding box center [411, 278] width 54 height 24
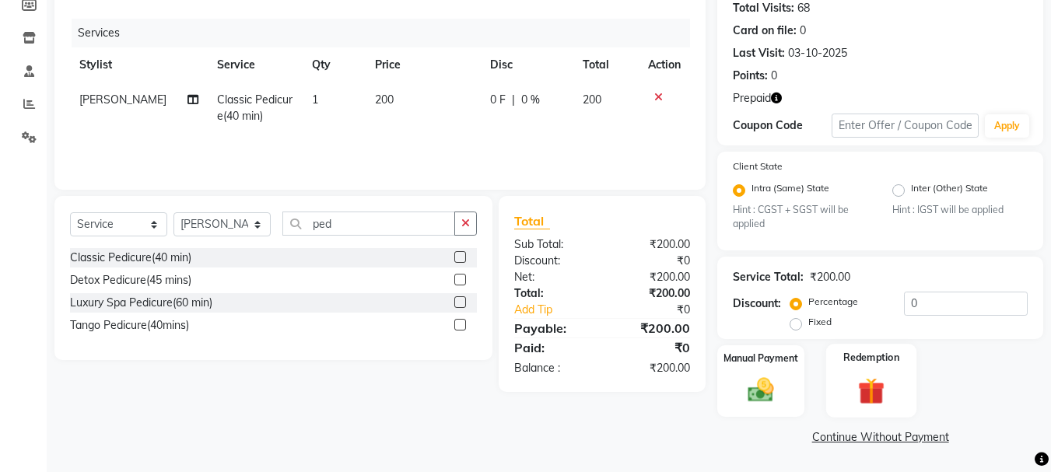
click at [866, 396] on img at bounding box center [871, 391] width 44 height 33
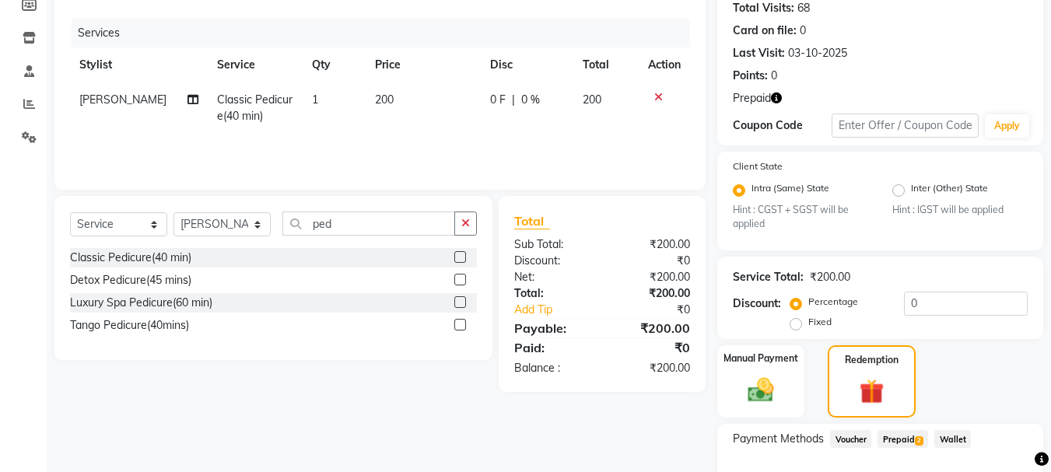
click at [901, 442] on span "Prepaid 2" at bounding box center [902, 439] width 51 height 18
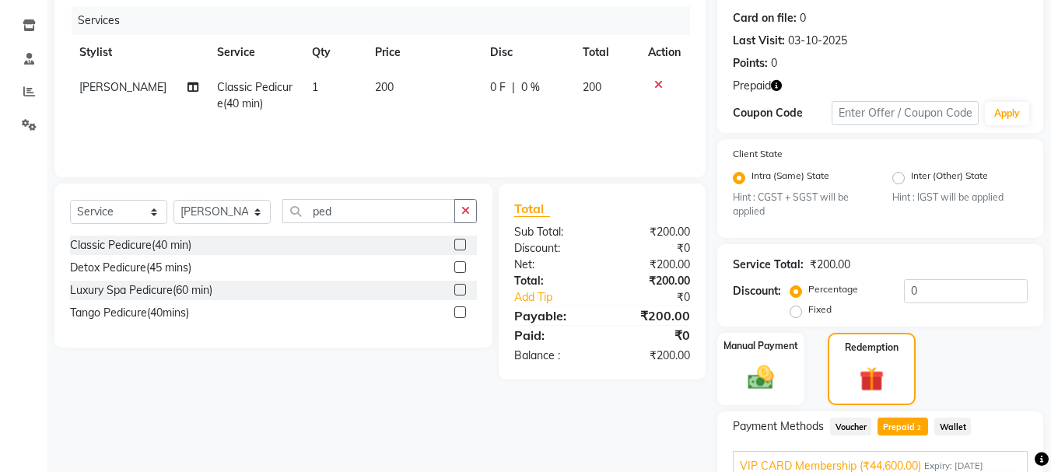
scroll to position [323, 0]
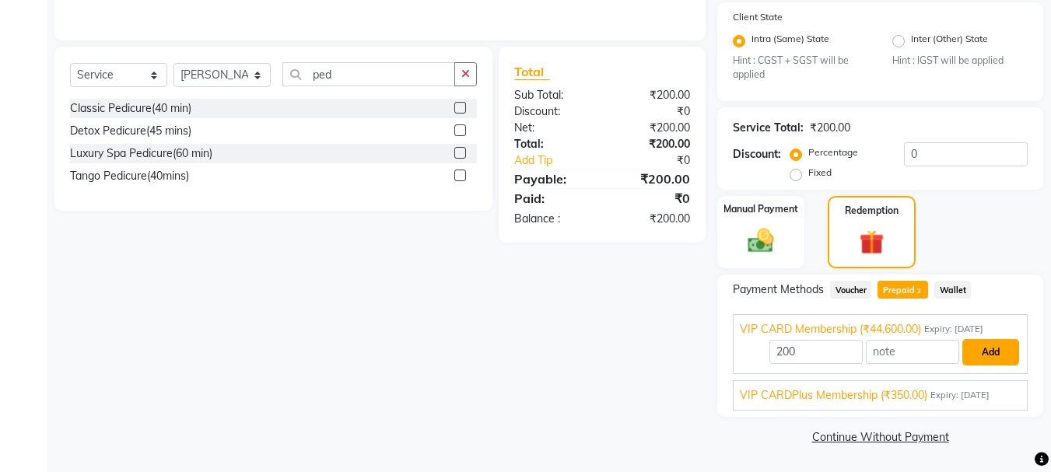
click at [992, 357] on button "Add" at bounding box center [990, 352] width 57 height 26
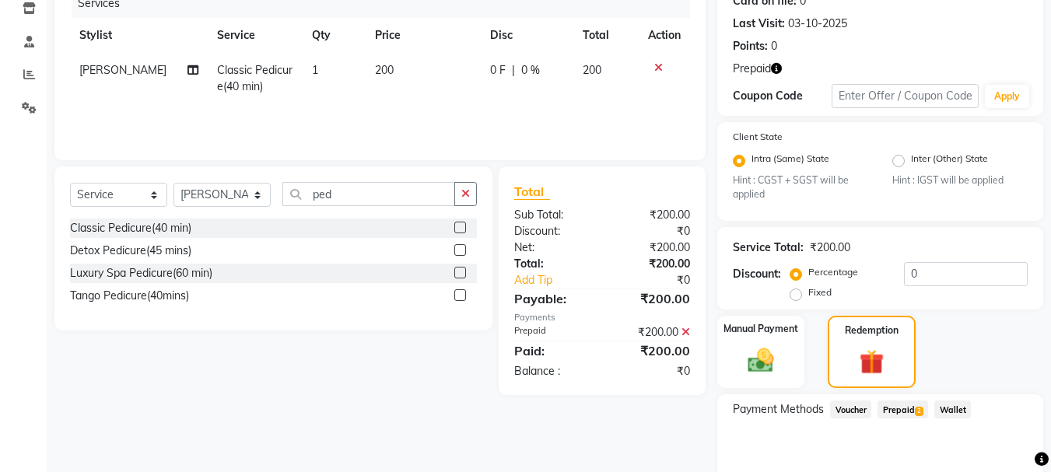
scroll to position [362, 0]
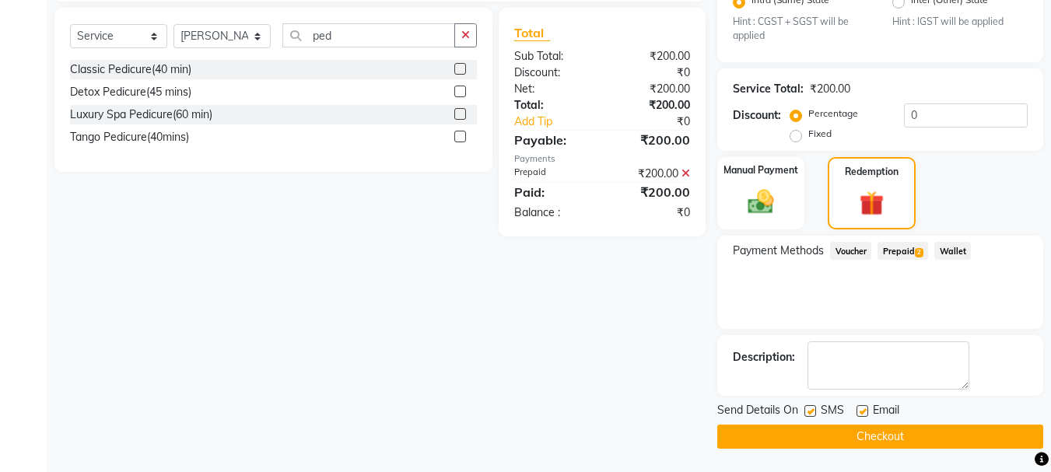
click at [686, 174] on icon at bounding box center [685, 173] width 9 height 11
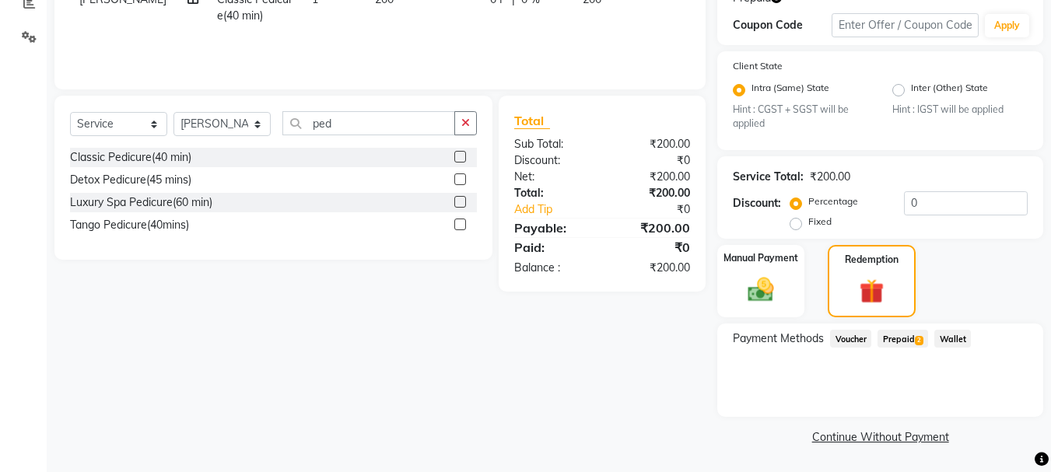
click at [899, 340] on span "Prepaid 2" at bounding box center [902, 339] width 51 height 18
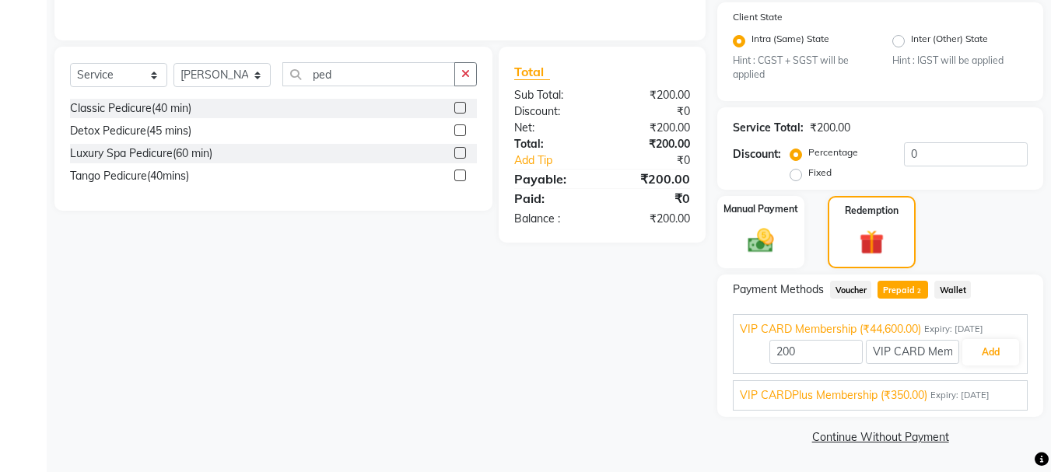
click at [980, 396] on span "Expiry: [DATE]" at bounding box center [959, 395] width 59 height 13
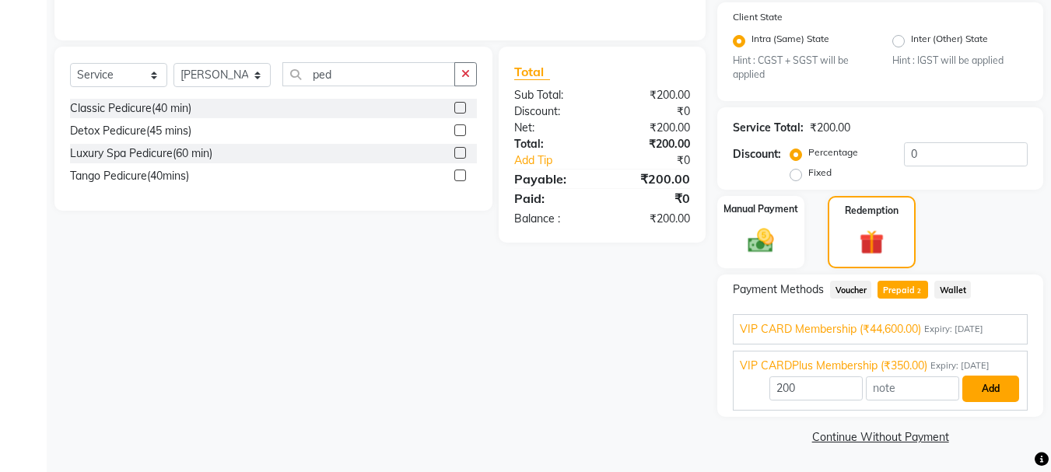
click at [1001, 387] on button "Add" at bounding box center [990, 389] width 57 height 26
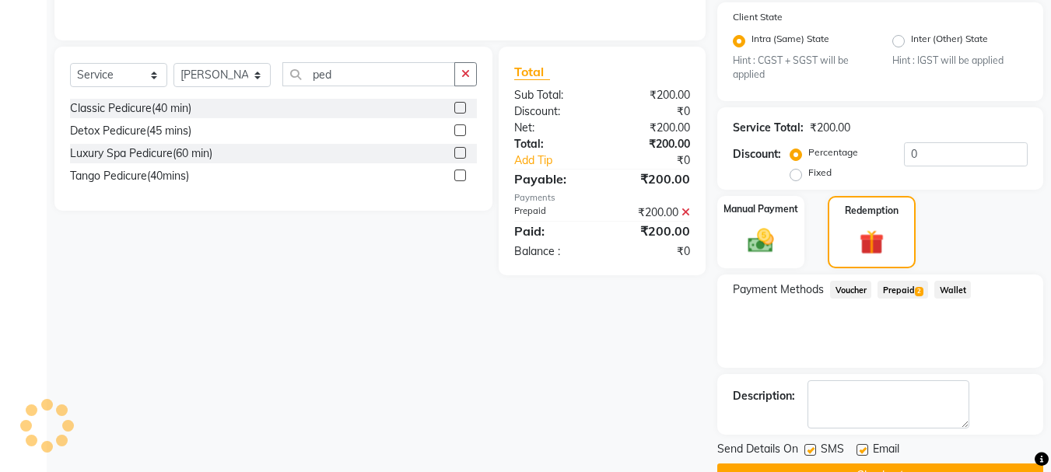
scroll to position [362, 0]
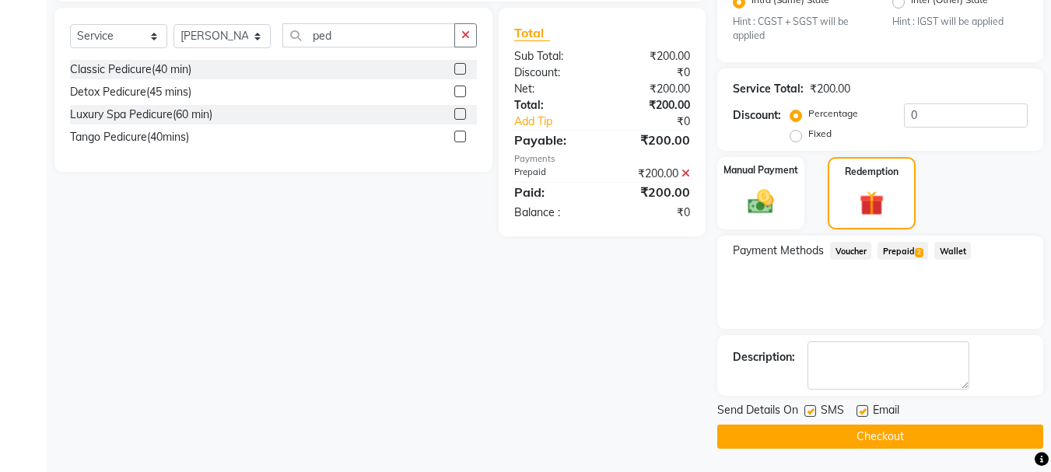
click at [866, 434] on button "Checkout" at bounding box center [880, 437] width 326 height 24
